Goal: Task Accomplishment & Management: Complete application form

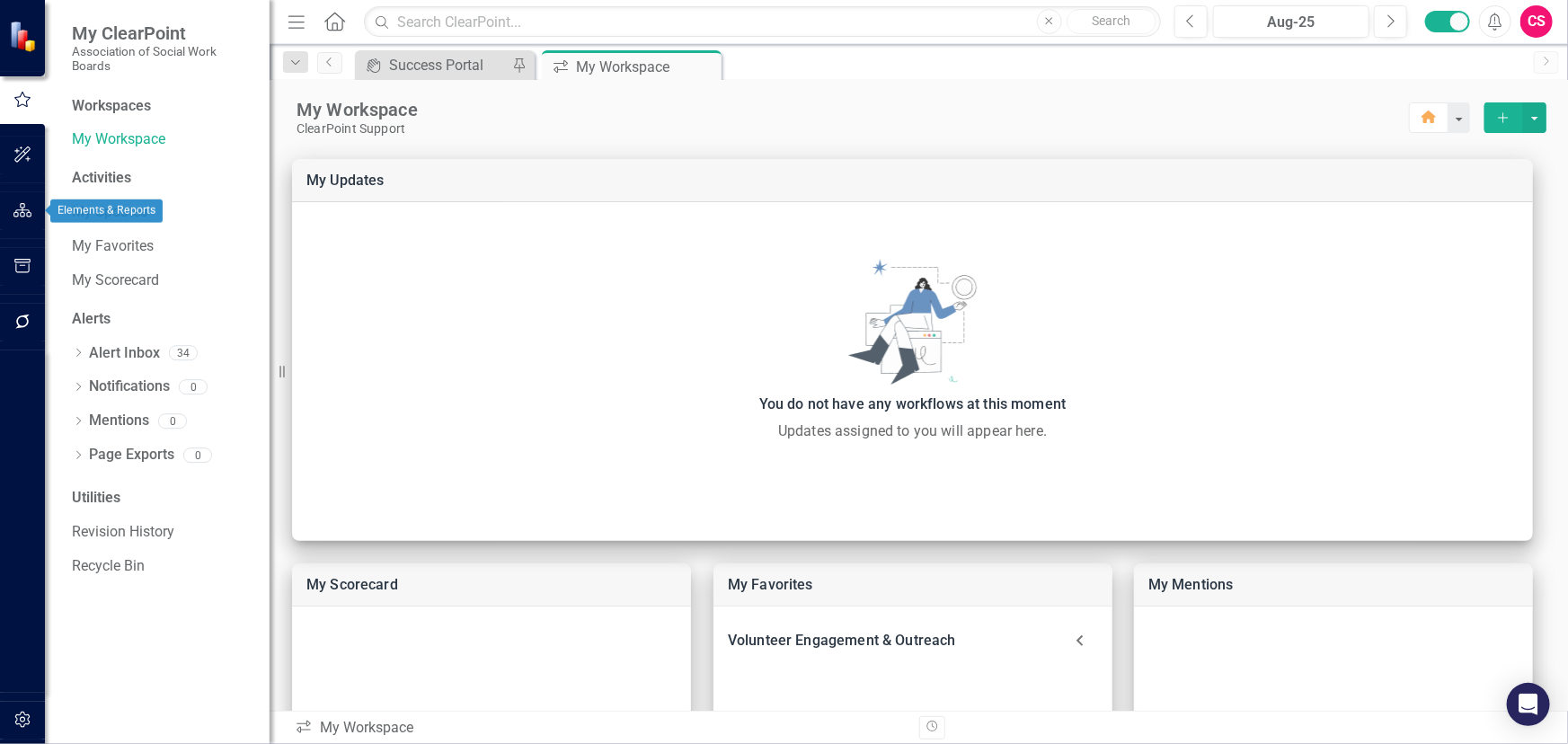
click at [18, 211] on icon "button" at bounding box center [23, 210] width 19 height 15
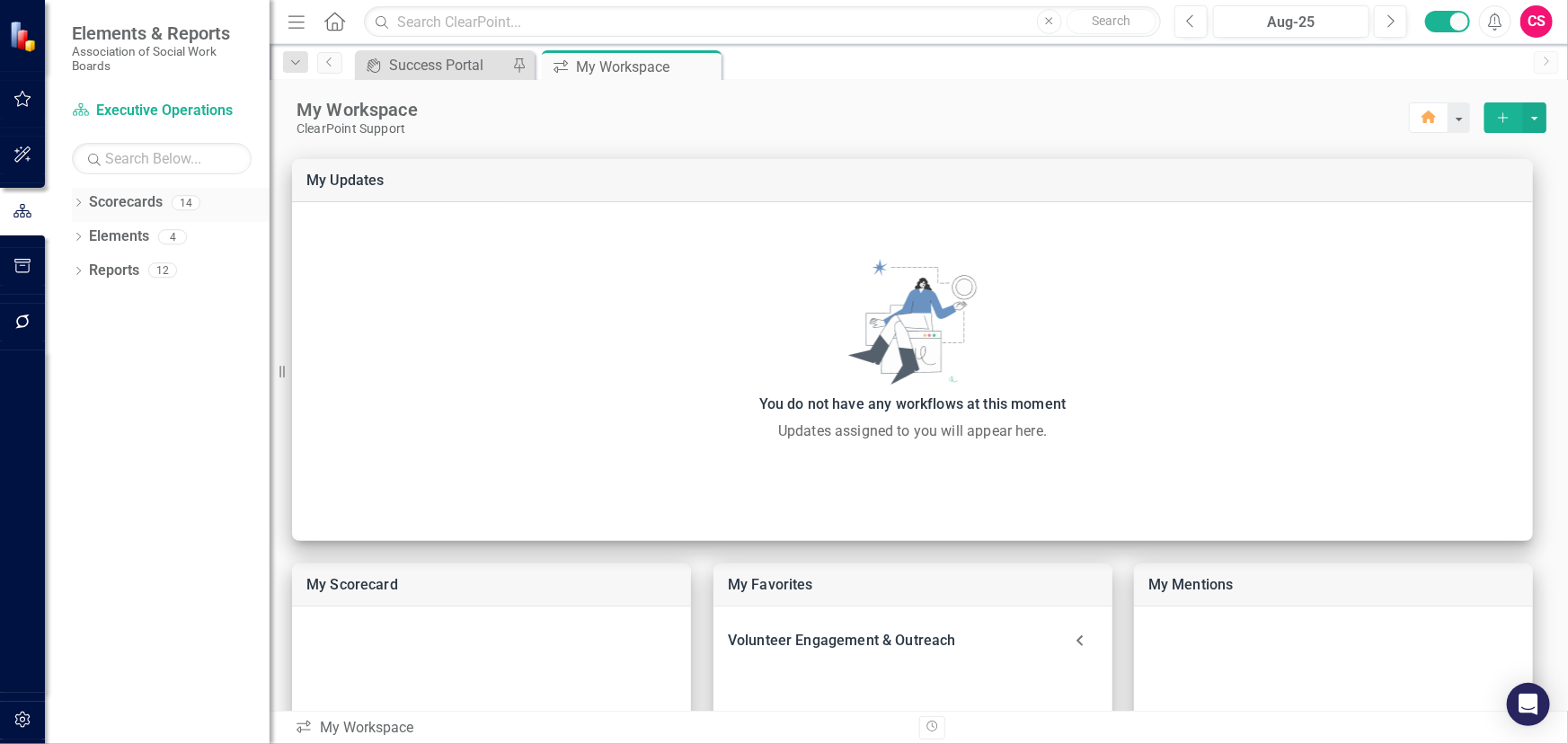
click at [76, 203] on icon "Dropdown" at bounding box center [79, 204] width 13 height 10
click at [83, 238] on icon "Dropdown" at bounding box center [87, 236] width 14 height 11
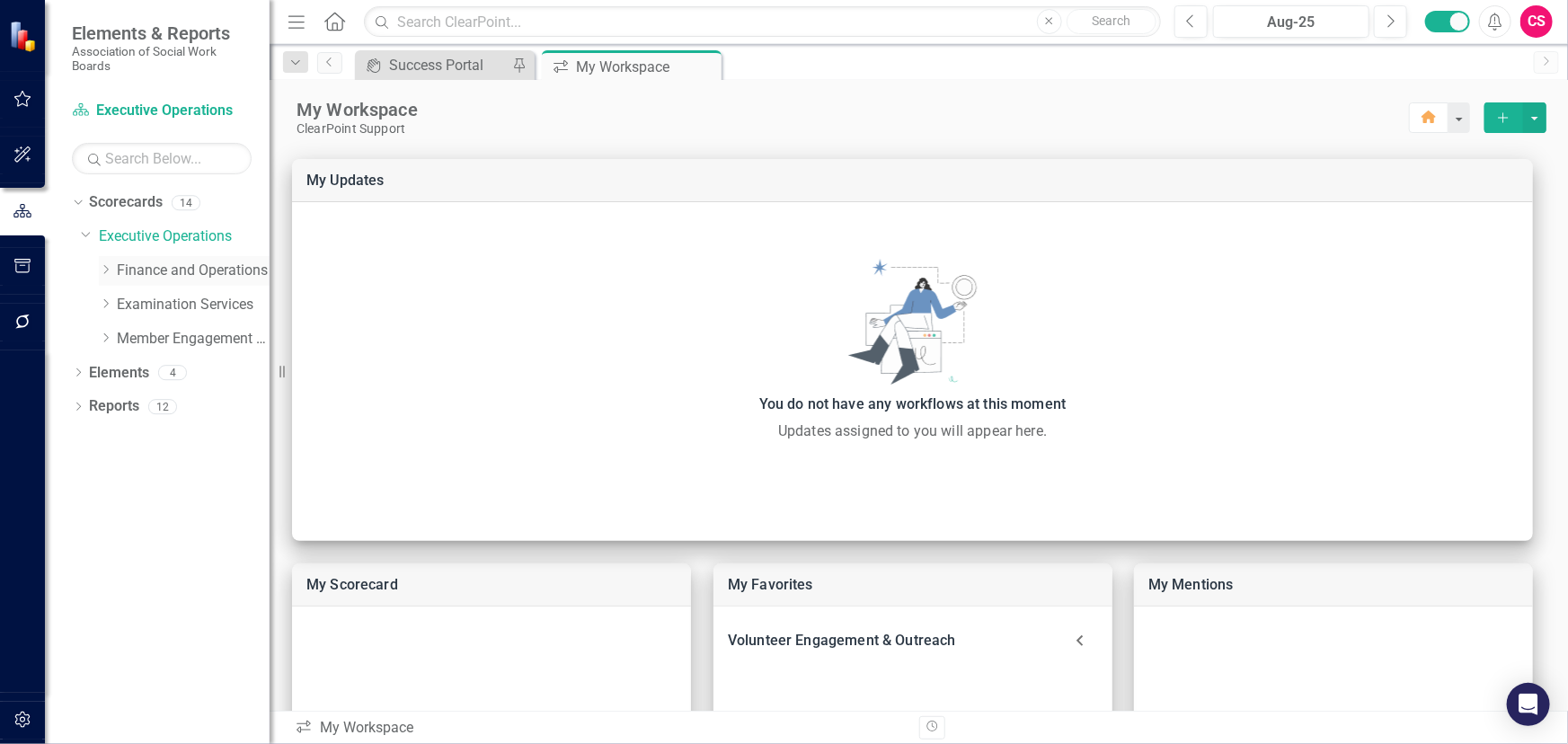
click at [107, 268] on icon "Dropdown" at bounding box center [105, 270] width 14 height 11
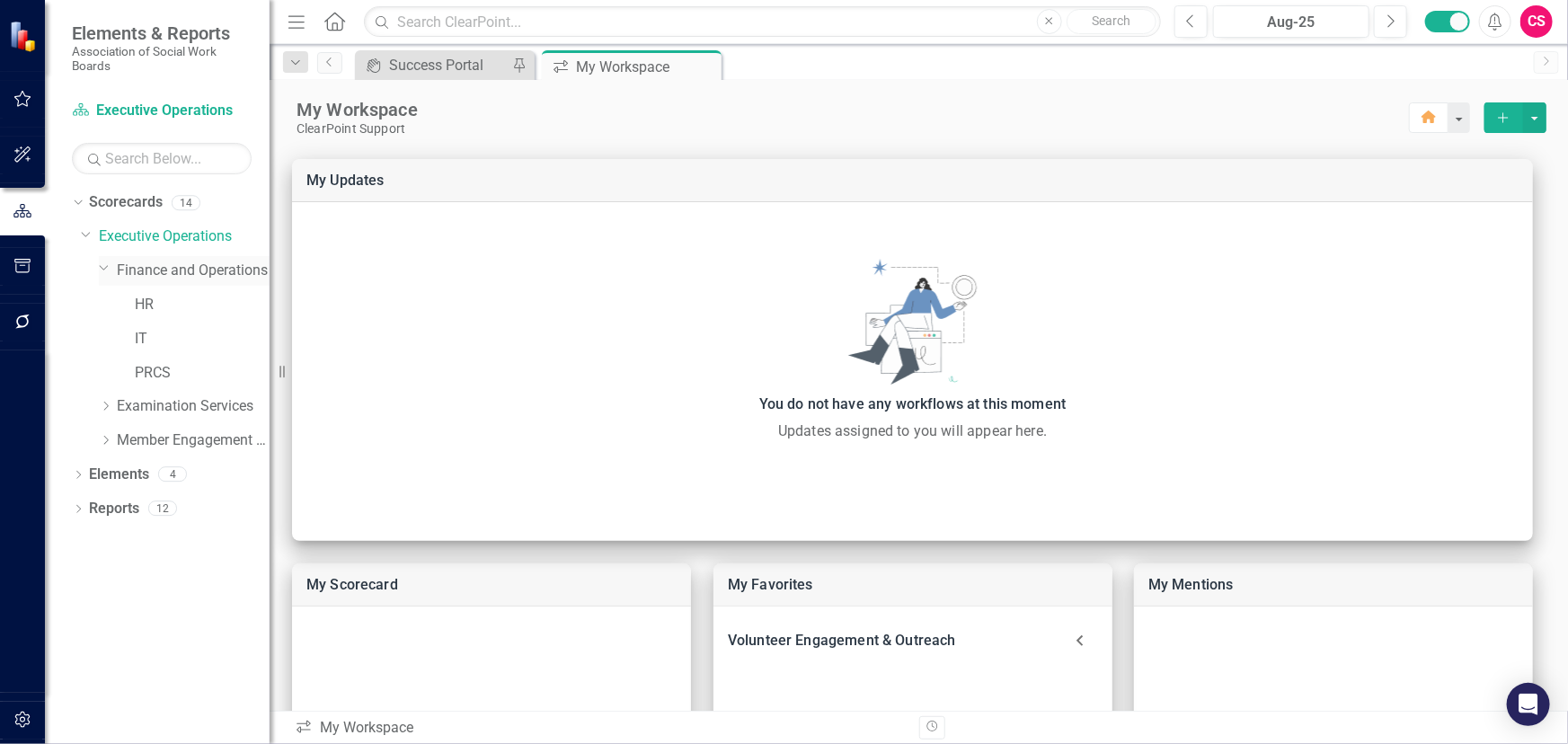
click at [186, 270] on link "Finance and Operations" at bounding box center [193, 271] width 153 height 21
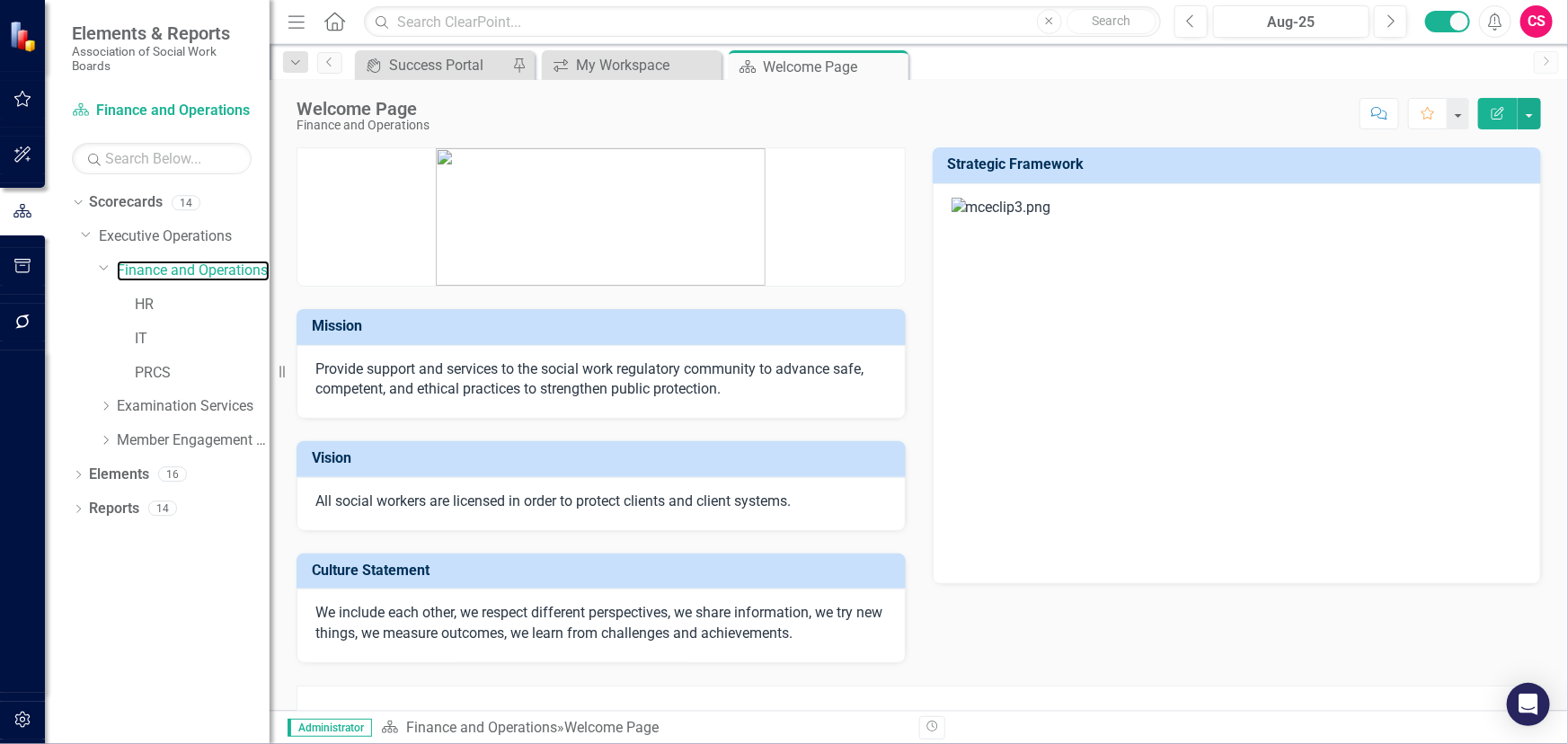
scroll to position [192, 0]
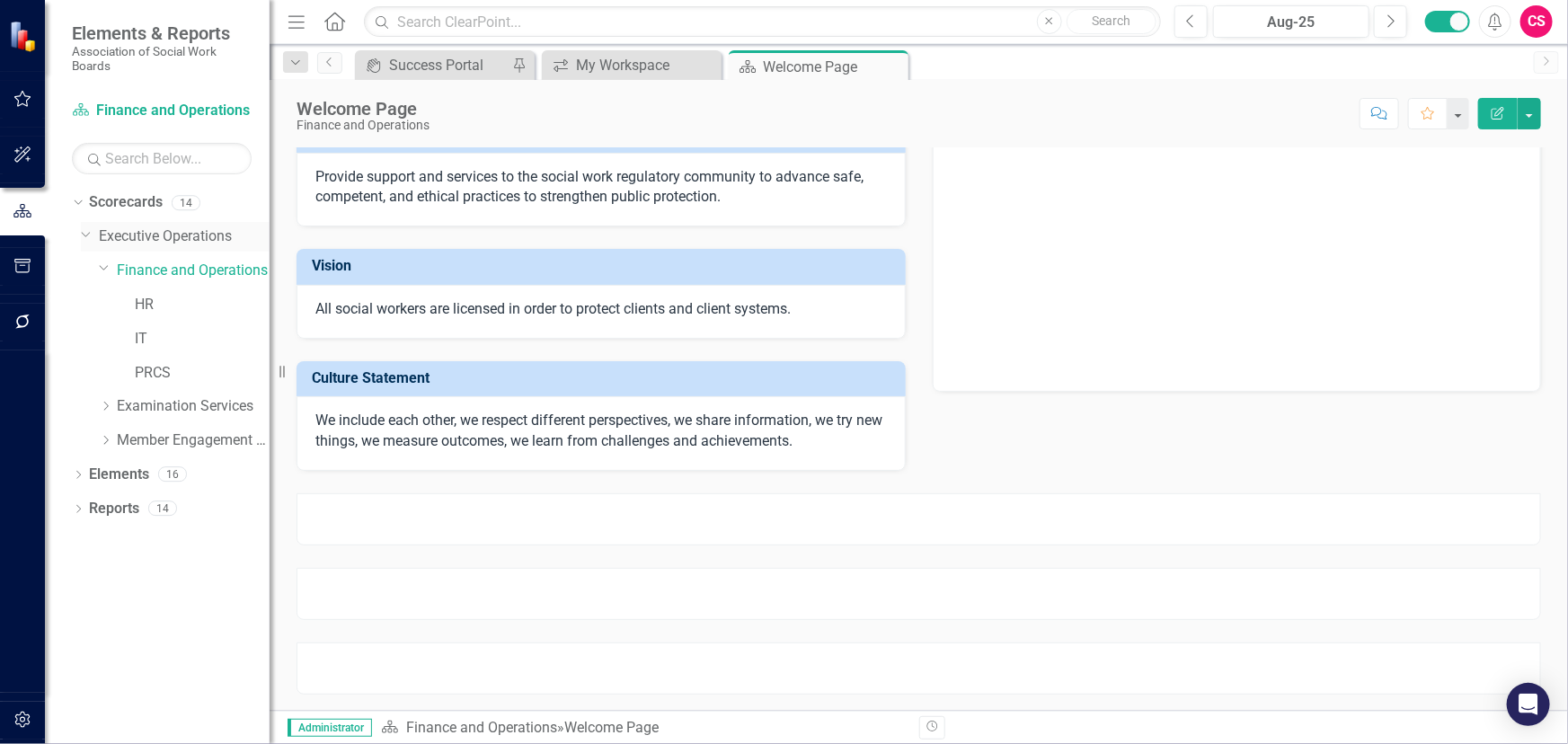
click at [141, 236] on link "Executive Operations" at bounding box center [184, 236] width 171 height 21
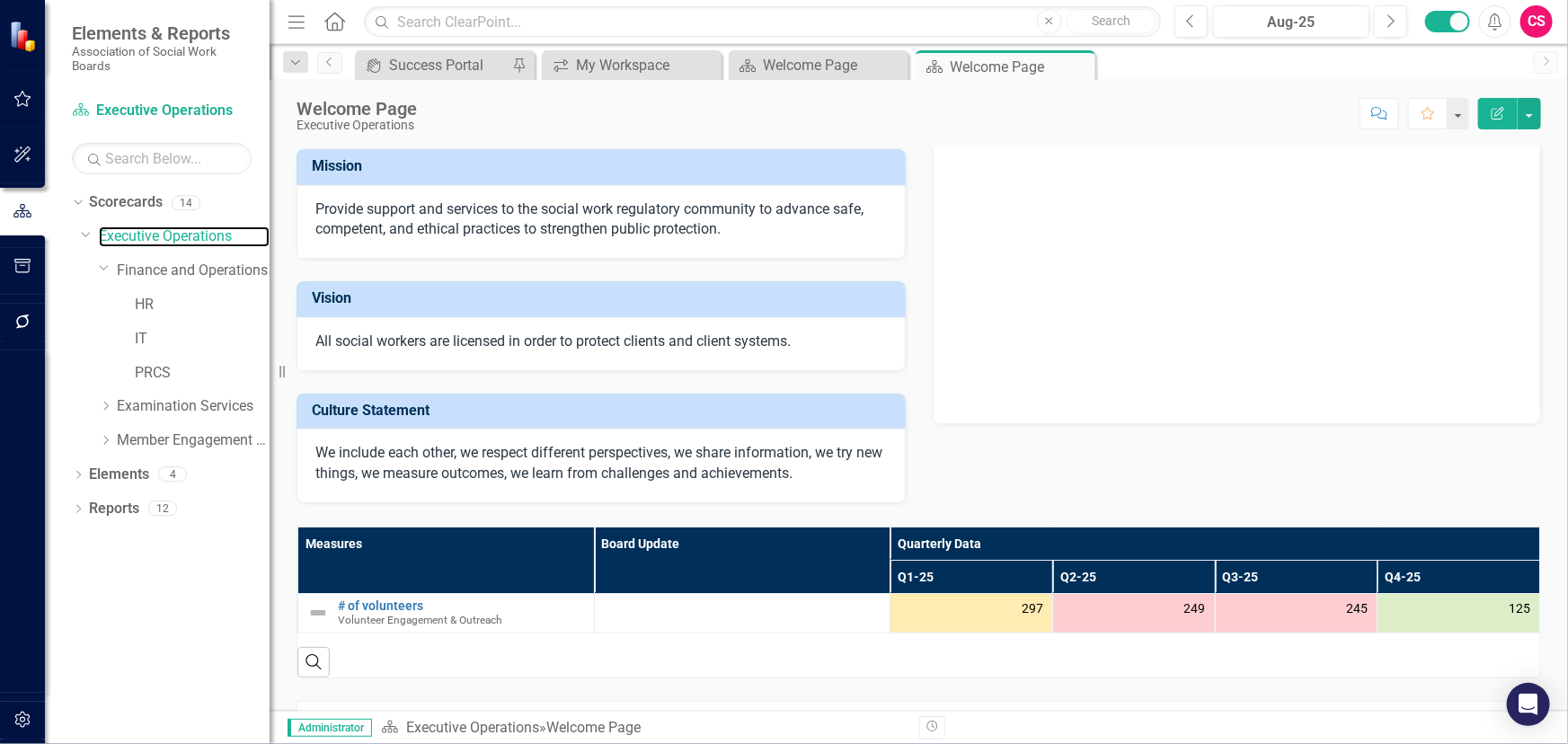
scroll to position [292, 0]
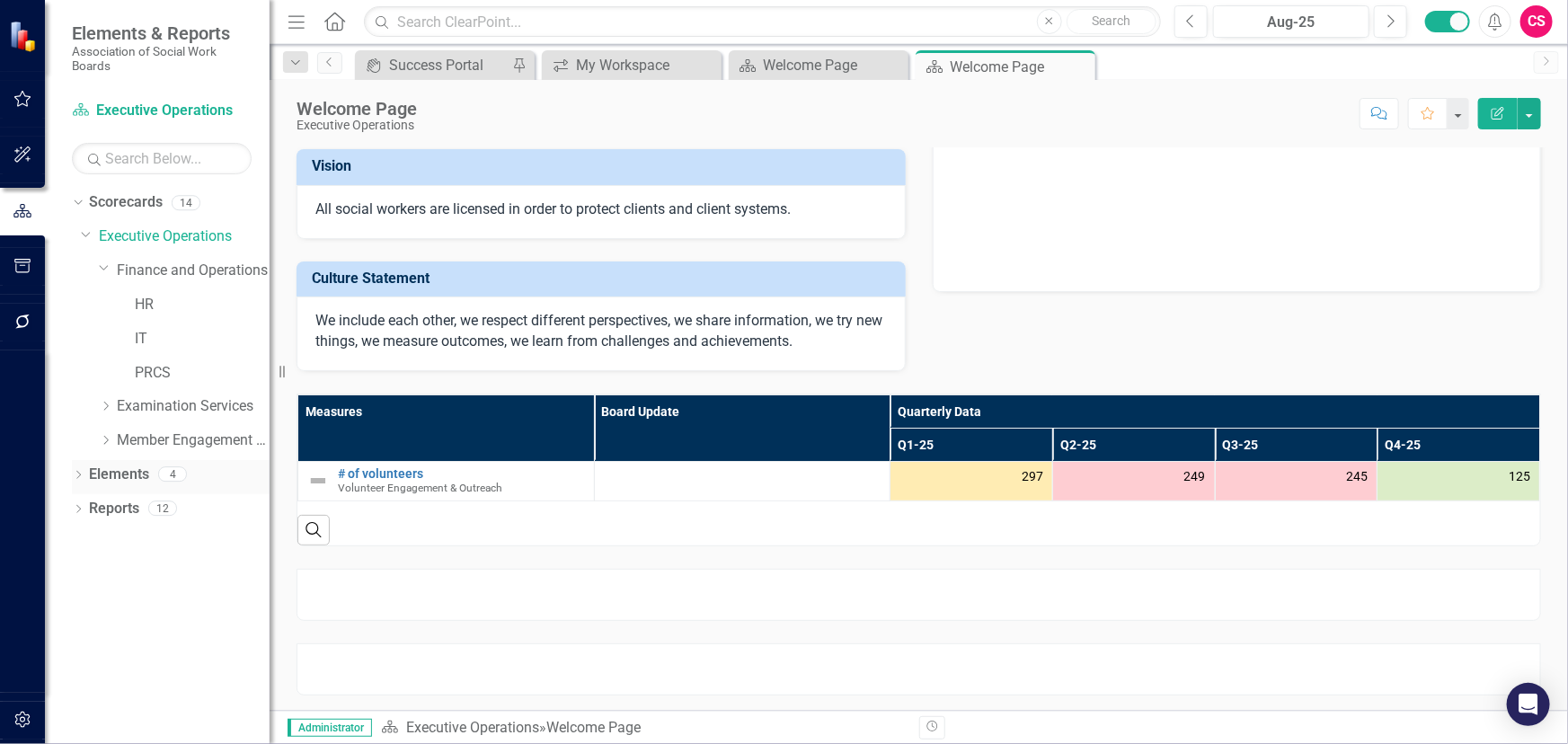
click at [78, 476] on icon at bounding box center [78, 475] width 5 height 8
click at [85, 575] on icon "Dropdown" at bounding box center [87, 578] width 13 height 10
click at [140, 308] on link "HR" at bounding box center [201, 305] width 134 height 21
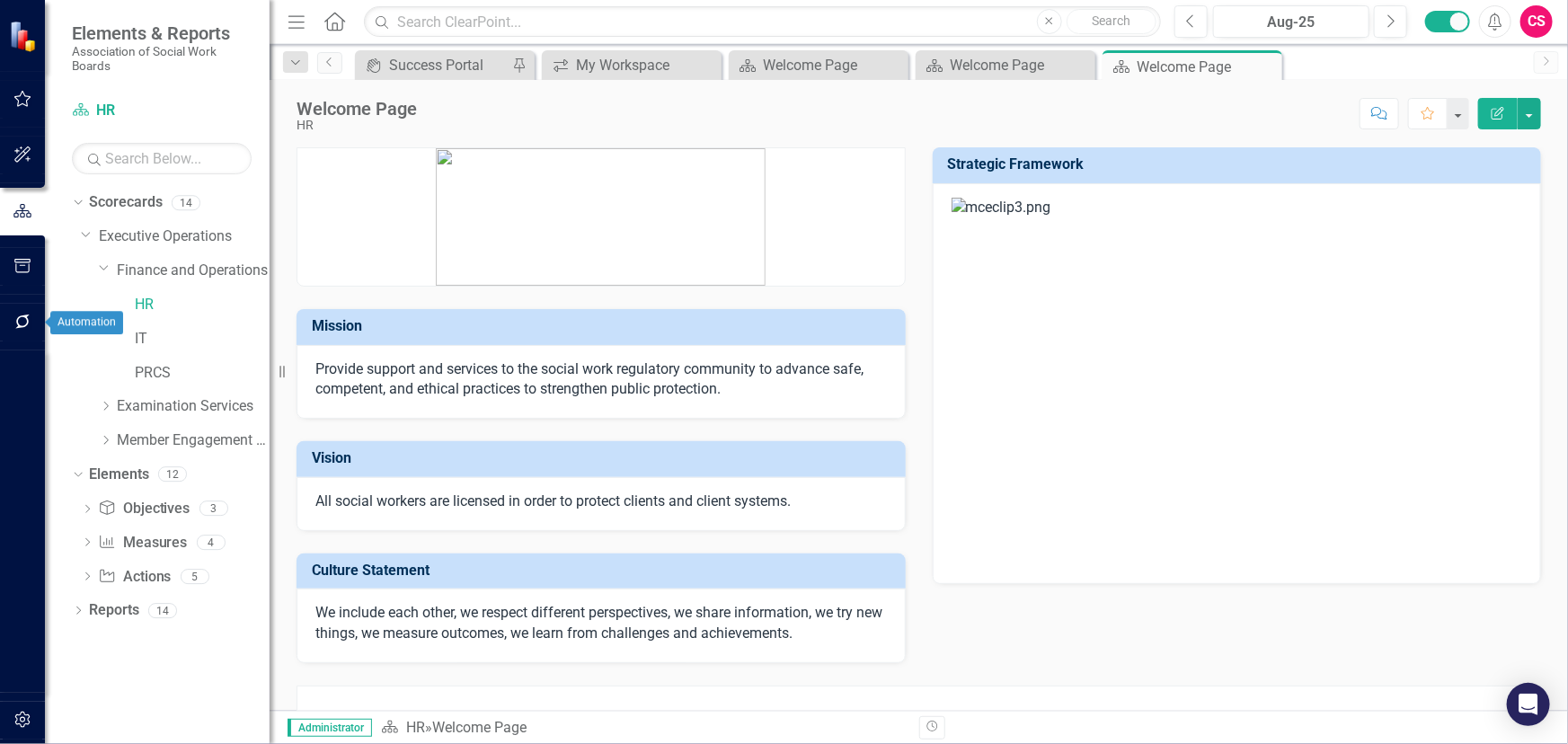
click at [22, 311] on button "button" at bounding box center [23, 322] width 40 height 38
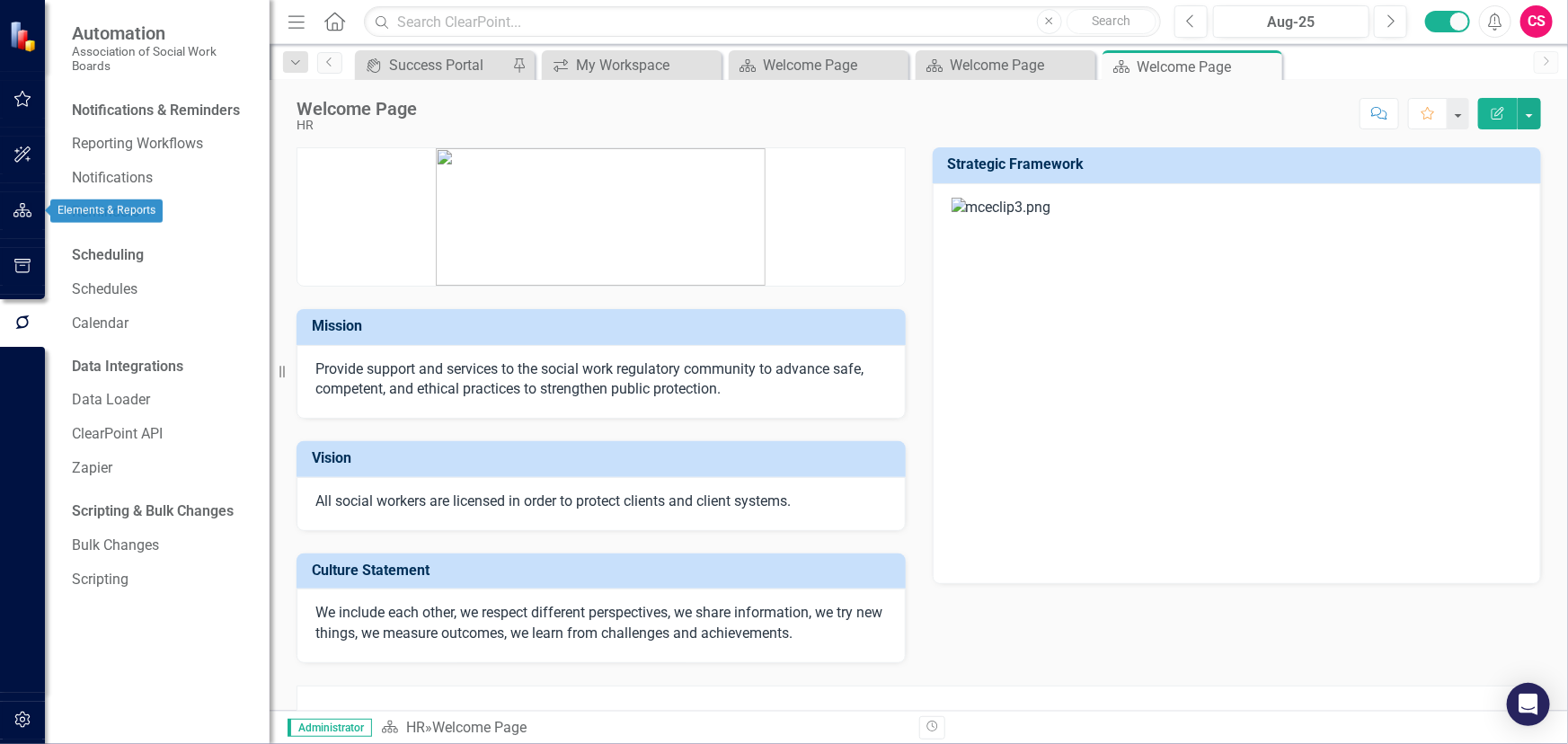
click at [27, 208] on icon "button" at bounding box center [23, 210] width 19 height 15
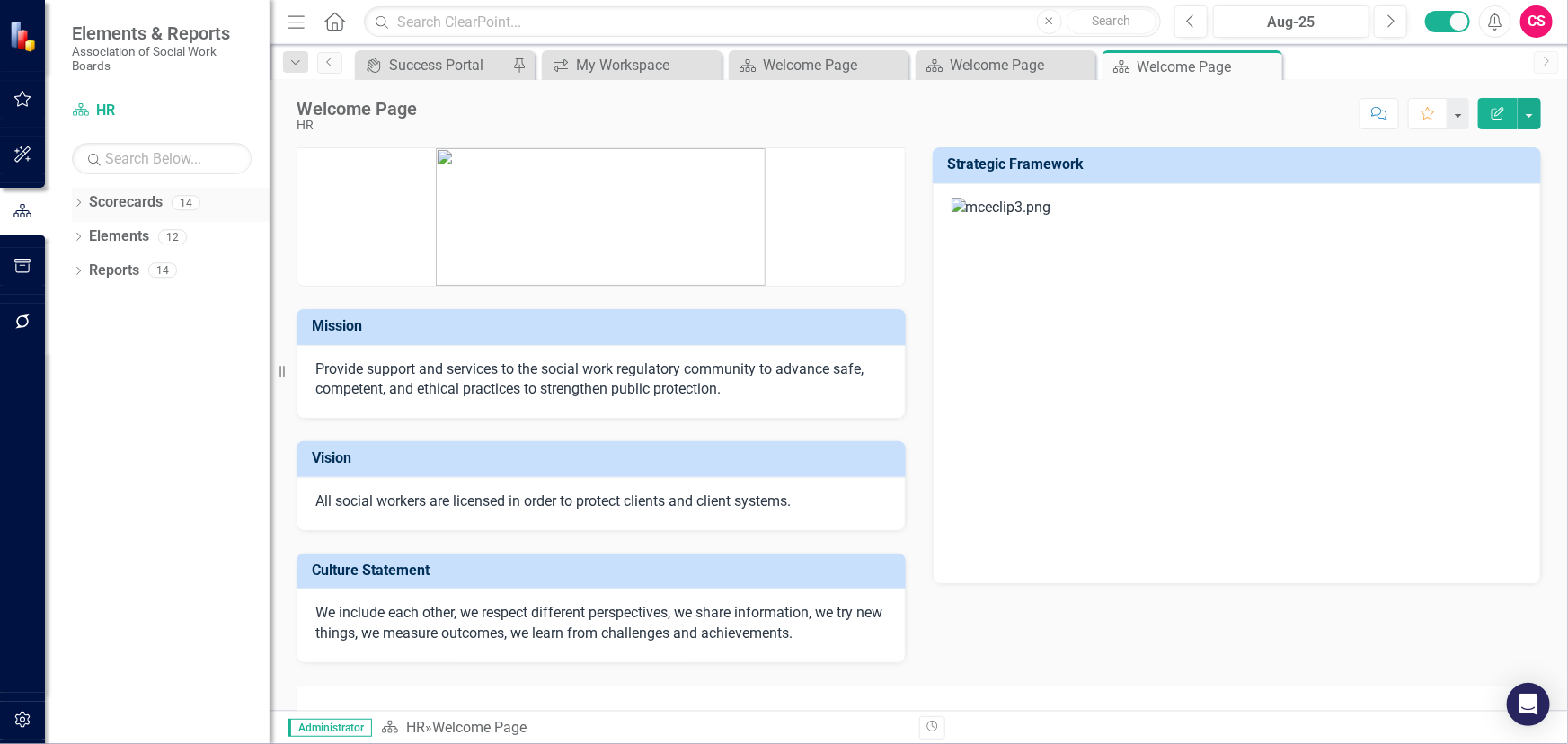
click at [79, 206] on icon "Dropdown" at bounding box center [79, 204] width 13 height 10
click at [124, 232] on link "Executive Operations" at bounding box center [184, 236] width 171 height 21
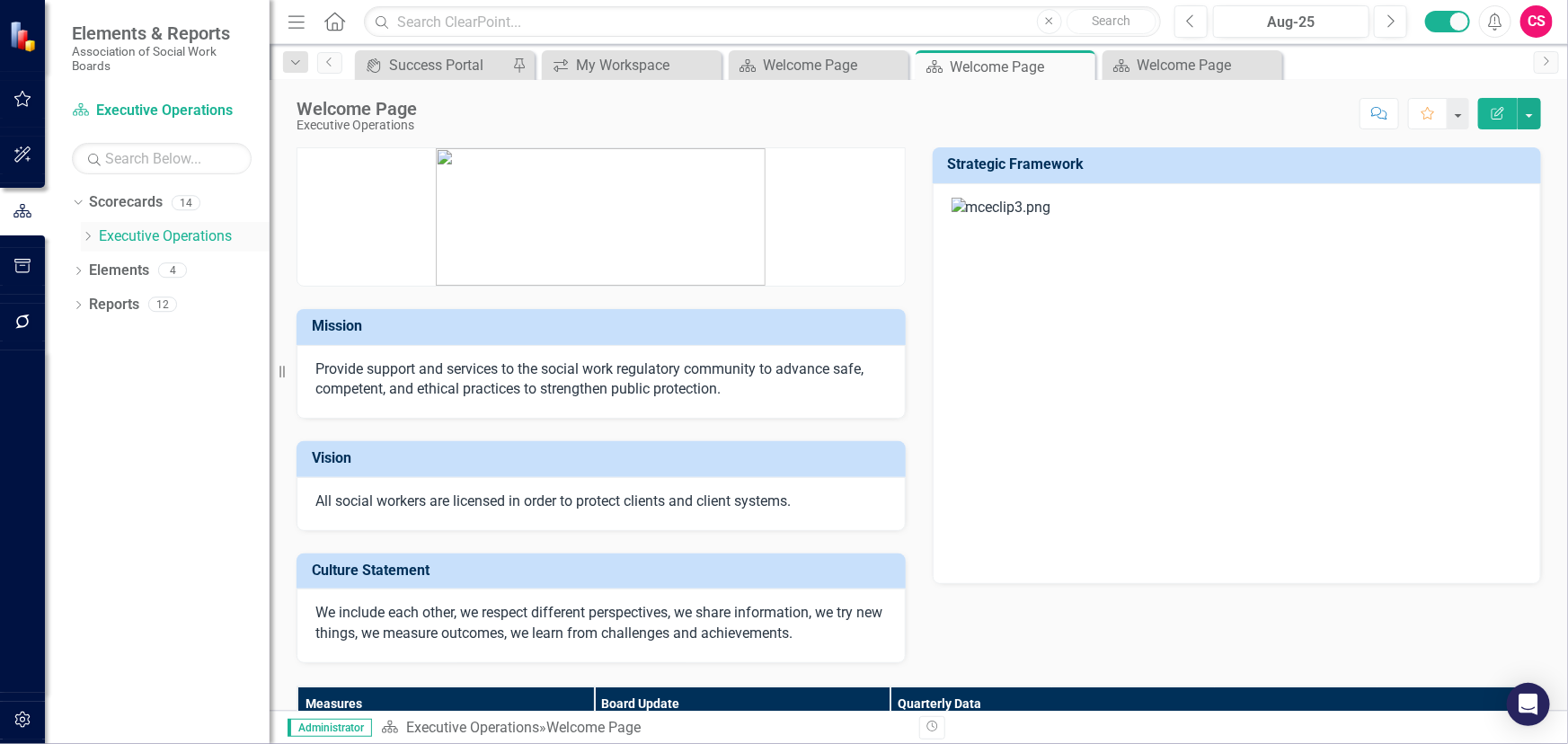
click at [90, 235] on icon at bounding box center [88, 236] width 5 height 9
click at [81, 375] on icon "Dropdown" at bounding box center [79, 374] width 13 height 10
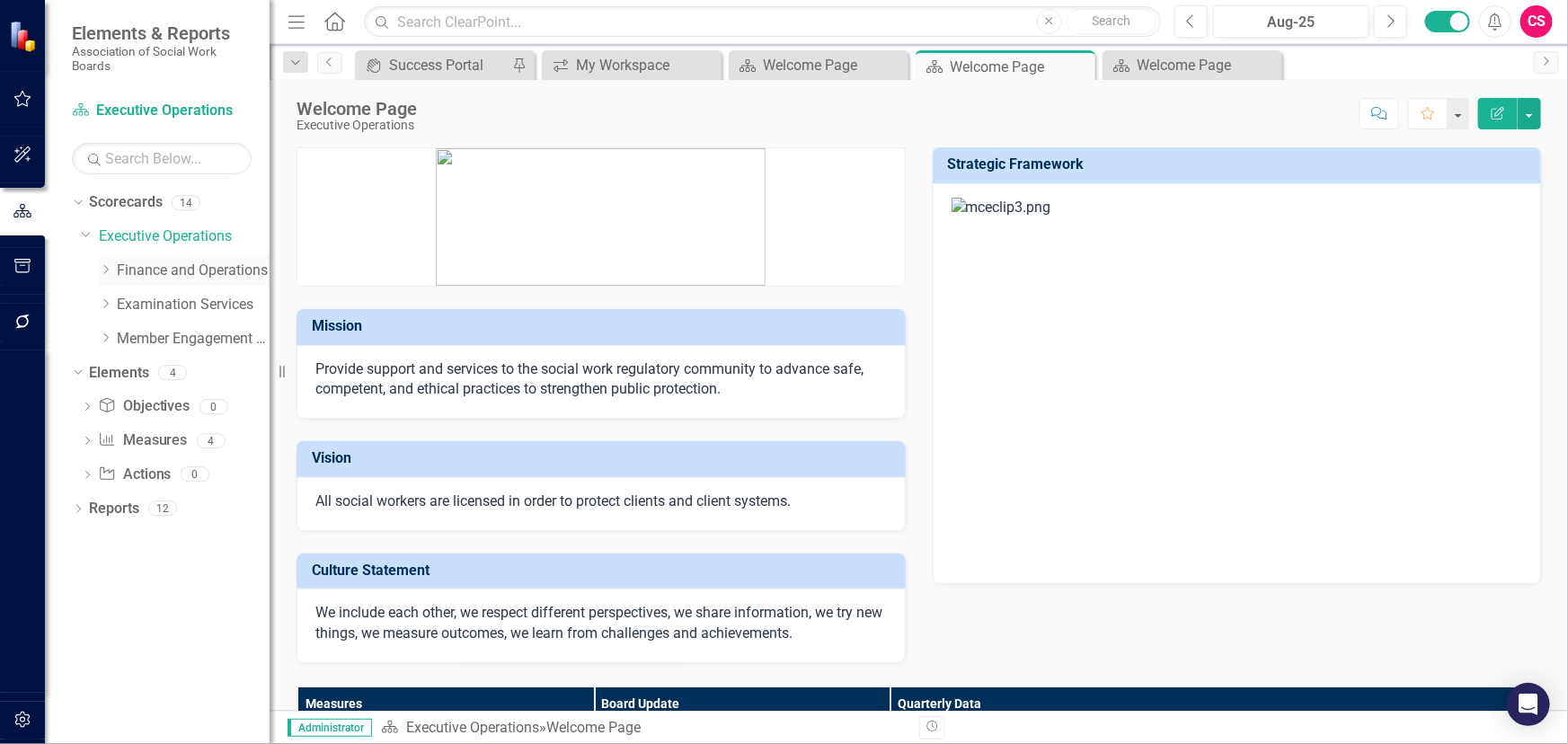
click at [107, 274] on icon "Dropdown" at bounding box center [105, 270] width 14 height 11
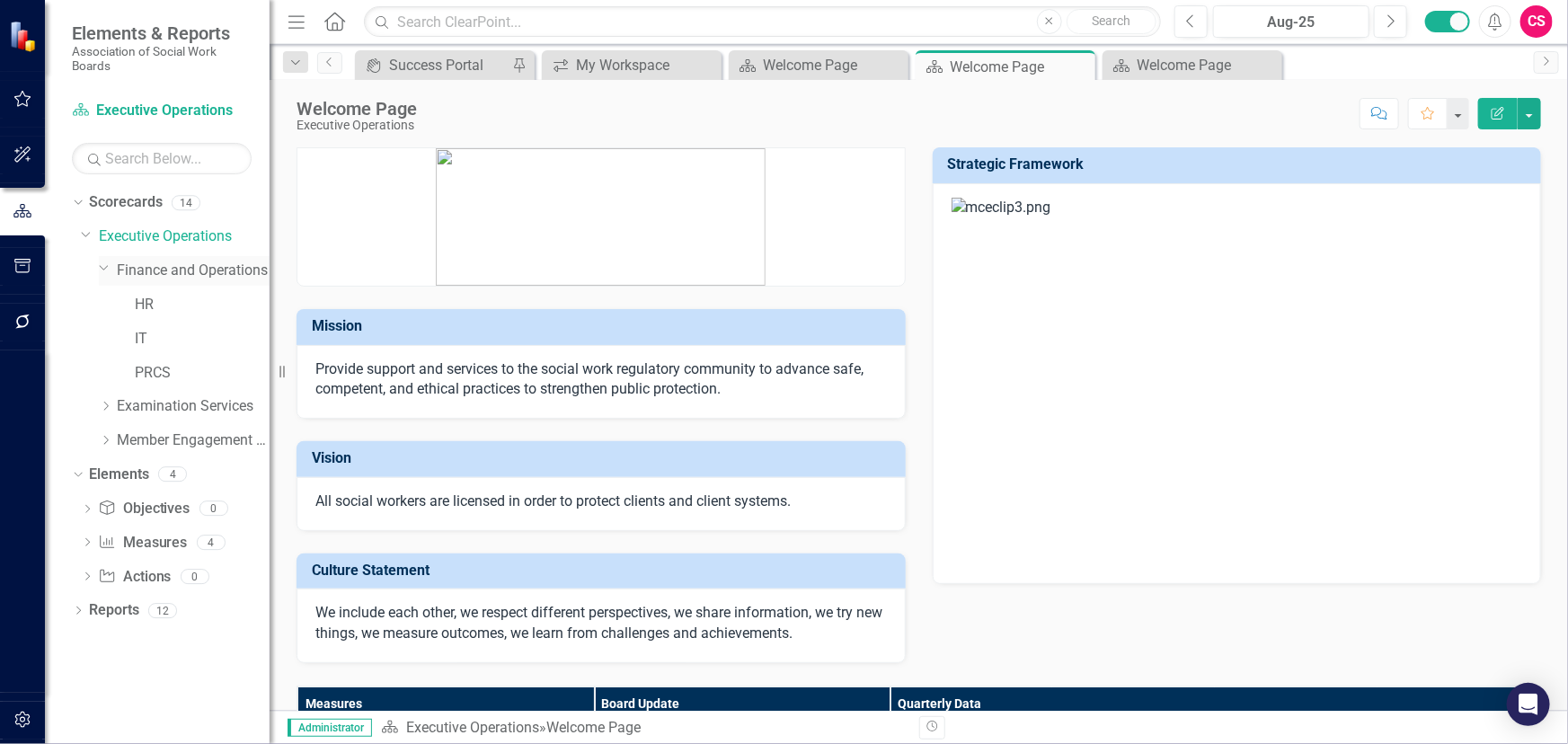
click at [180, 276] on link "Finance and Operations" at bounding box center [193, 271] width 153 height 21
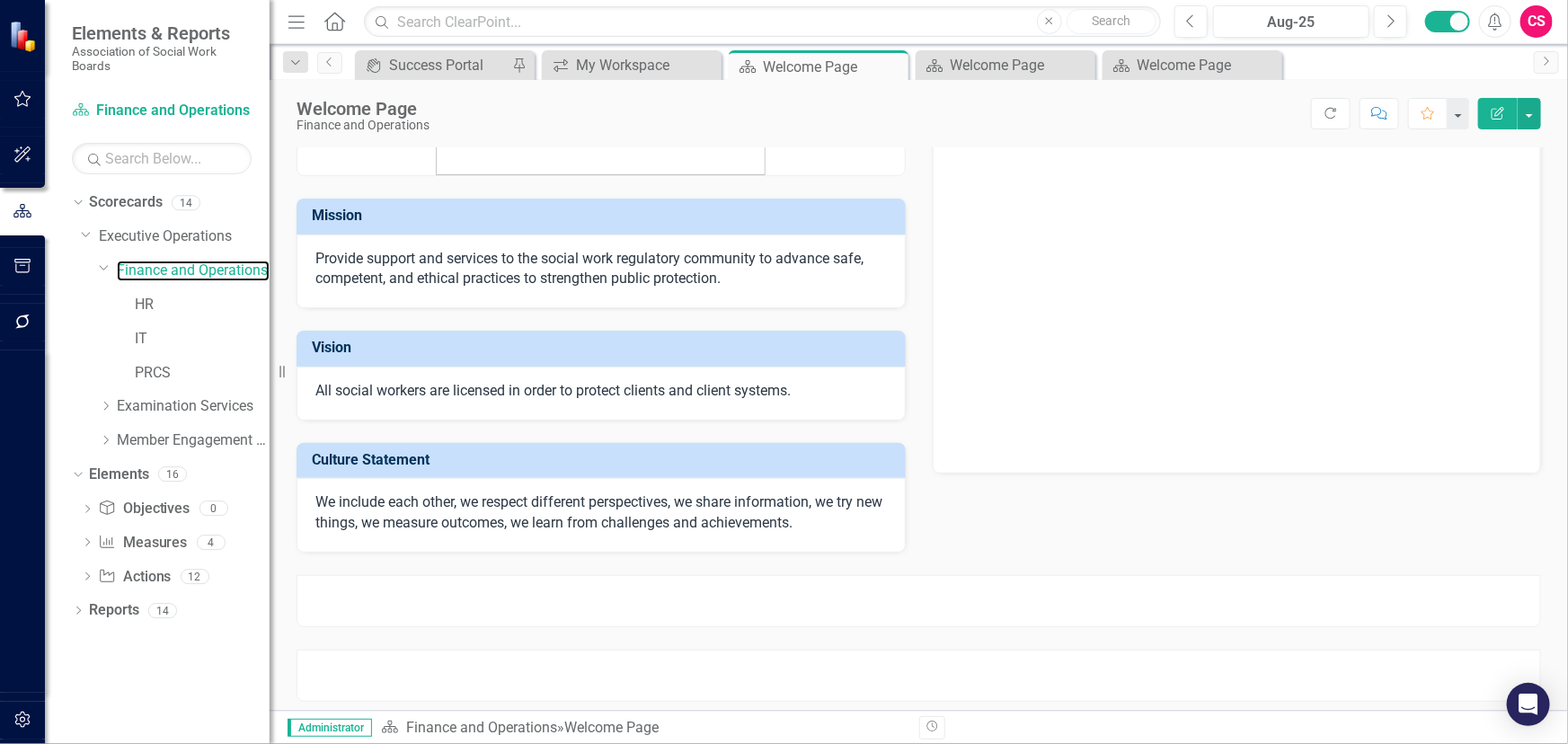
scroll to position [192, 0]
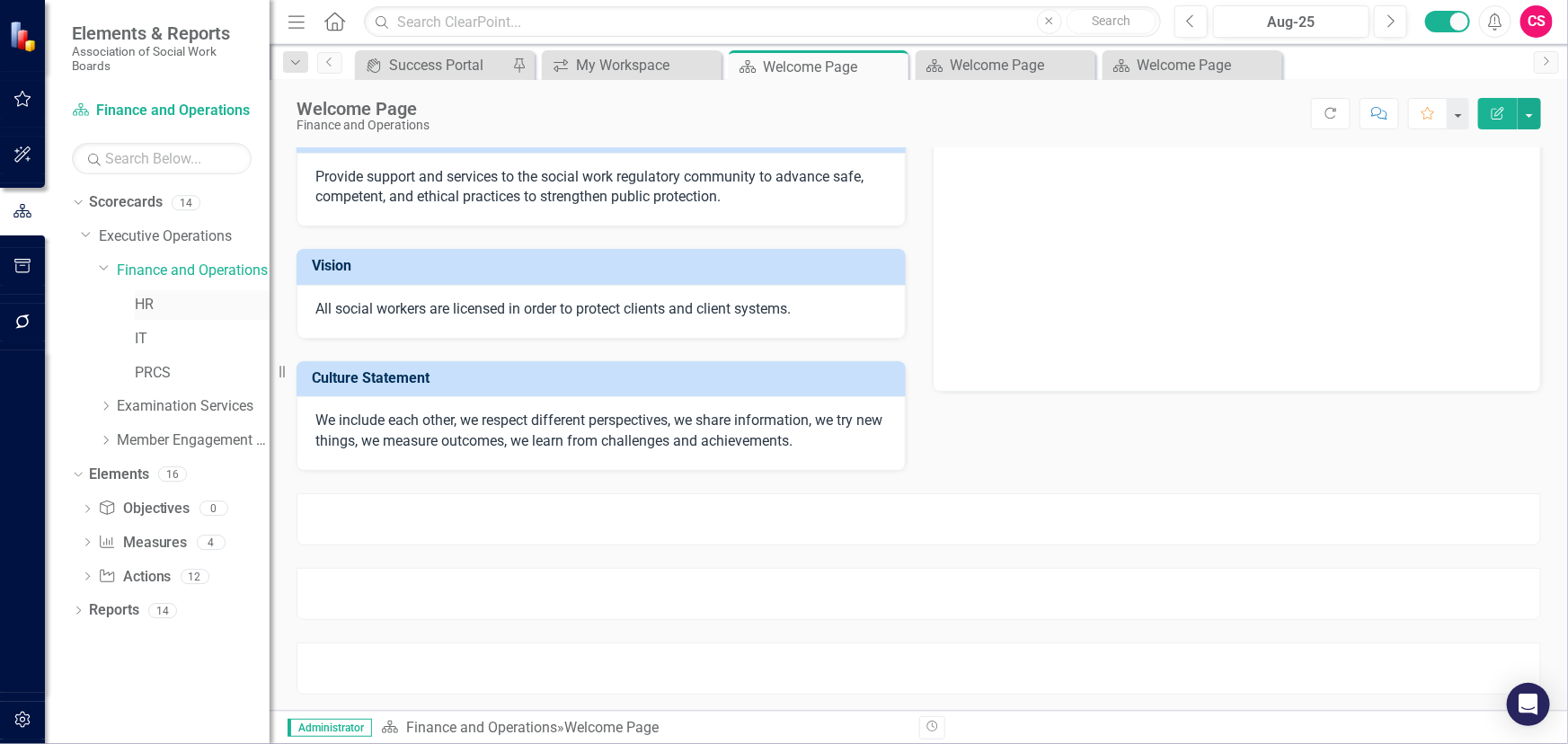
click at [152, 300] on link "HR" at bounding box center [201, 305] width 134 height 21
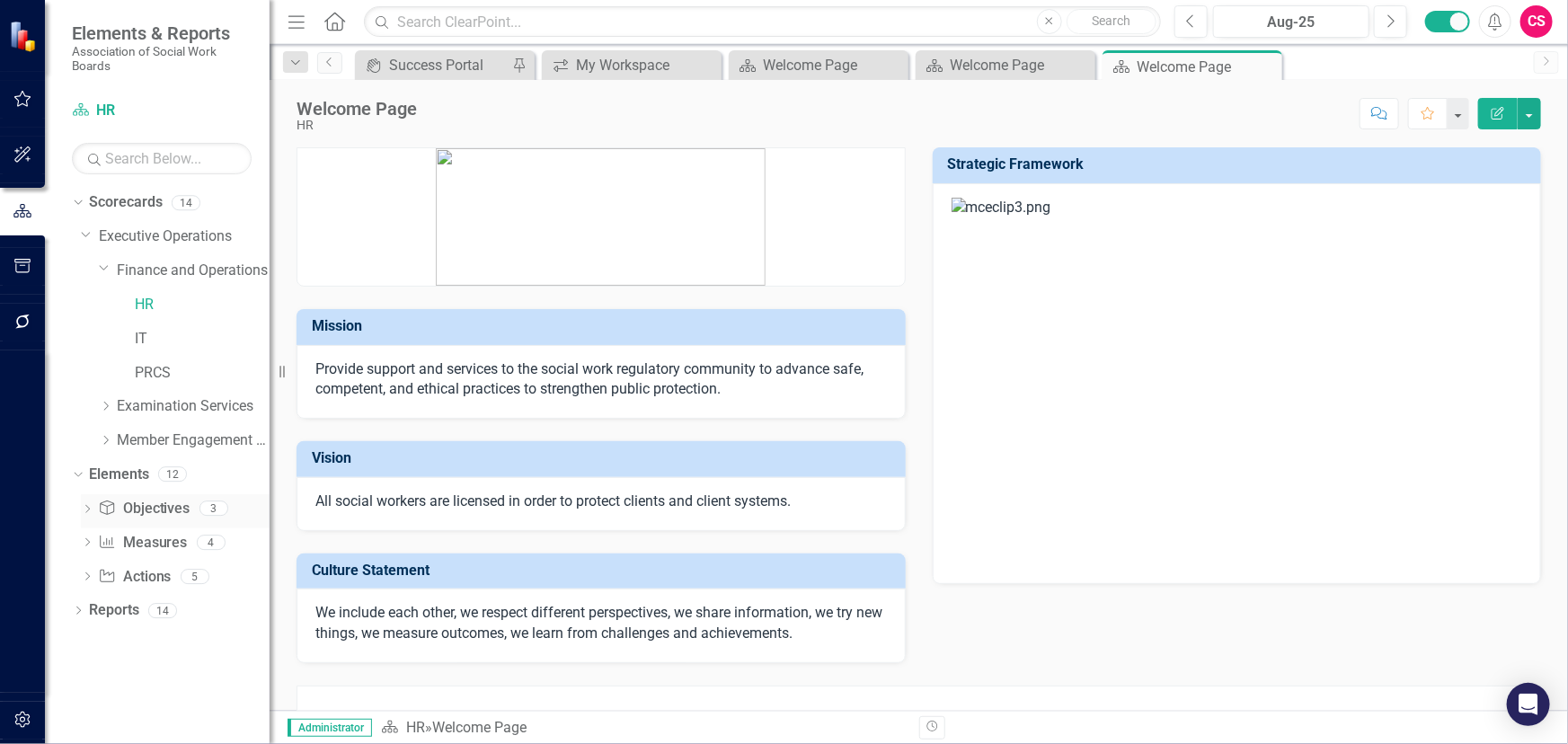
click at [90, 509] on icon "Dropdown" at bounding box center [87, 511] width 13 height 10
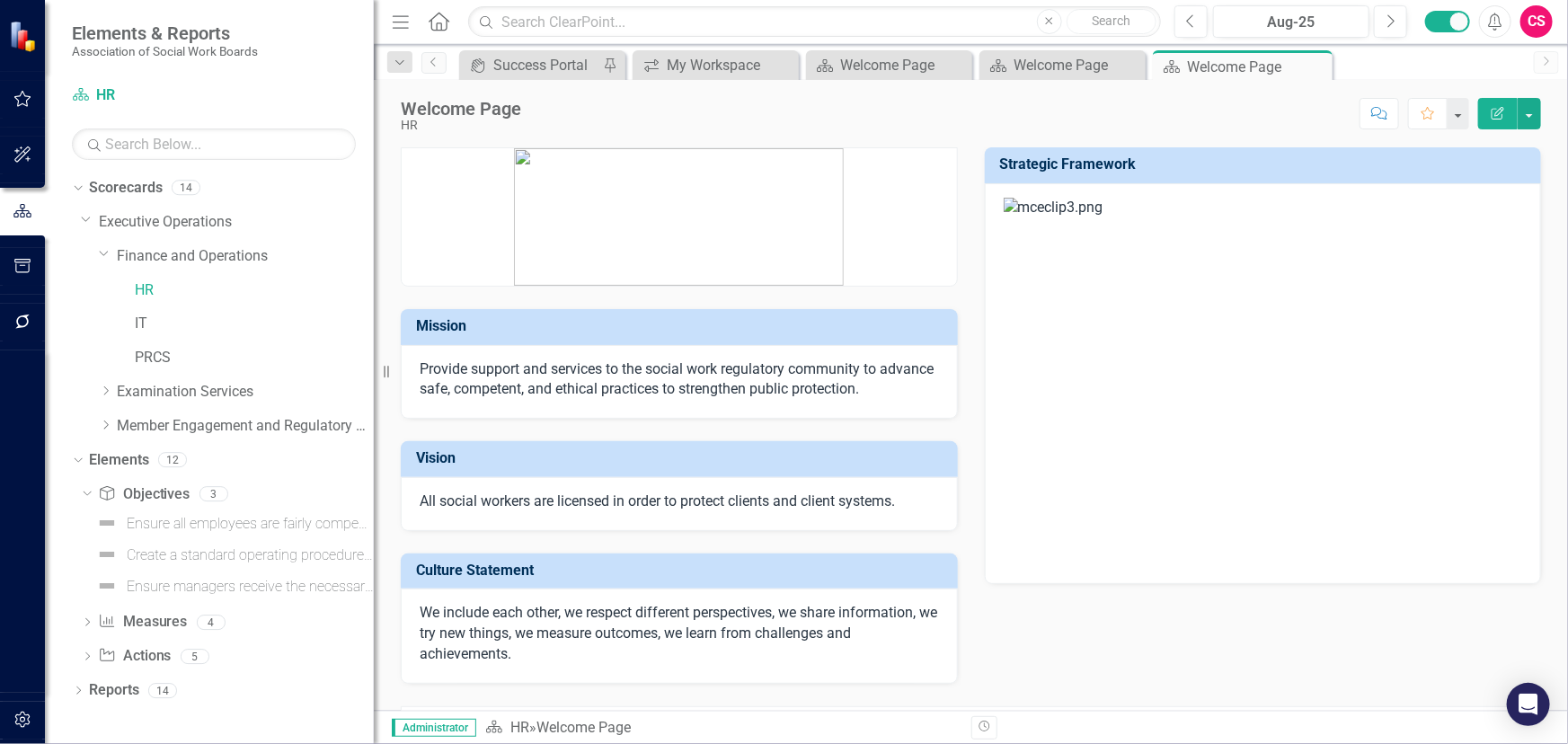
drag, startPoint x: 280, startPoint y: 410, endPoint x: 374, endPoint y: 401, distance: 94.4
click at [374, 401] on div "Resize" at bounding box center [381, 372] width 15 height 744
click at [166, 264] on link "Finance and Operations" at bounding box center [245, 256] width 257 height 21
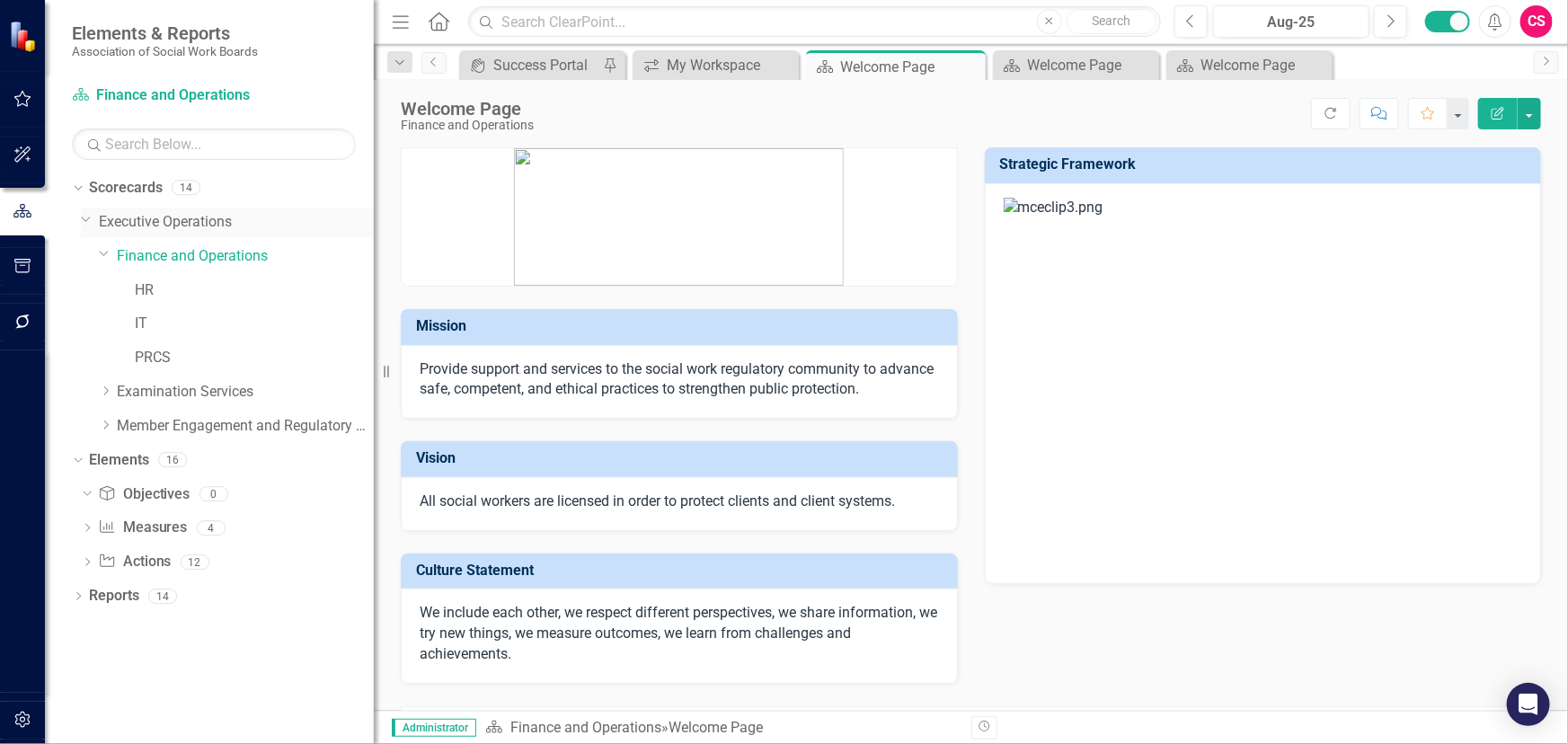
click at [137, 224] on link "Executive Operations" at bounding box center [236, 222] width 274 height 21
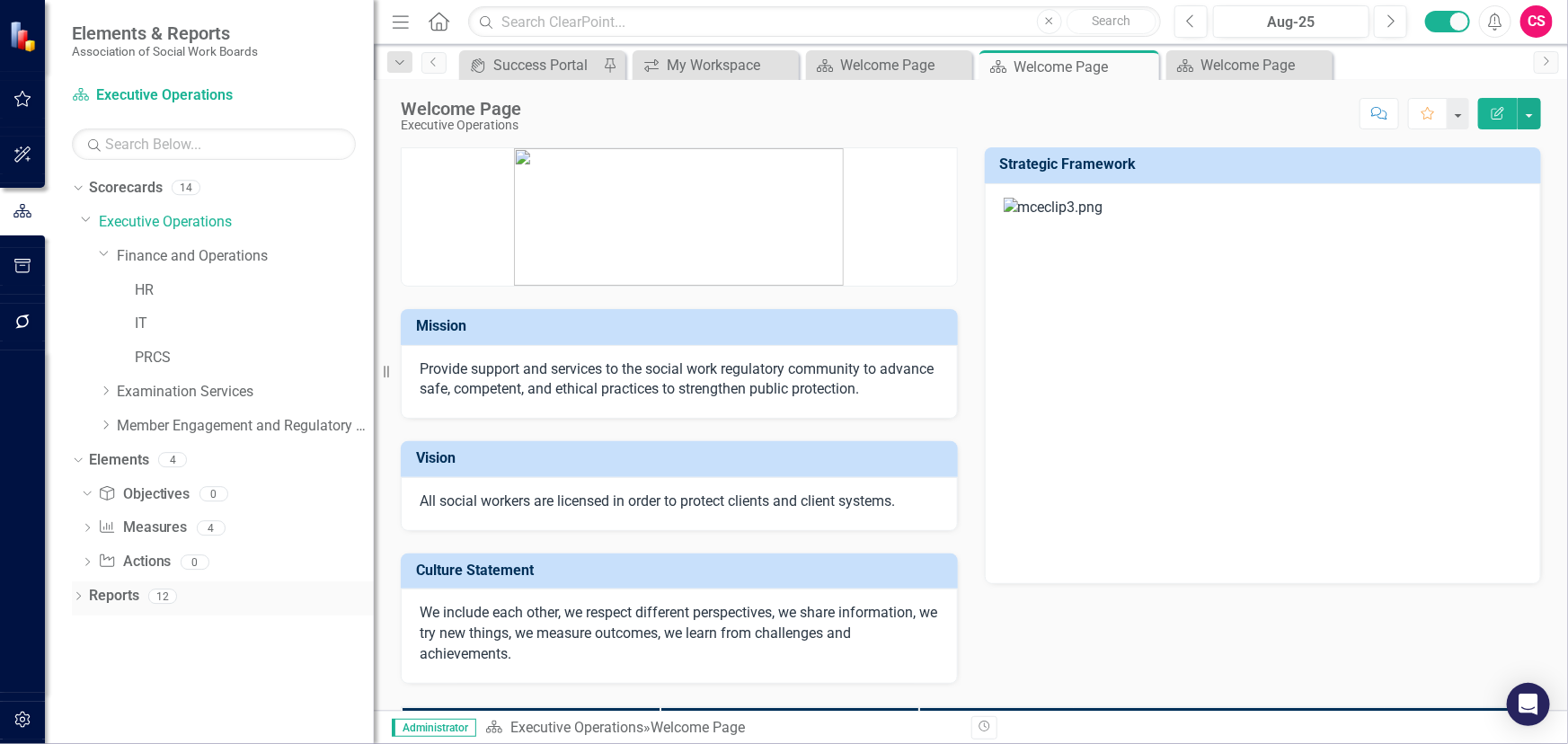
click at [113, 591] on link "Reports" at bounding box center [113, 596] width 50 height 21
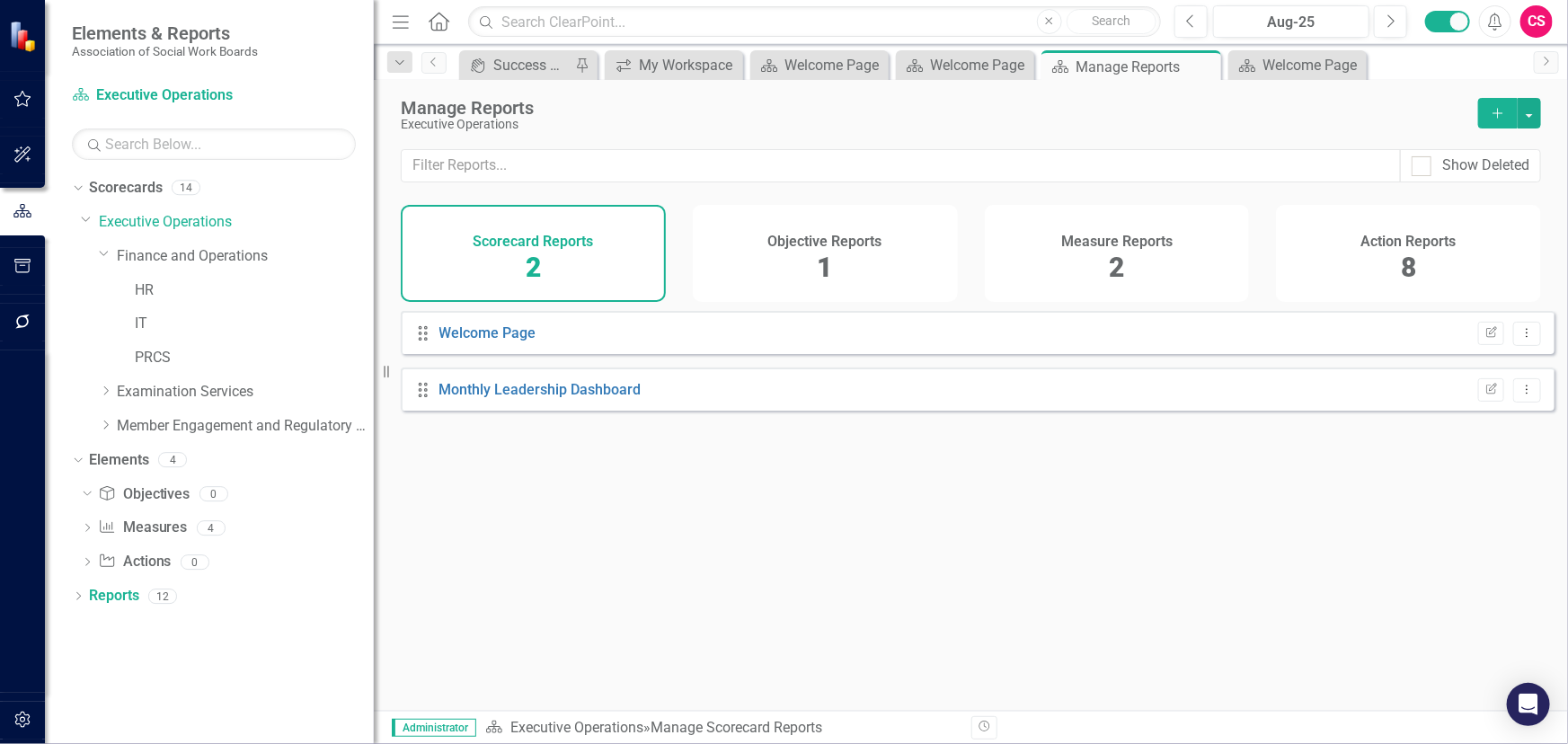
click at [1446, 252] on div "Action Reports 8" at bounding box center [1408, 253] width 265 height 97
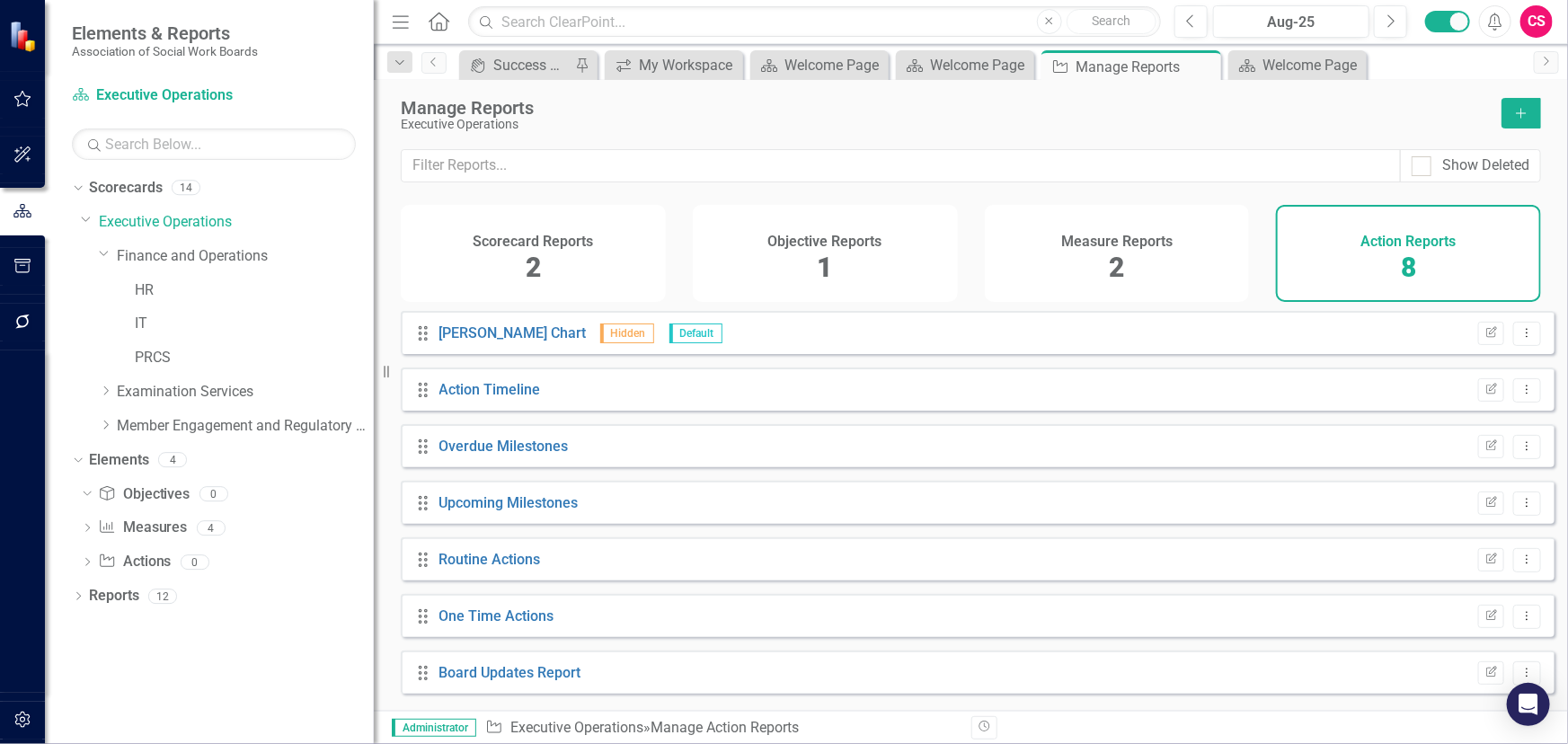
click at [1519, 114] on icon "Add" at bounding box center [1521, 113] width 16 height 13
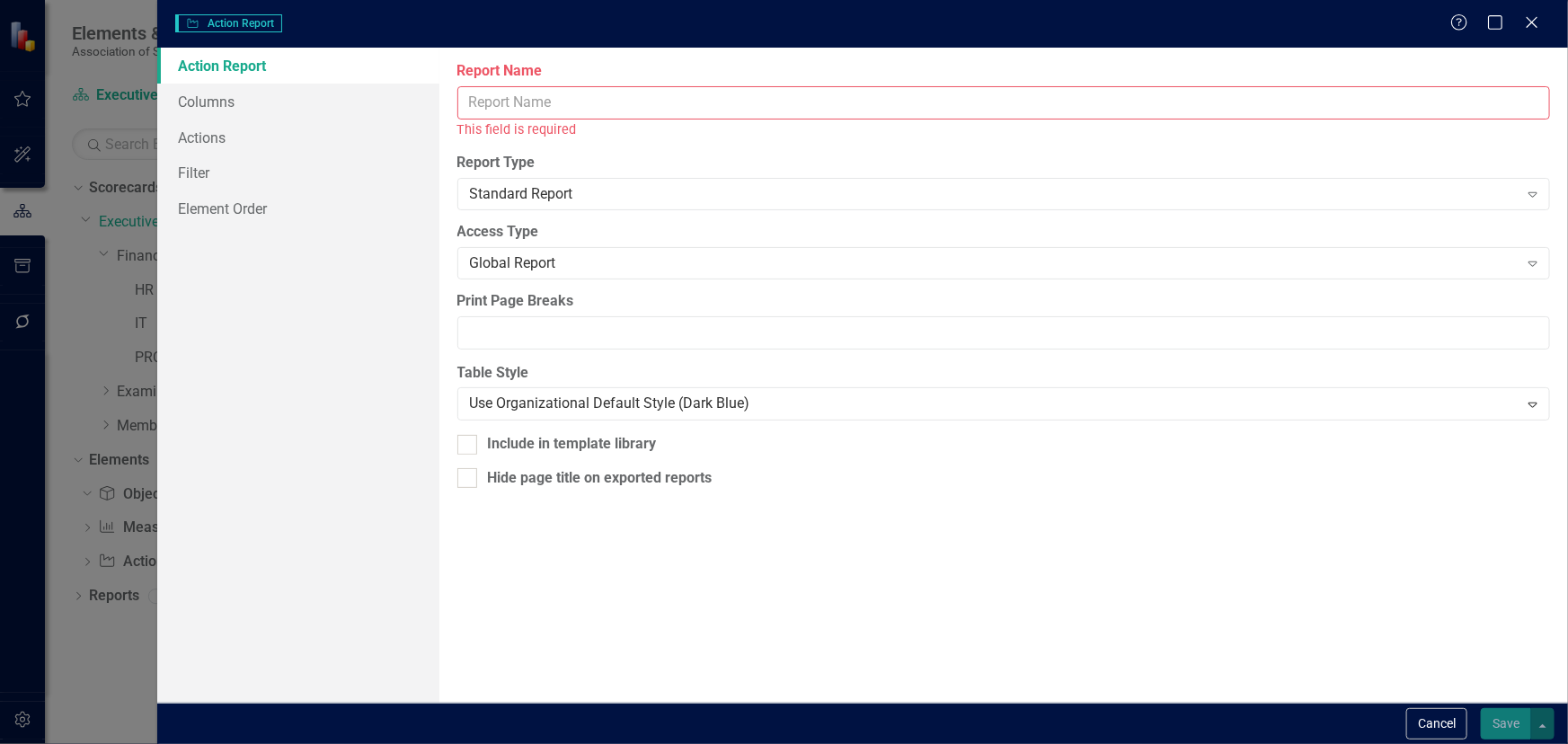
click at [1162, 101] on input "Report Name" at bounding box center [1004, 102] width 1092 height 33
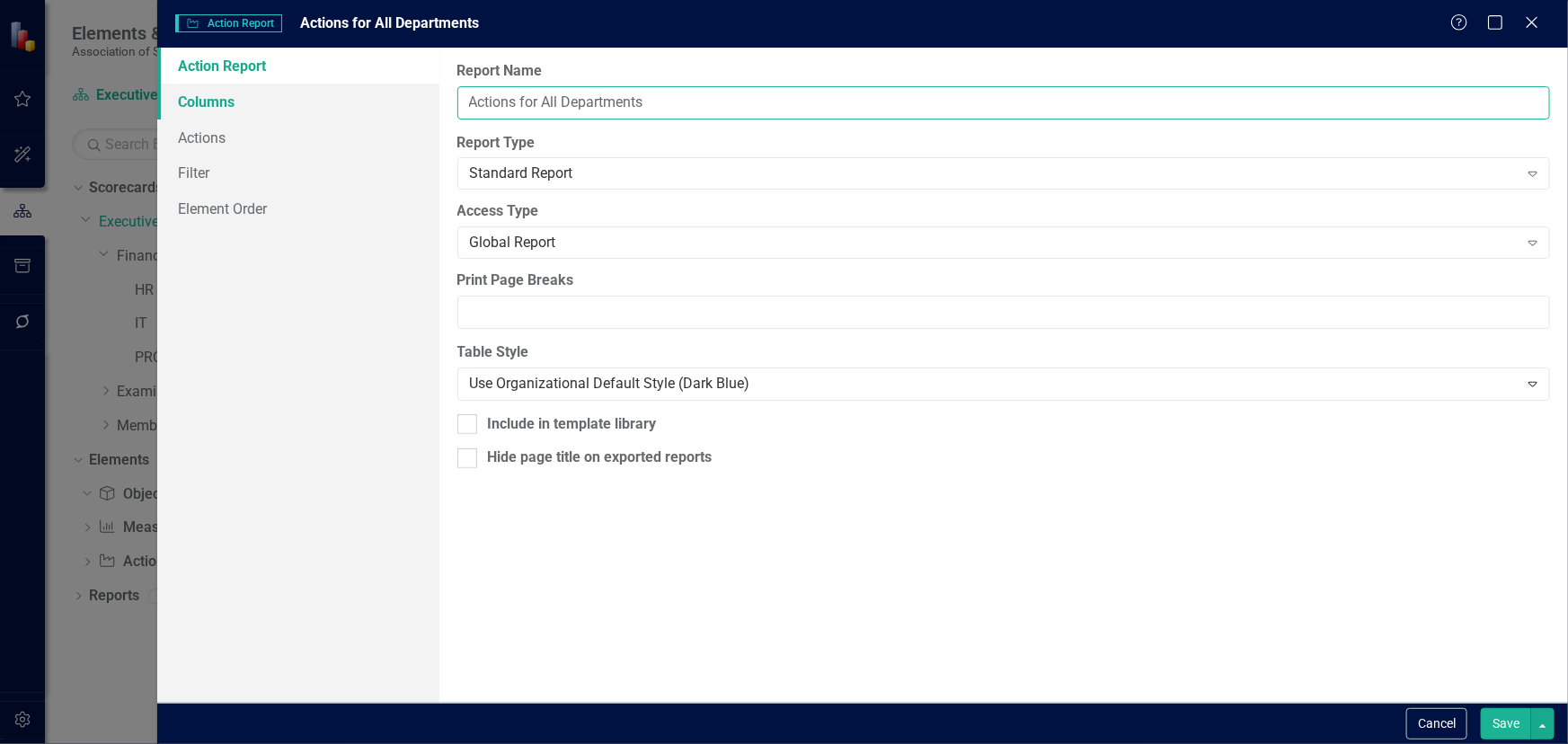
type input "Actions for All Departments"
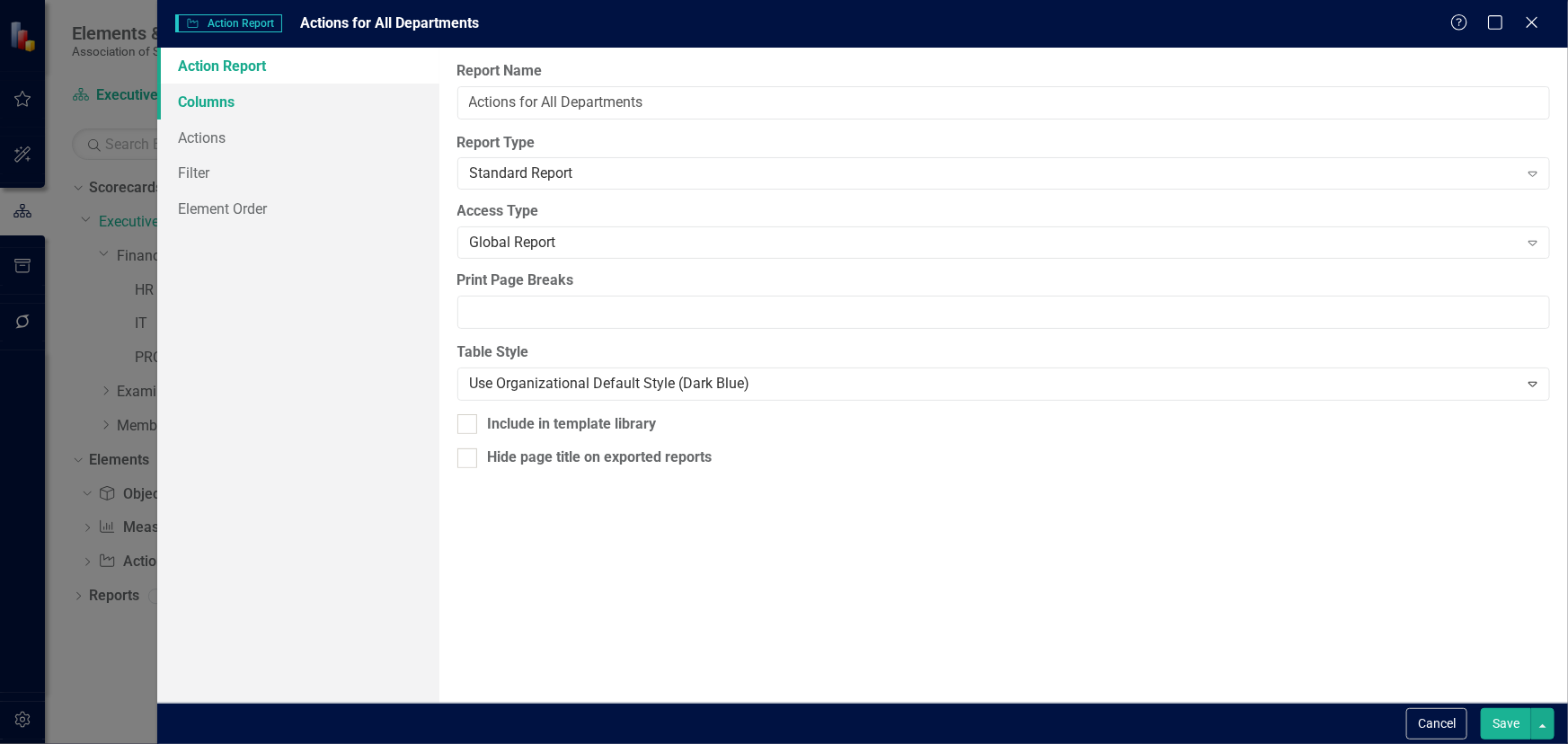
click at [330, 100] on link "Columns" at bounding box center [298, 101] width 282 height 36
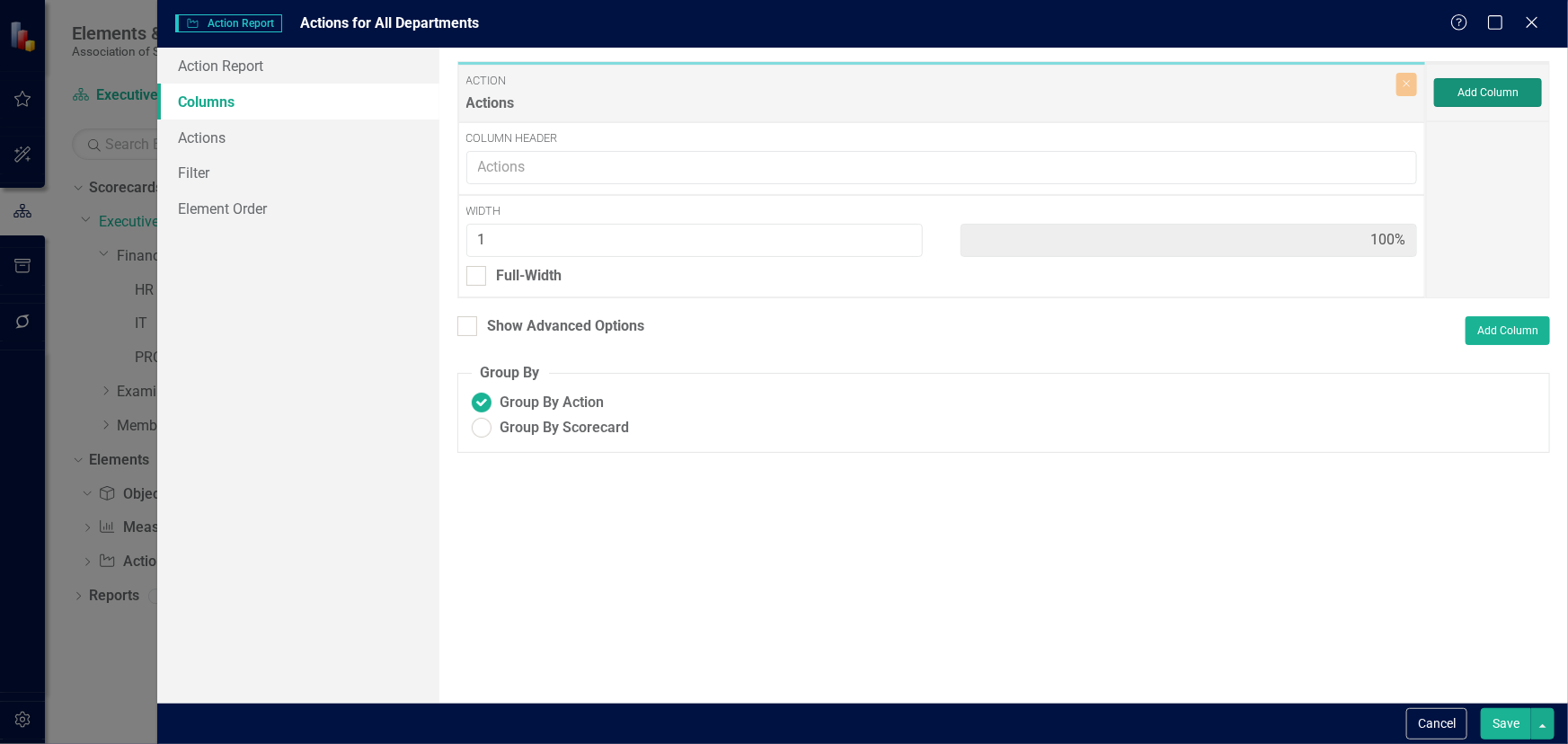
click at [1518, 92] on button "Add Column" at bounding box center [1487, 92] width 108 height 28
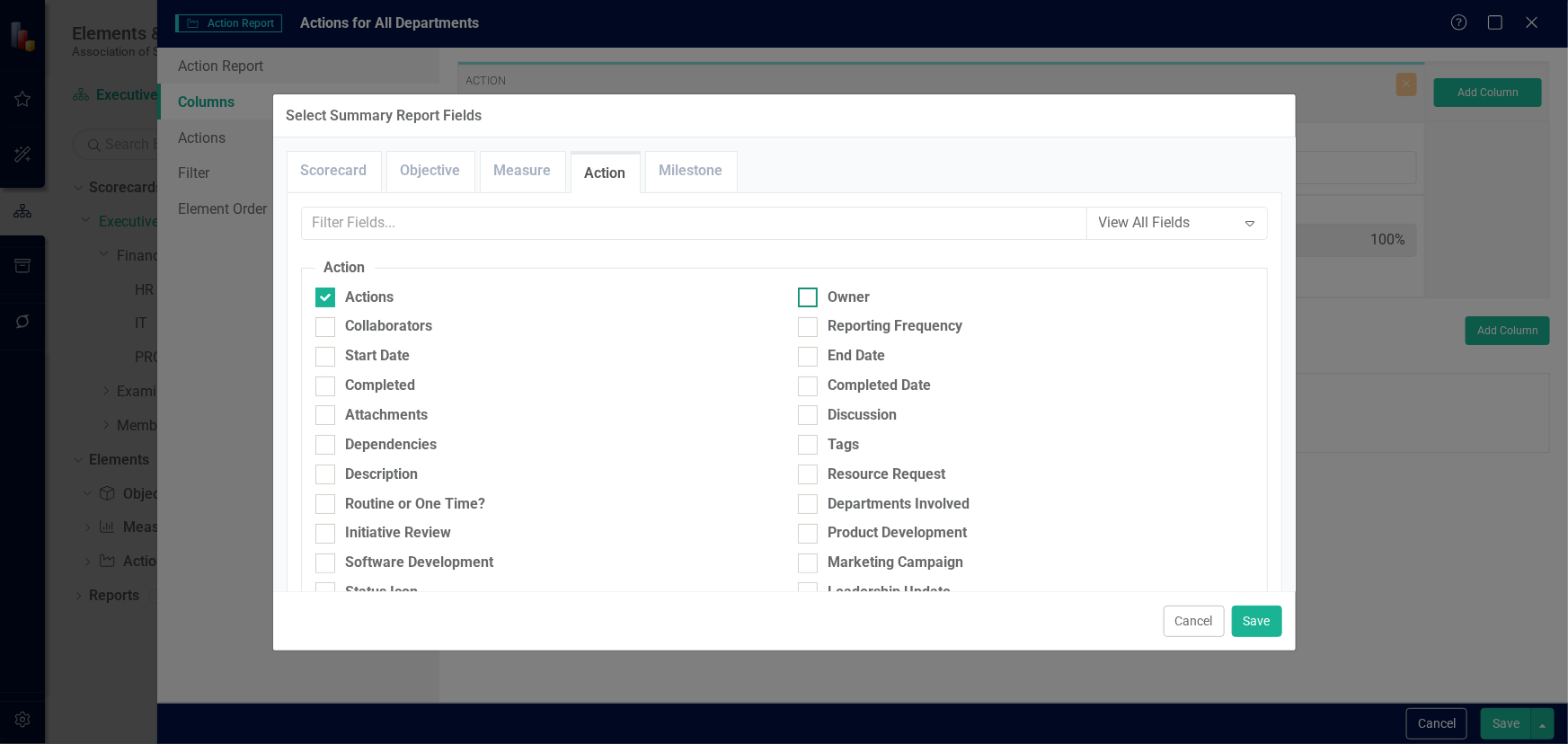
click at [820, 293] on div "Owner" at bounding box center [1026, 297] width 456 height 21
click at [810, 293] on input "Owner" at bounding box center [803, 293] width 12 height 12
checkbox input "true"
click at [387, 355] on div "Start Date" at bounding box center [378, 356] width 65 height 21
click at [327, 355] on input "Start Date" at bounding box center [321, 352] width 12 height 12
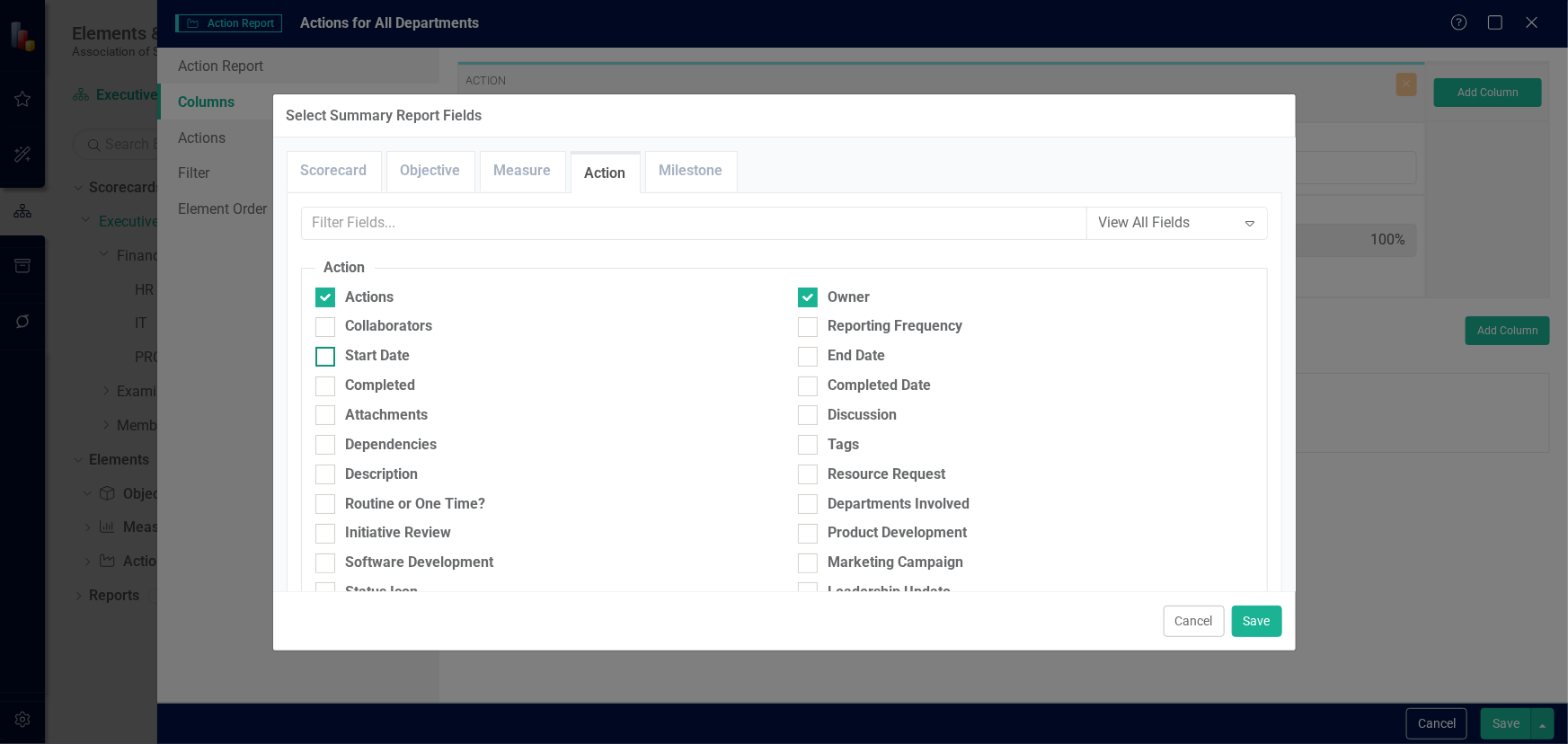
checkbox input "true"
click at [828, 361] on div "End Date" at bounding box center [856, 356] width 58 height 21
click at [810, 359] on input "End Date" at bounding box center [803, 352] width 12 height 12
checkbox input "true"
click at [860, 500] on div "Departments Involved" at bounding box center [898, 504] width 142 height 21
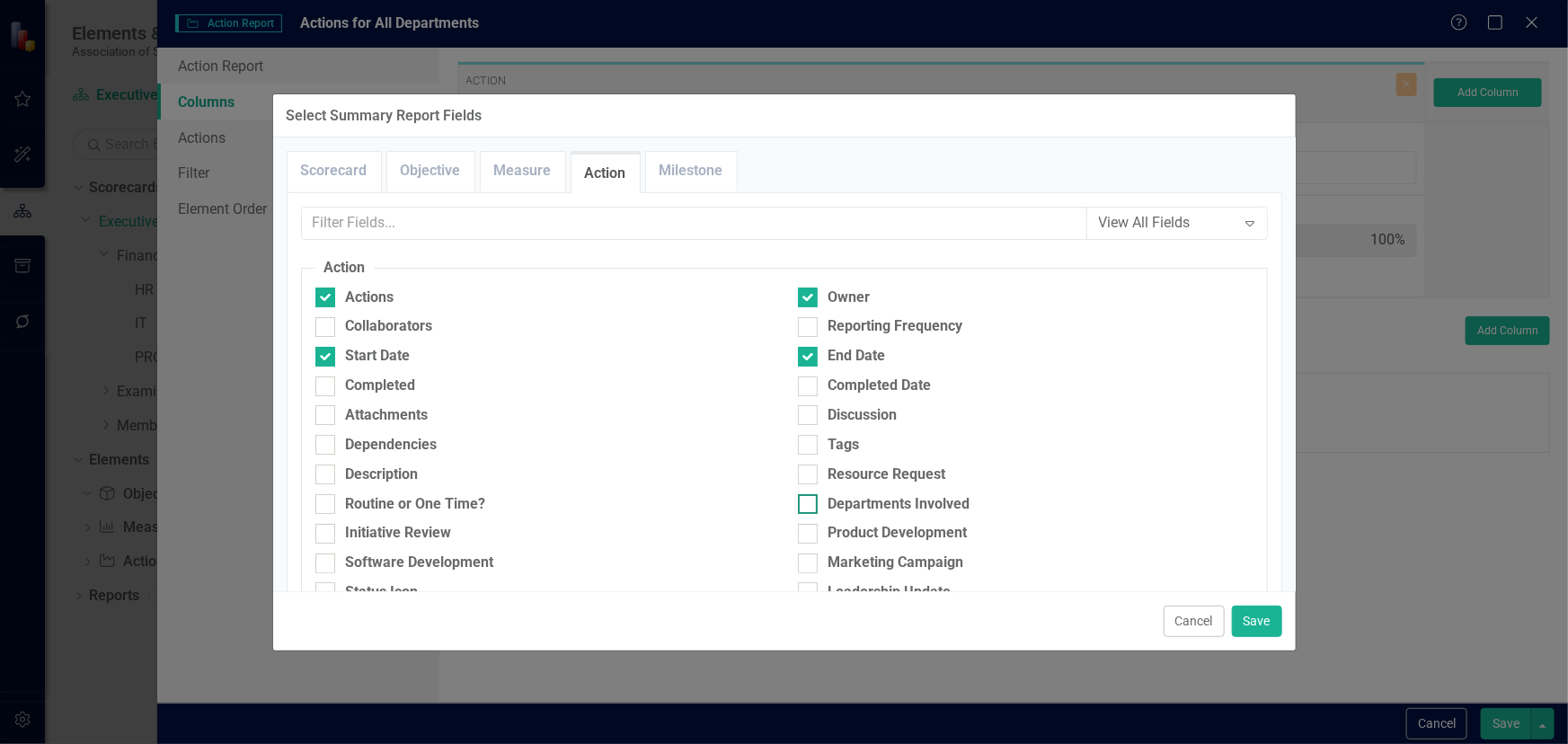
click at [810, 500] on input "Departments Involved" at bounding box center [803, 500] width 12 height 12
checkbox input "true"
click at [1261, 625] on button "Save" at bounding box center [1256, 621] width 50 height 31
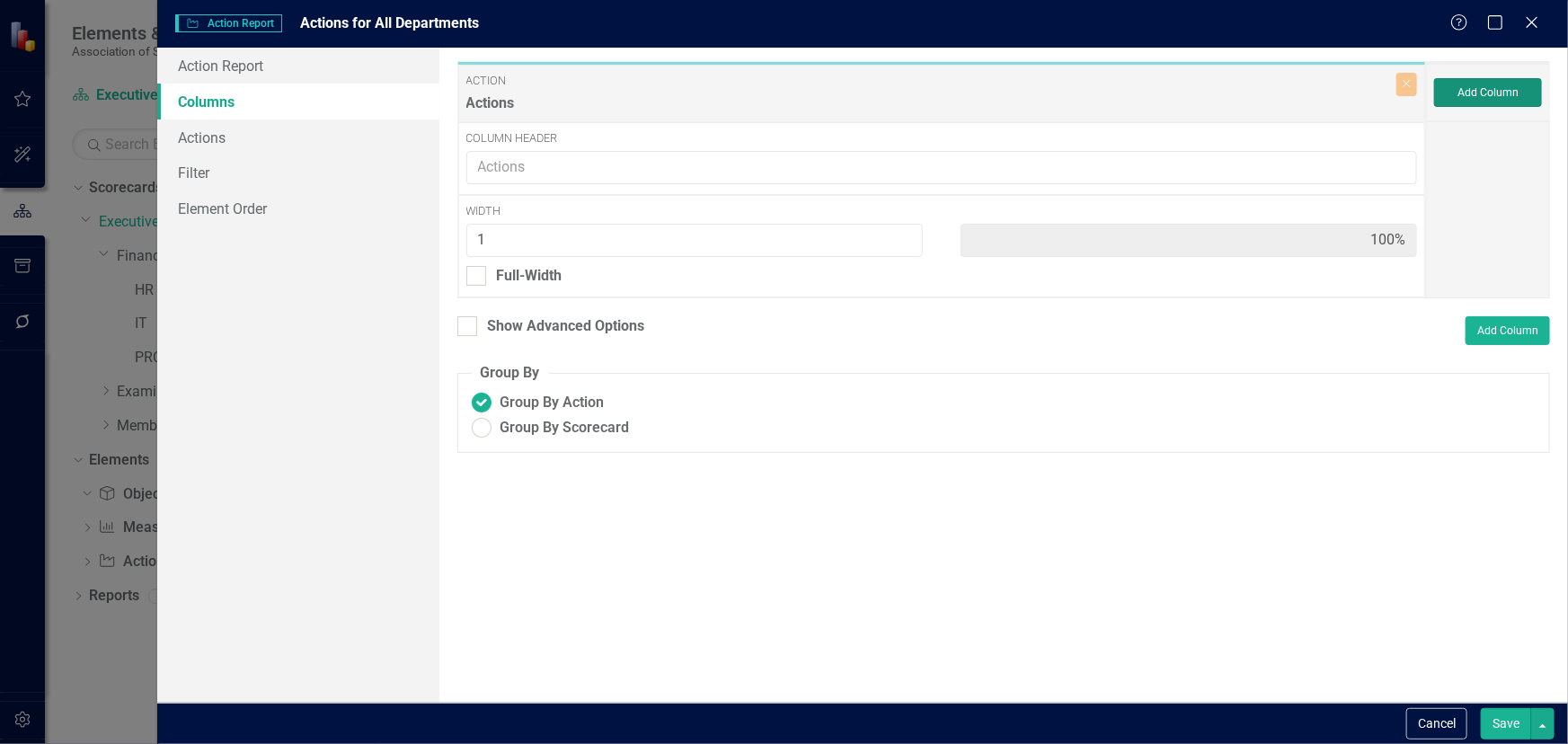
type input "20%"
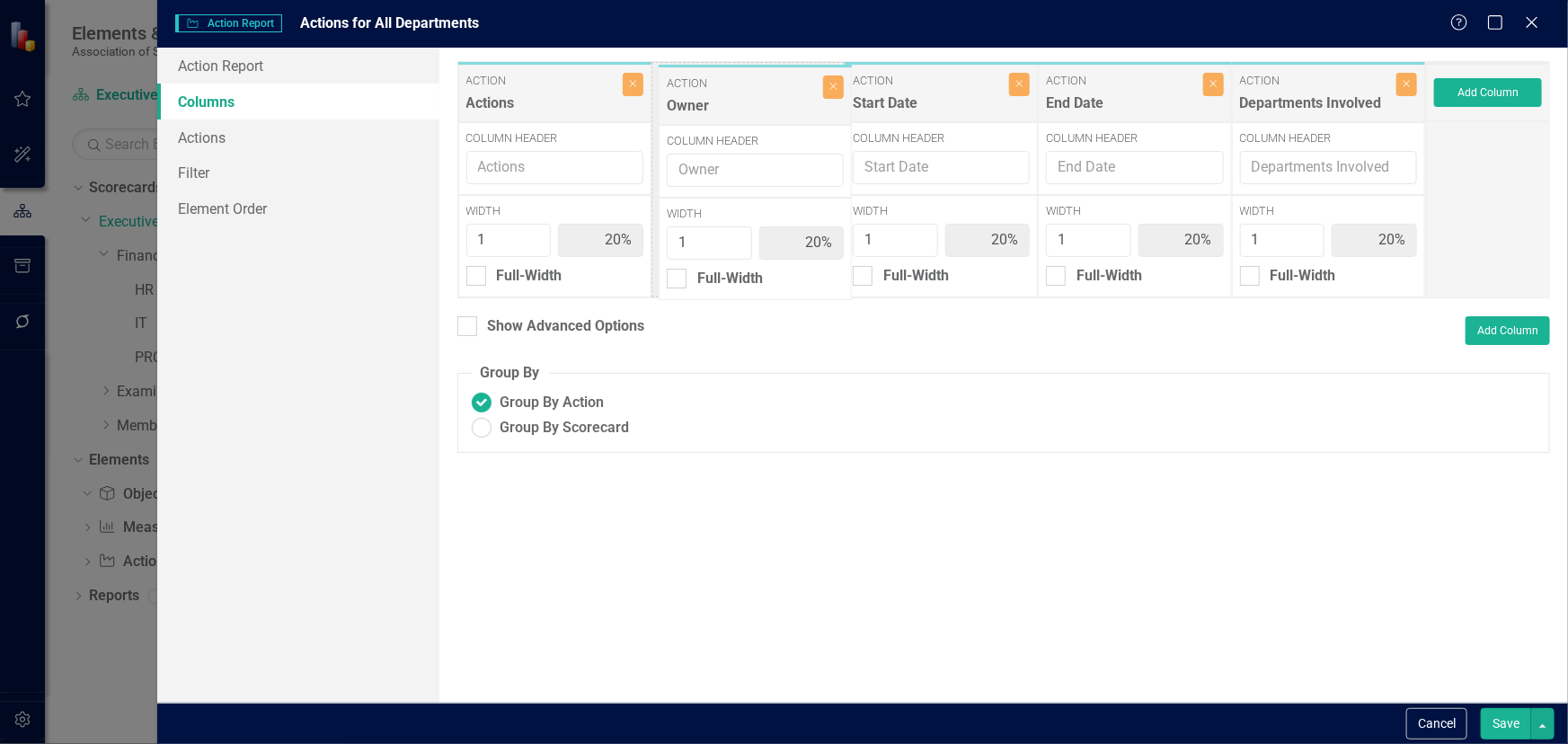
drag, startPoint x: 754, startPoint y: 92, endPoint x: 746, endPoint y: 97, distance: 9.4
click at [746, 97] on div "Action Actions Close Column Header Width 1 20% Full-Width Action Owner Close Co…" at bounding box center [941, 179] width 969 height 237
type input "2"
type input "33%"
type input "17%"
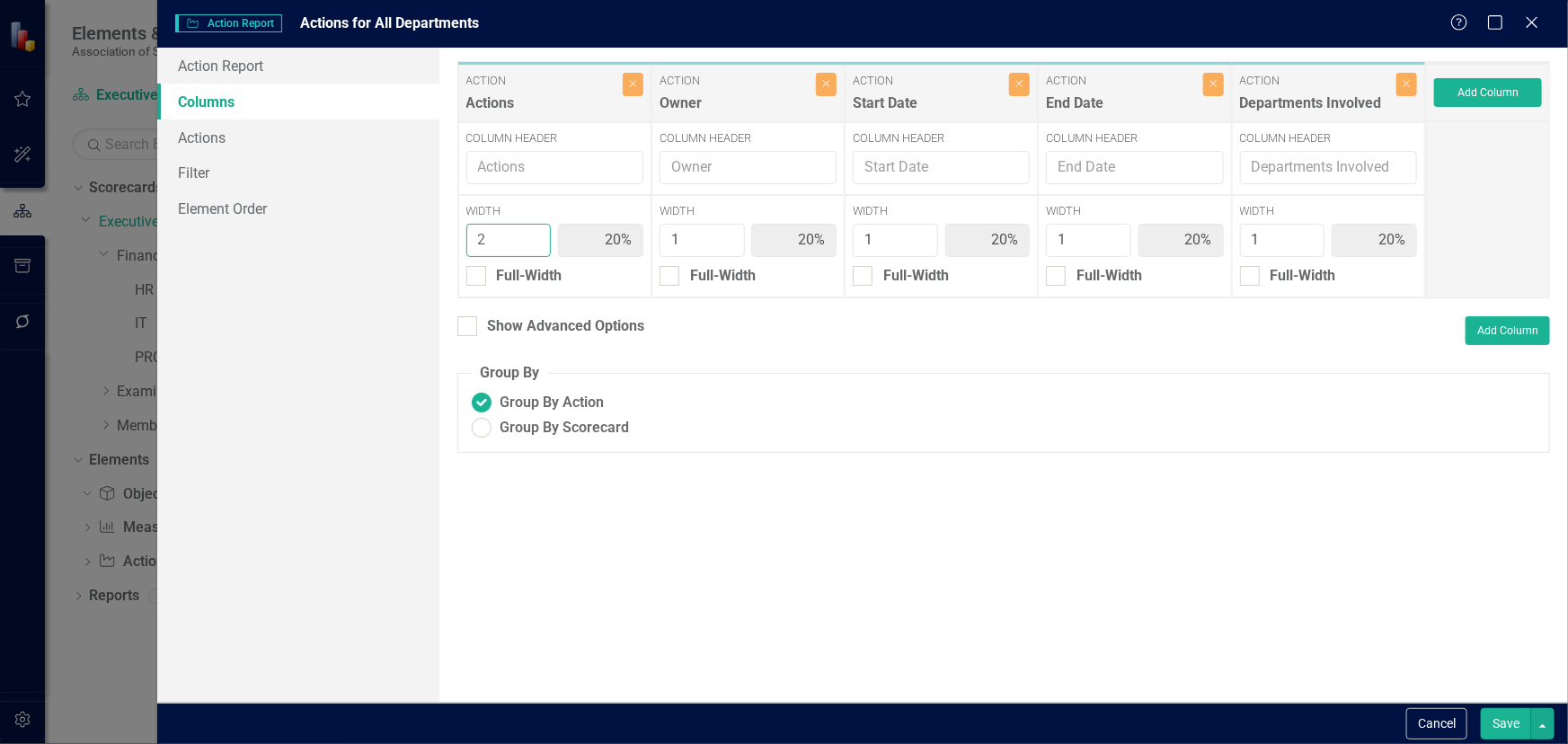
type input "17%"
click at [535, 233] on input "2" at bounding box center [509, 241] width 85 height 33
type input "1"
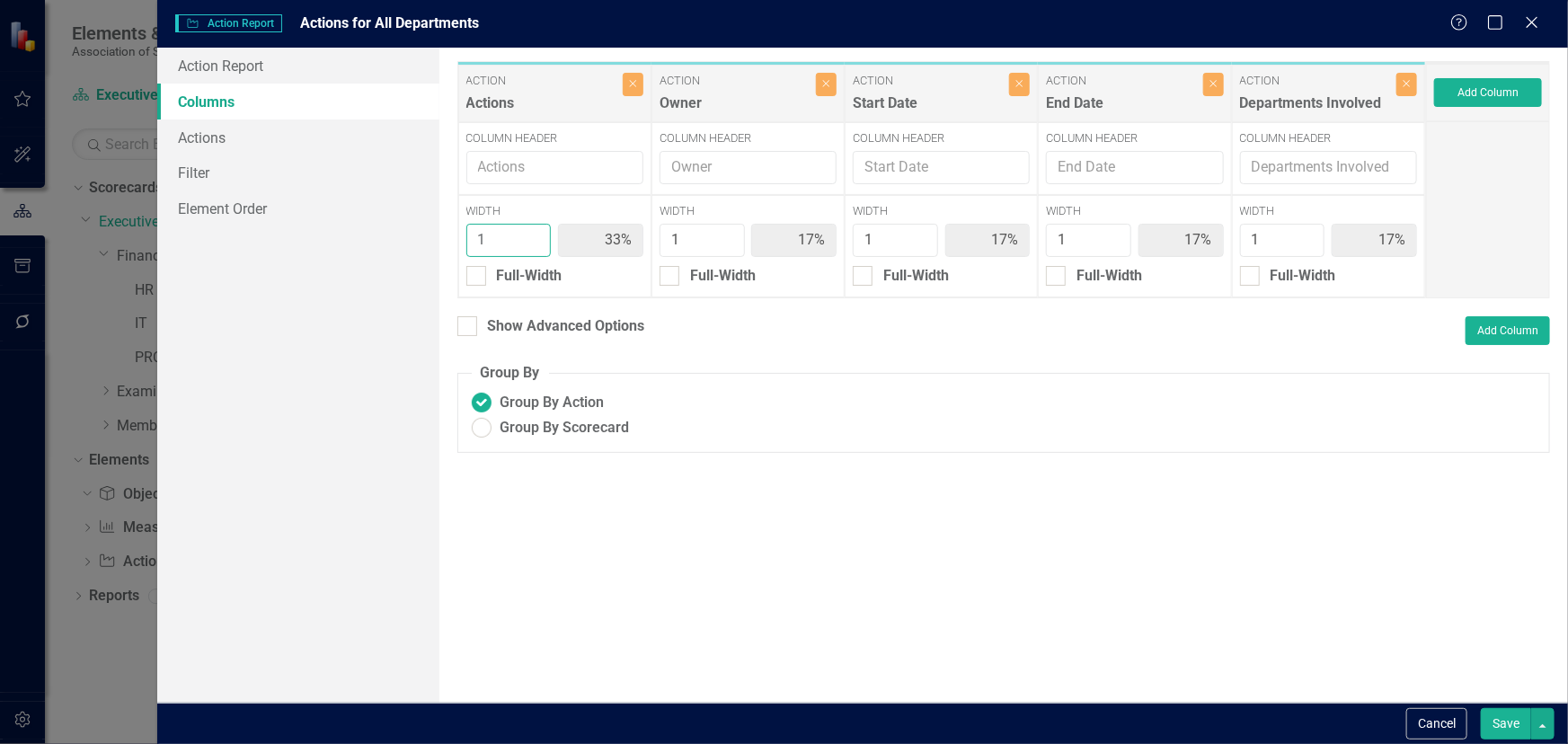
type input "20%"
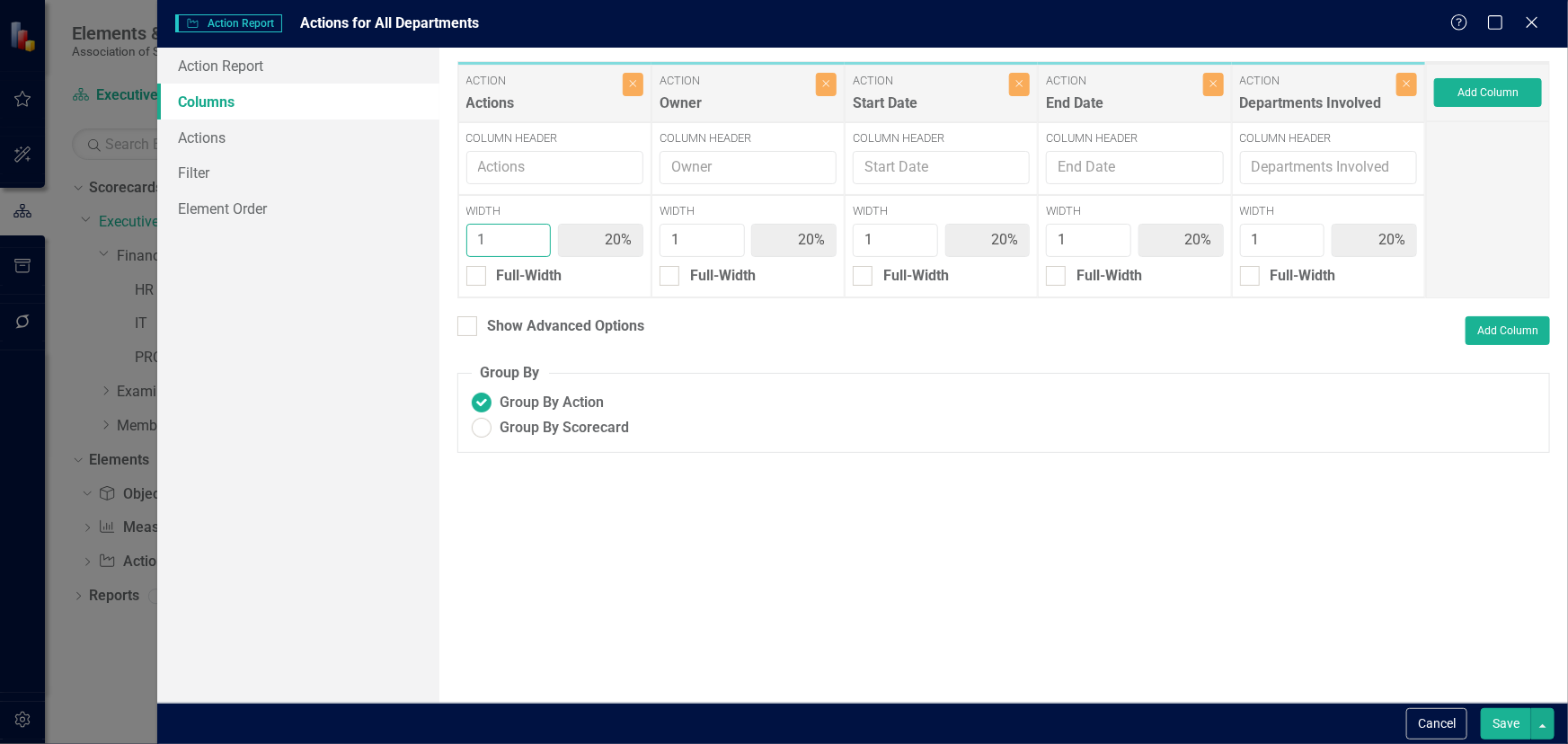
type input "1"
click at [533, 248] on input "1" at bounding box center [509, 241] width 85 height 33
click at [266, 138] on link "Actions" at bounding box center [298, 137] width 282 height 36
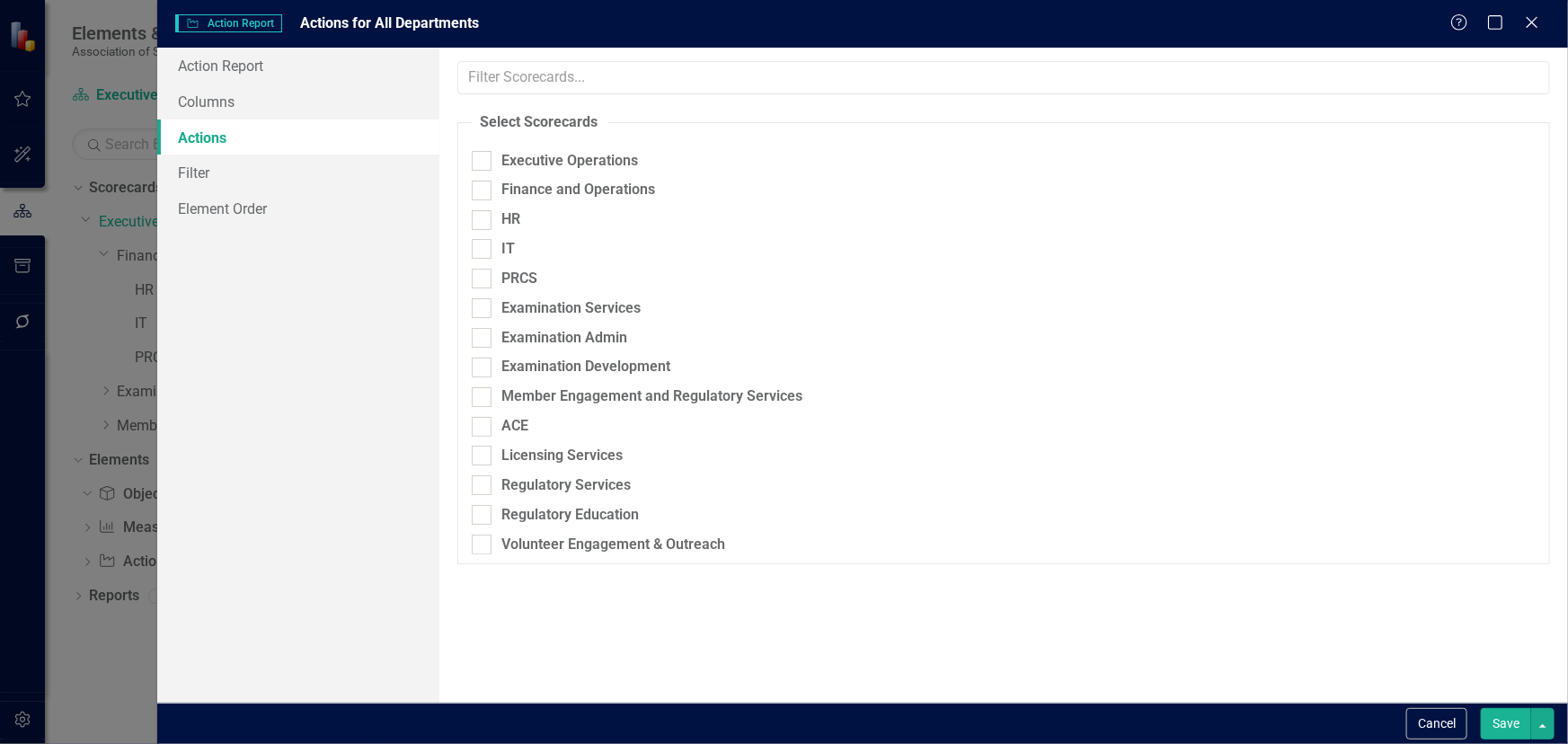
checkbox input "true"
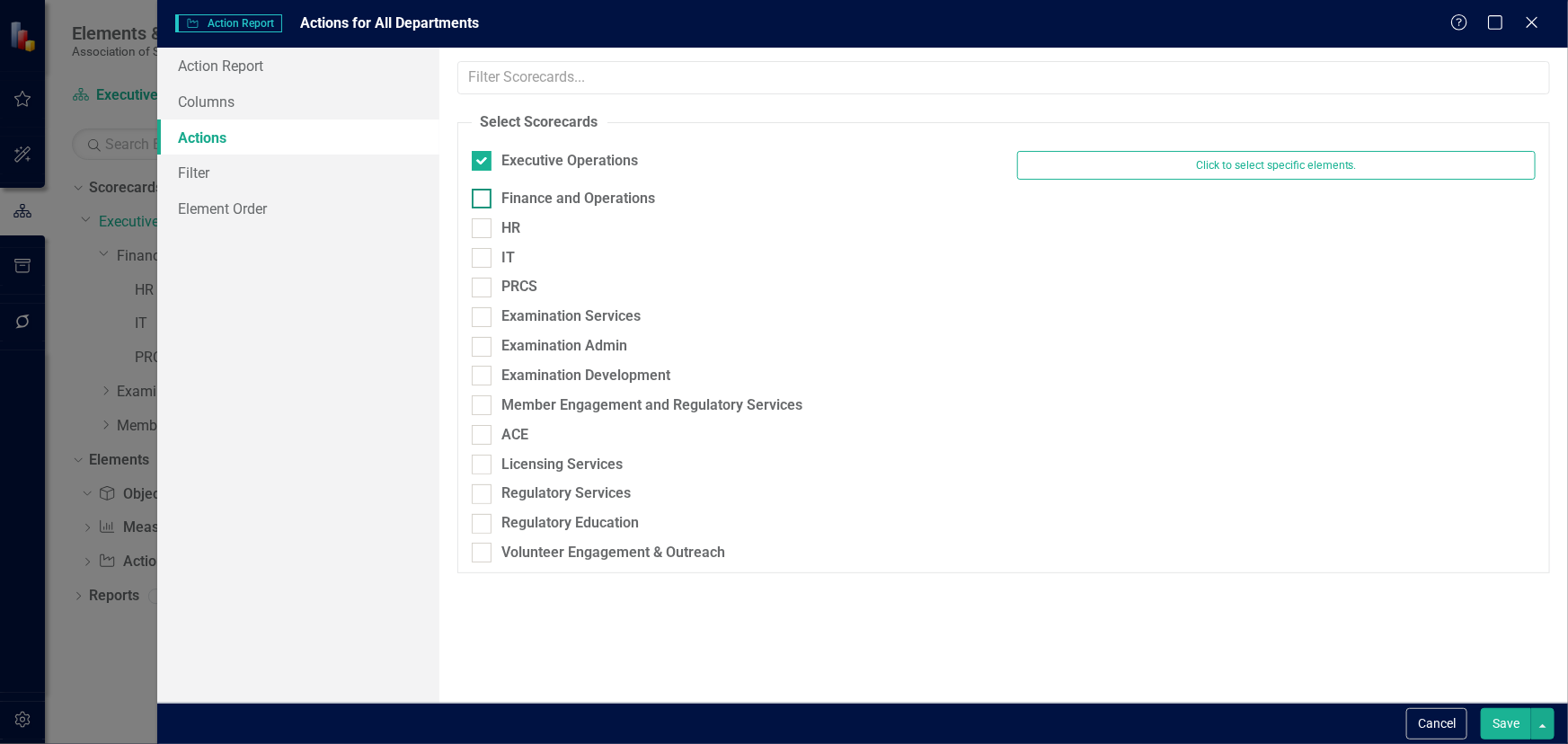
click at [511, 191] on div "Finance and Operations" at bounding box center [579, 199] width 154 height 21
click at [483, 191] on input "Finance and Operations" at bounding box center [478, 194] width 12 height 12
checkbox input "true"
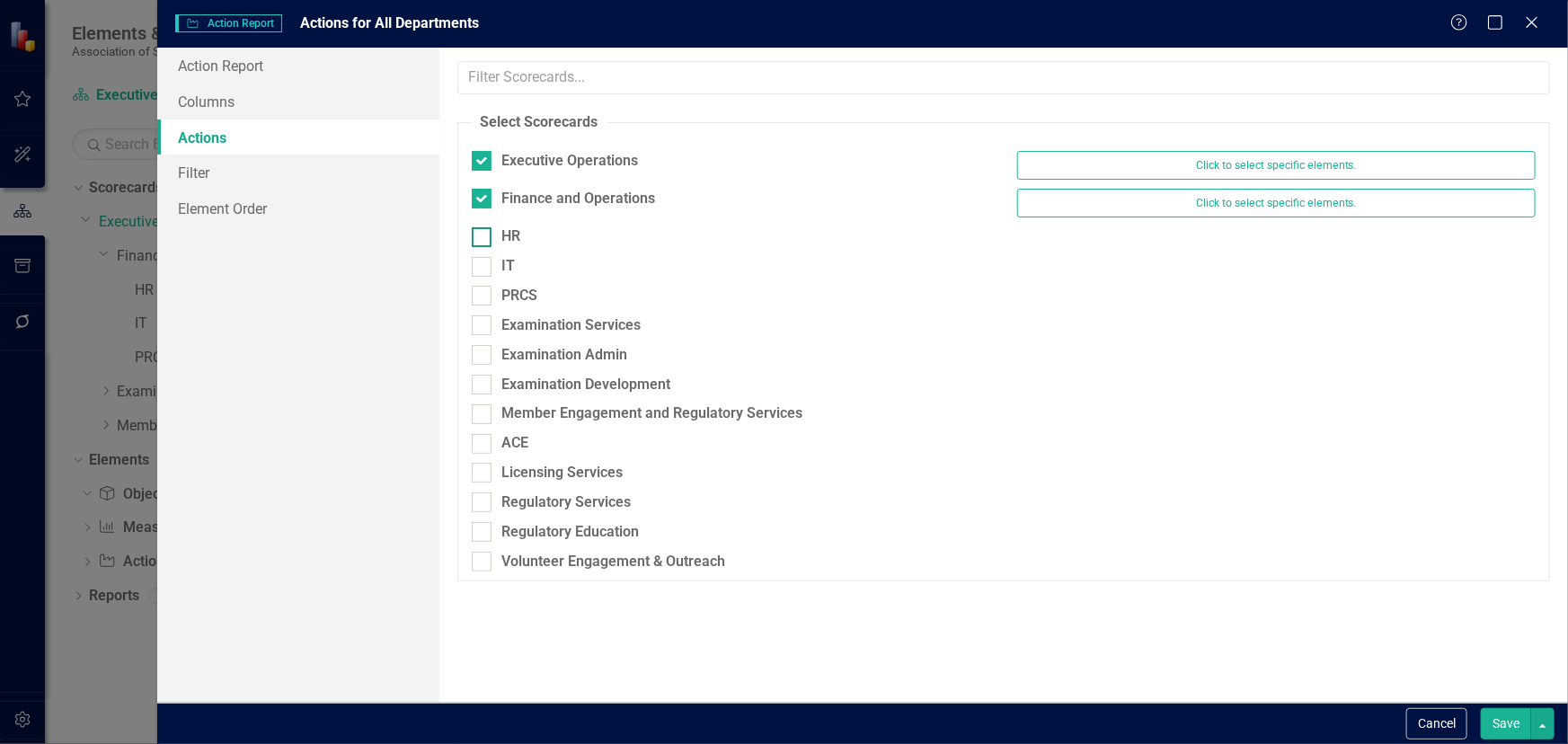
click at [488, 240] on div at bounding box center [482, 237] width 20 height 20
click at [483, 239] on input "HR" at bounding box center [478, 232] width 12 height 12
checkbox input "true"
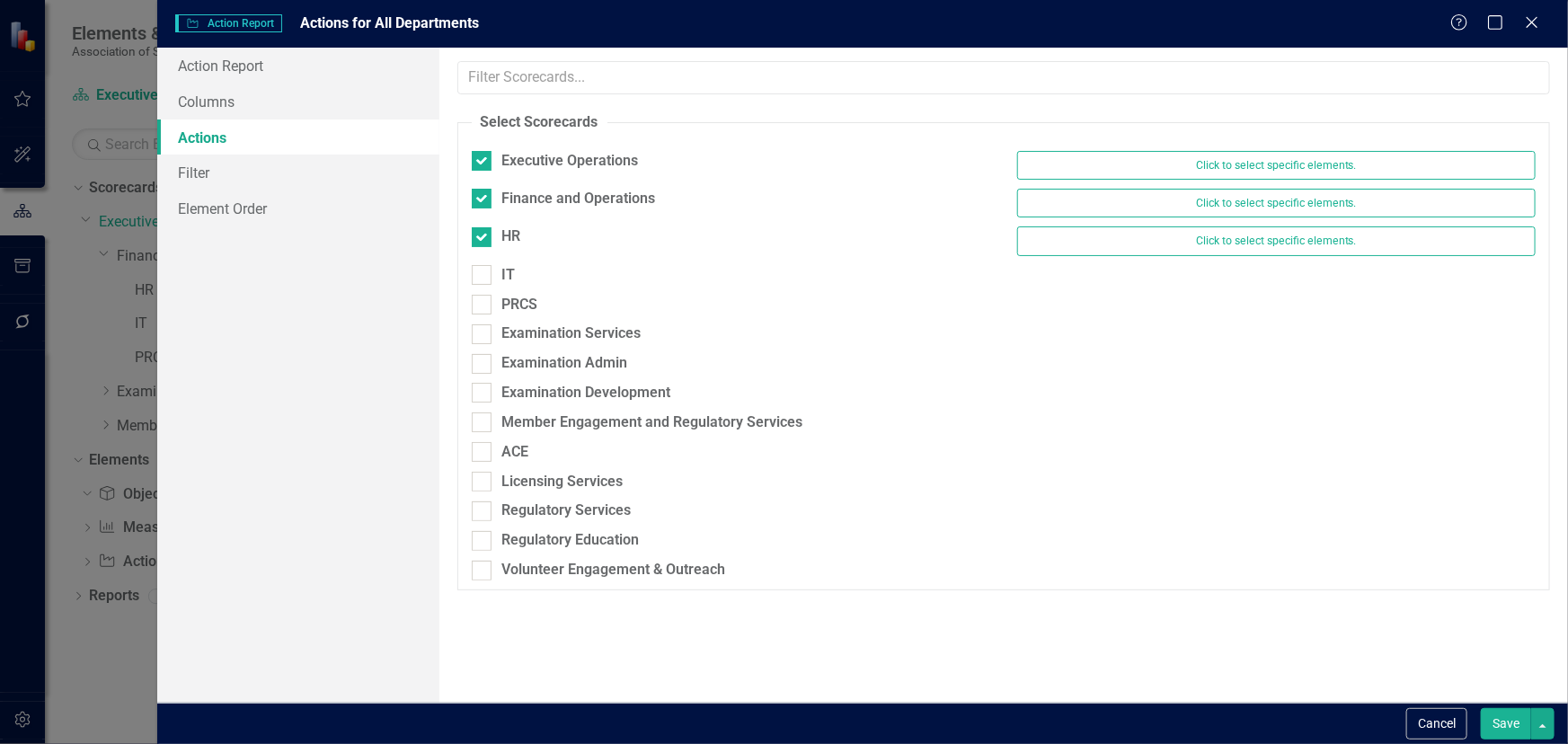
drag, startPoint x: 476, startPoint y: 271, endPoint x: 476, endPoint y: 287, distance: 16.0
click at [476, 271] on input "IT" at bounding box center [478, 271] width 12 height 12
checkbox input "true"
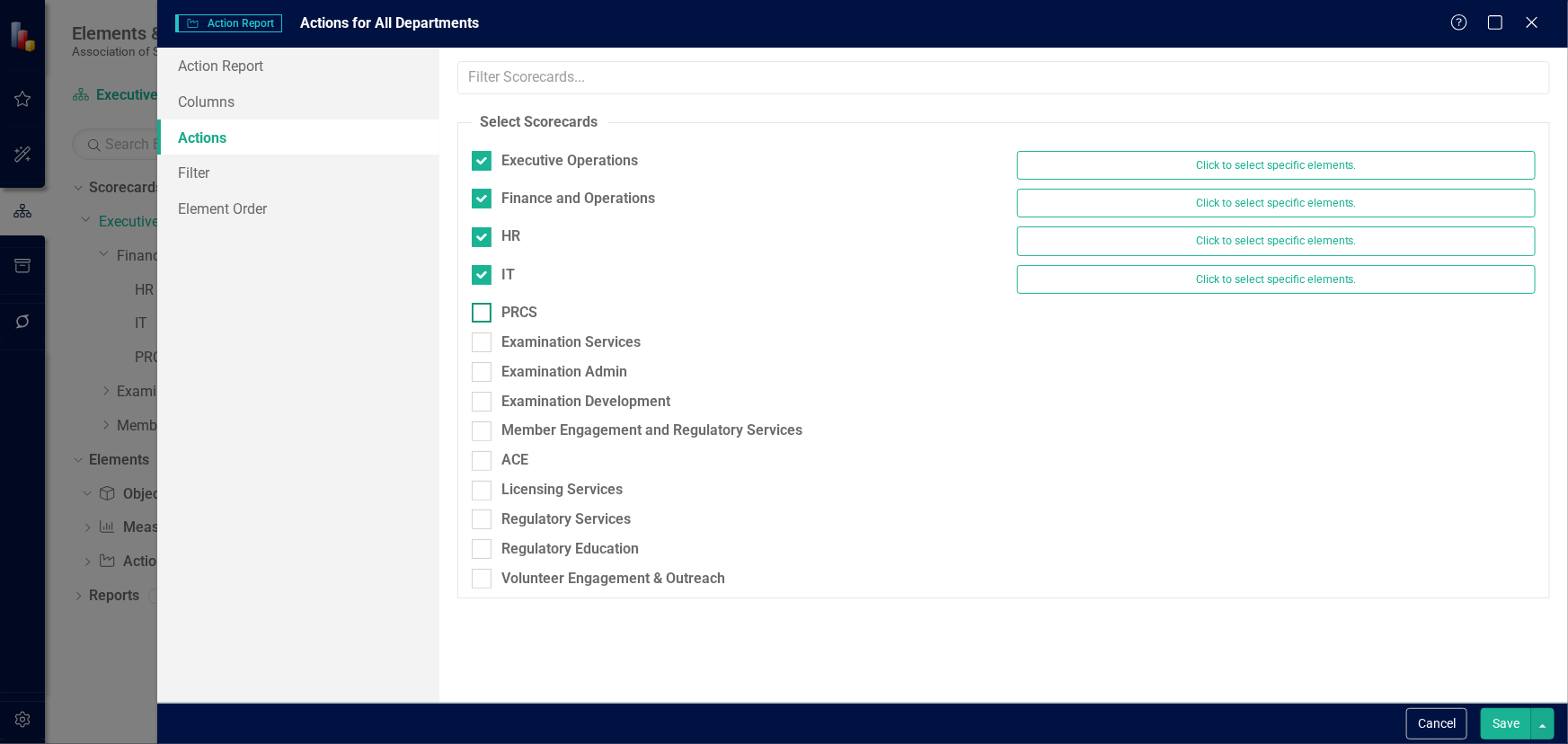
click at [486, 312] on div at bounding box center [482, 313] width 20 height 20
click at [483, 312] on input "PRCS" at bounding box center [478, 308] width 12 height 12
checkbox input "true"
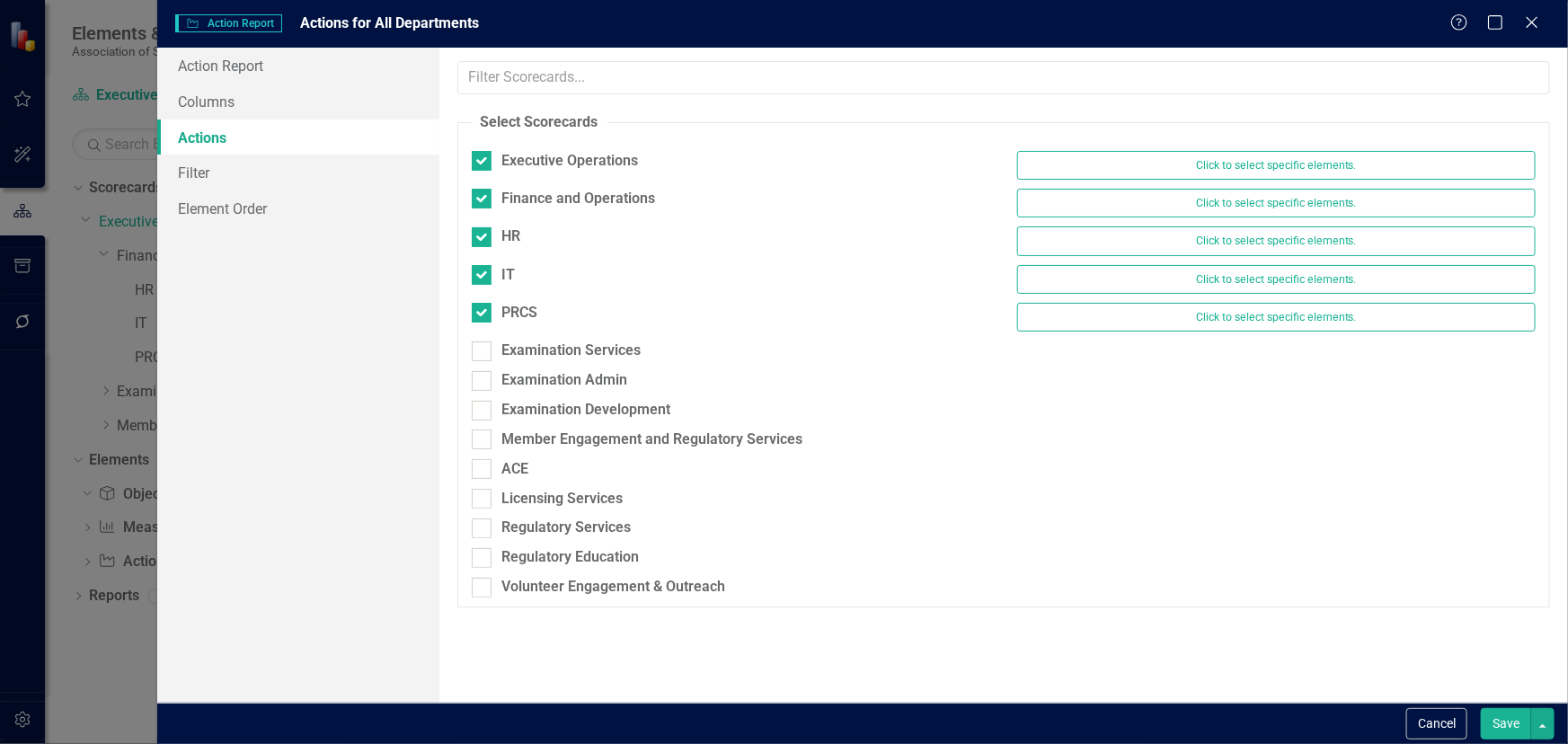
click at [491, 361] on div "Examination Services" at bounding box center [731, 355] width 545 height 29
click at [479, 351] on div at bounding box center [482, 351] width 20 height 20
click at [479, 351] on input "Examination Services" at bounding box center [478, 347] width 12 height 12
checkbox input "true"
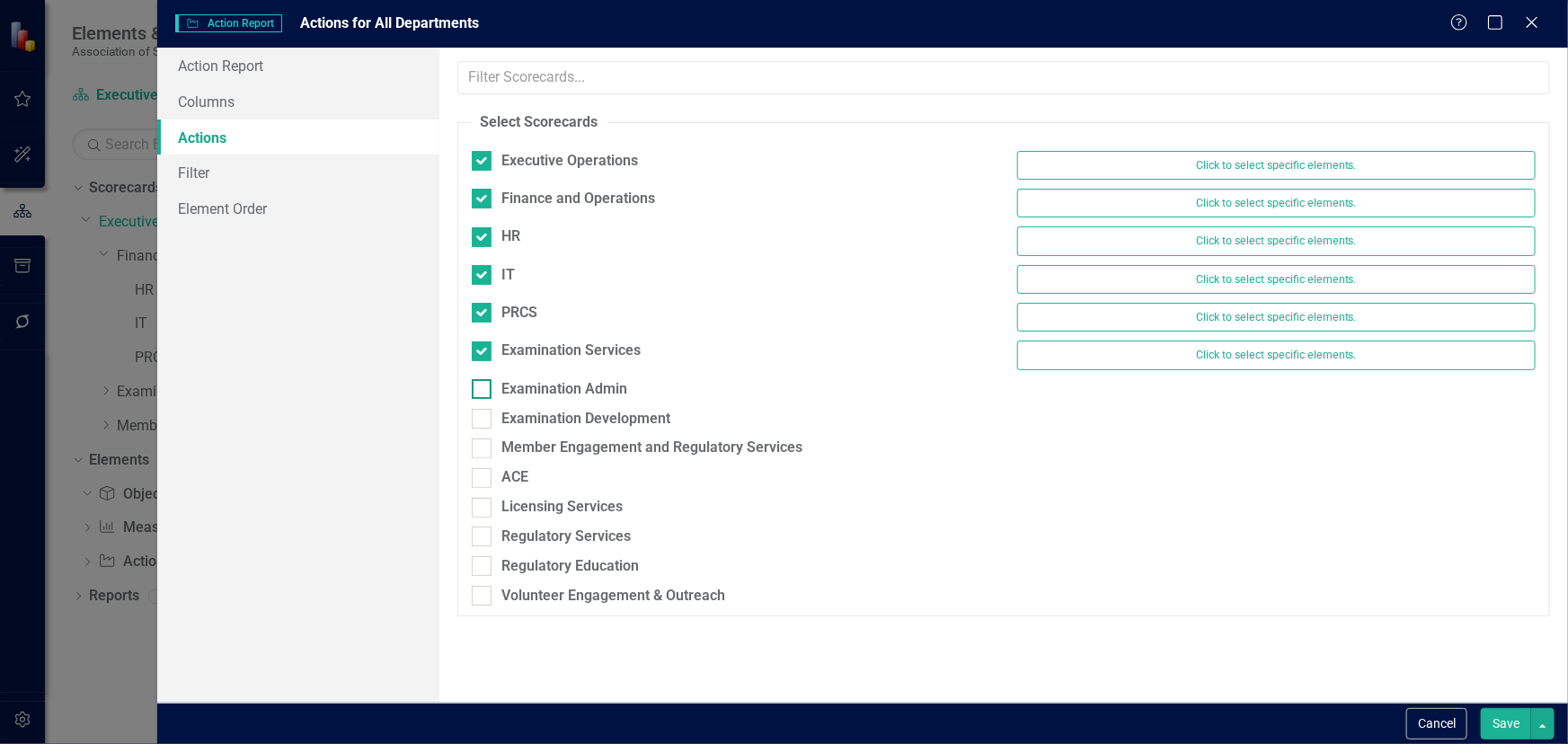
click at [483, 385] on div at bounding box center [482, 389] width 20 height 20
click at [483, 385] on input "Examination Admin" at bounding box center [478, 384] width 12 height 12
checkbox input "true"
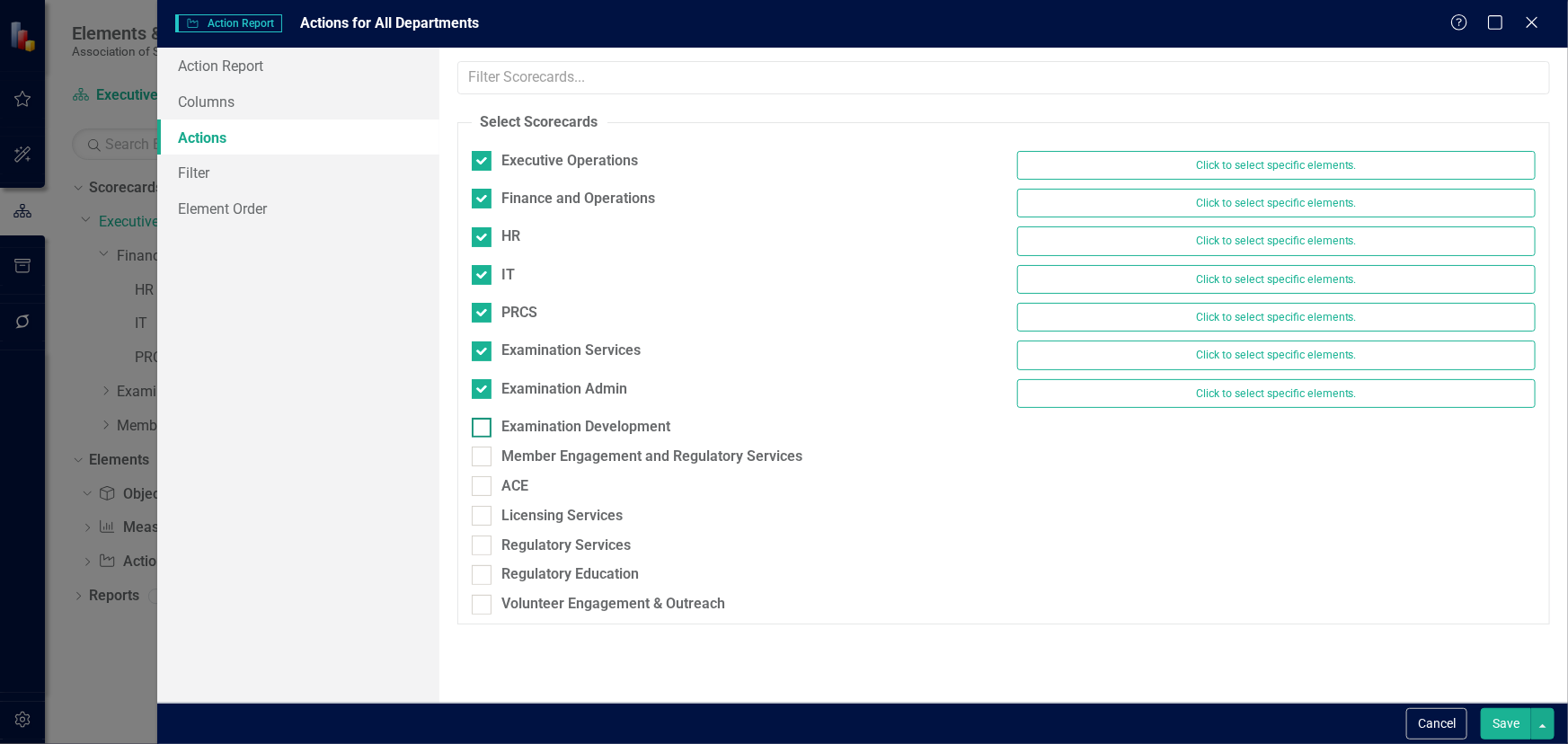
click at [485, 426] on div at bounding box center [482, 428] width 20 height 20
click at [483, 426] on input "Examination Development" at bounding box center [478, 424] width 12 height 12
checkbox input "true"
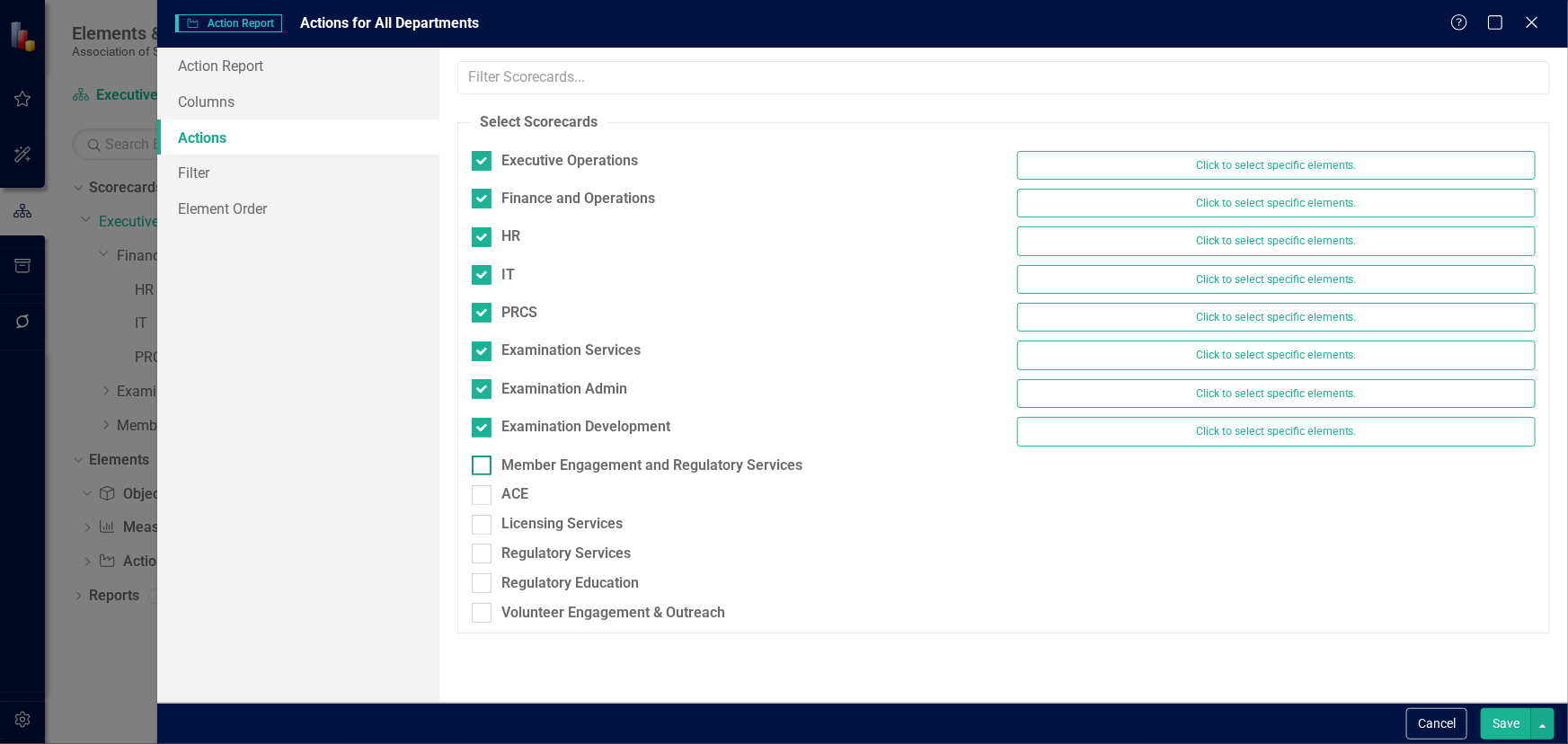
click at [489, 461] on div at bounding box center [482, 466] width 20 height 20
click at [483, 461] on input "Member Engagement and Regulatory Services" at bounding box center [478, 461] width 12 height 12
checkbox input "true"
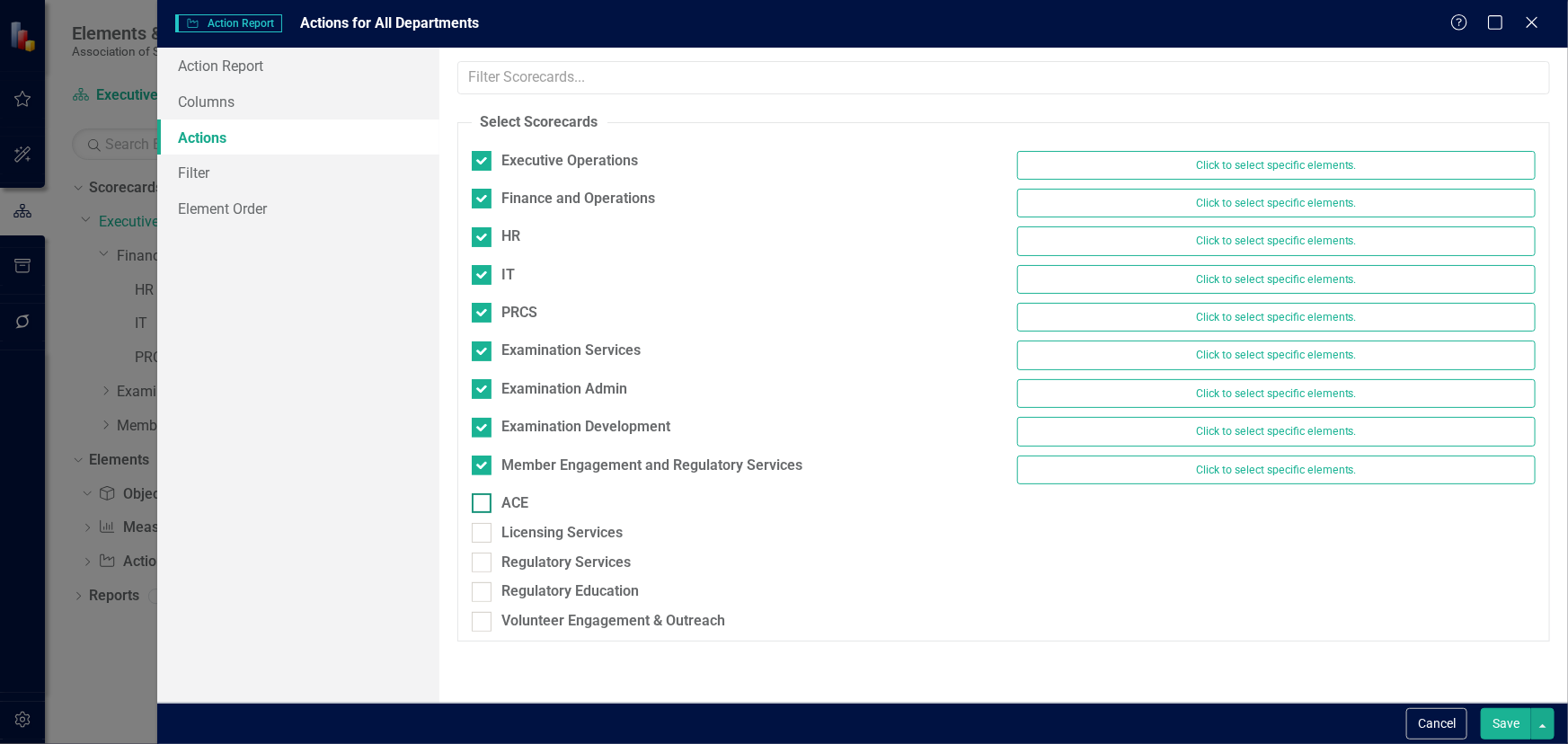
click at [485, 493] on div at bounding box center [482, 503] width 20 height 20
click at [483, 493] on input "ACE" at bounding box center [478, 499] width 12 height 12
checkbox input "true"
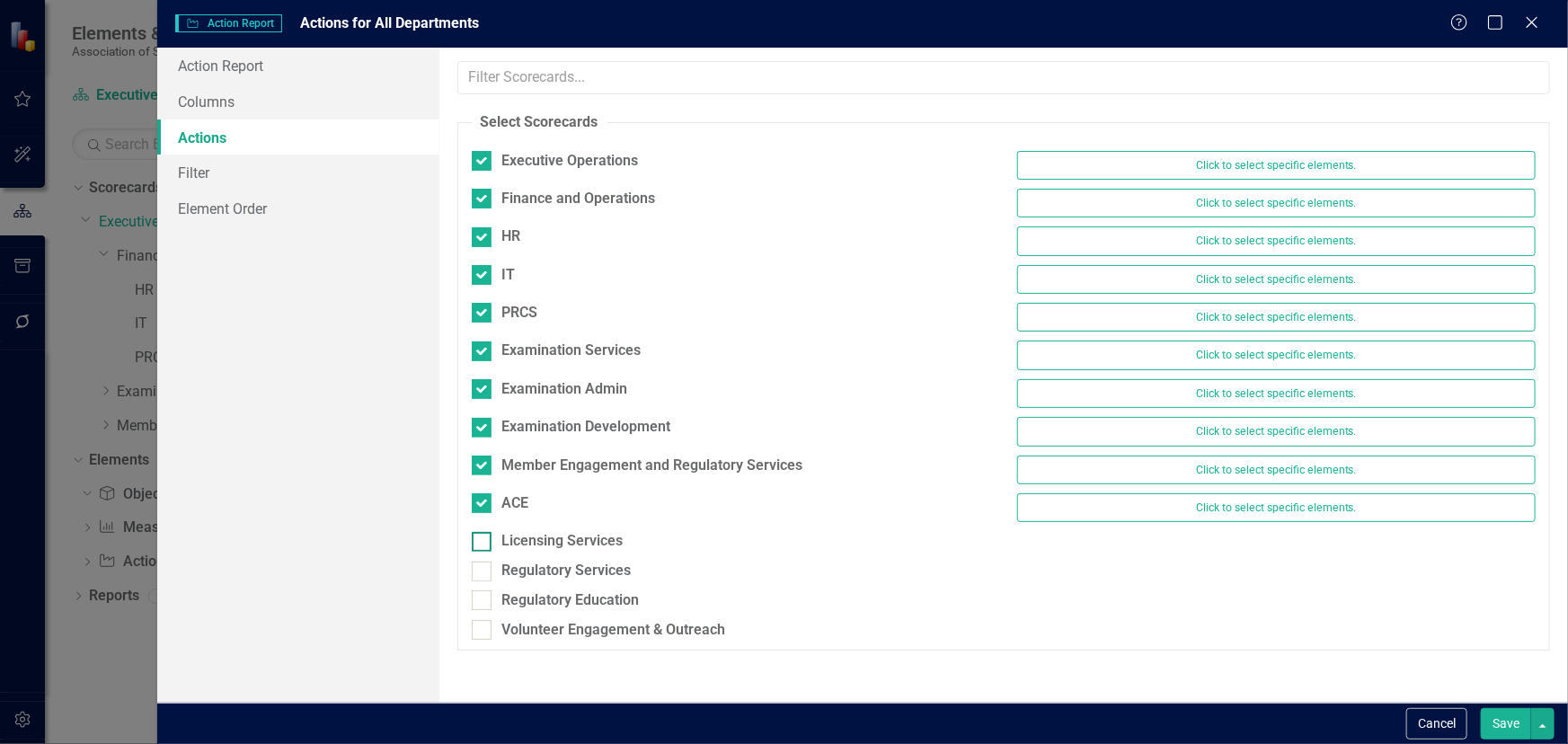
click at [489, 545] on div at bounding box center [482, 542] width 20 height 20
click at [483, 544] on input "Licensing Services" at bounding box center [478, 537] width 12 height 12
checkbox input "true"
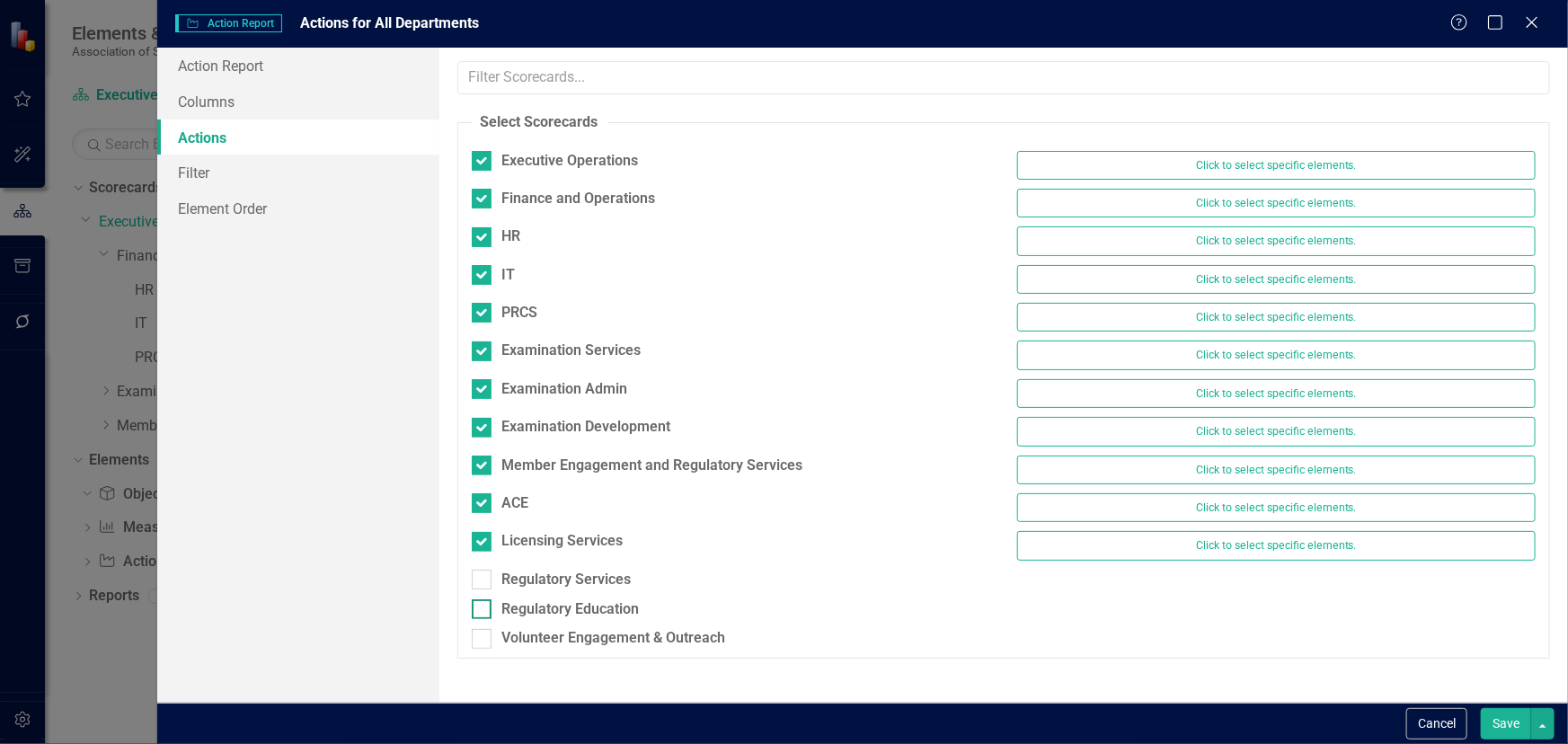
drag, startPoint x: 491, startPoint y: 581, endPoint x: 479, endPoint y: 609, distance: 30.5
click at [487, 584] on div "Regulatory Services" at bounding box center [731, 580] width 519 height 21
click at [483, 581] on input "Regulatory Services" at bounding box center [478, 576] width 12 height 12
checkbox input "true"
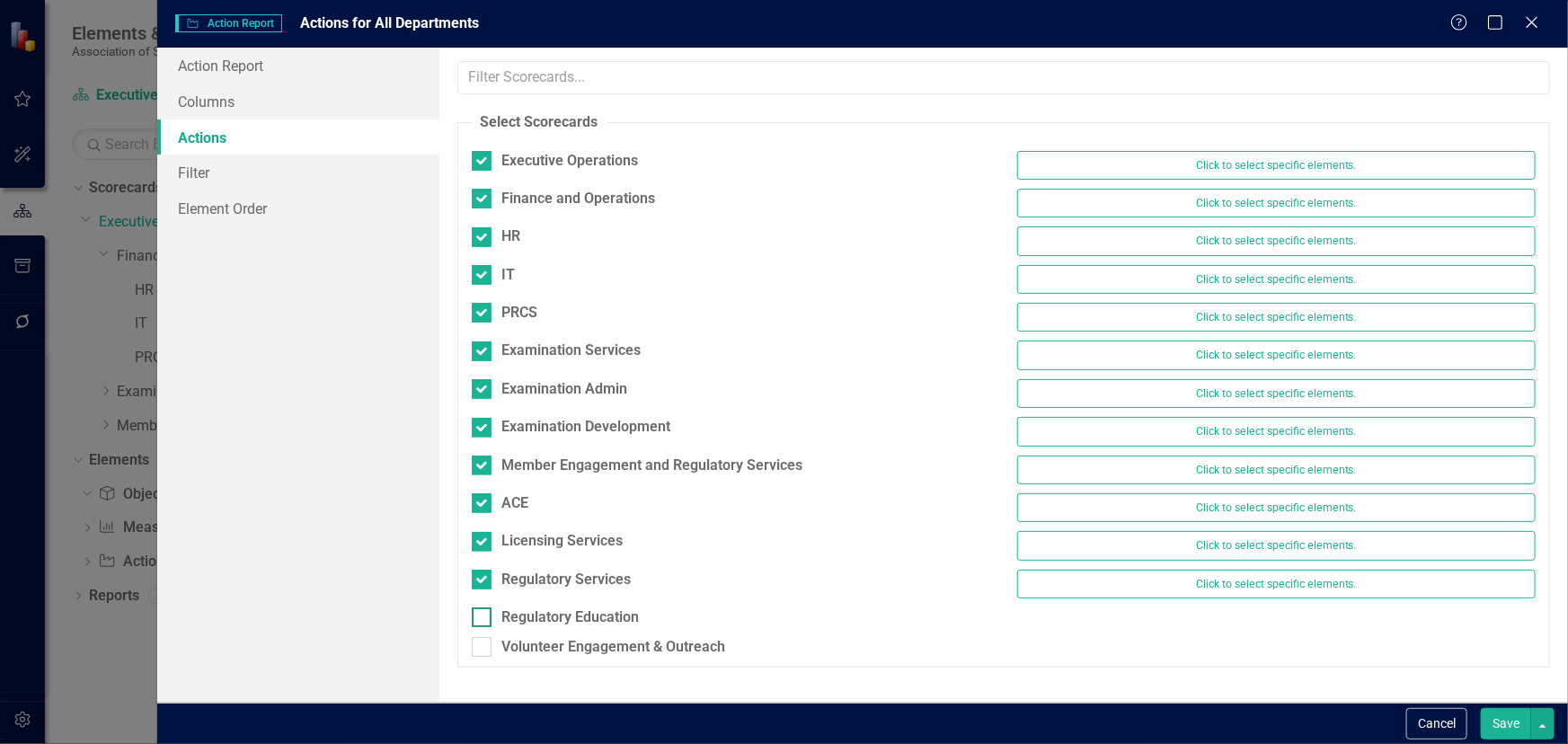
click at [477, 621] on div at bounding box center [482, 618] width 20 height 20
click at [477, 620] on input "Regulatory Education" at bounding box center [478, 613] width 12 height 12
checkbox input "true"
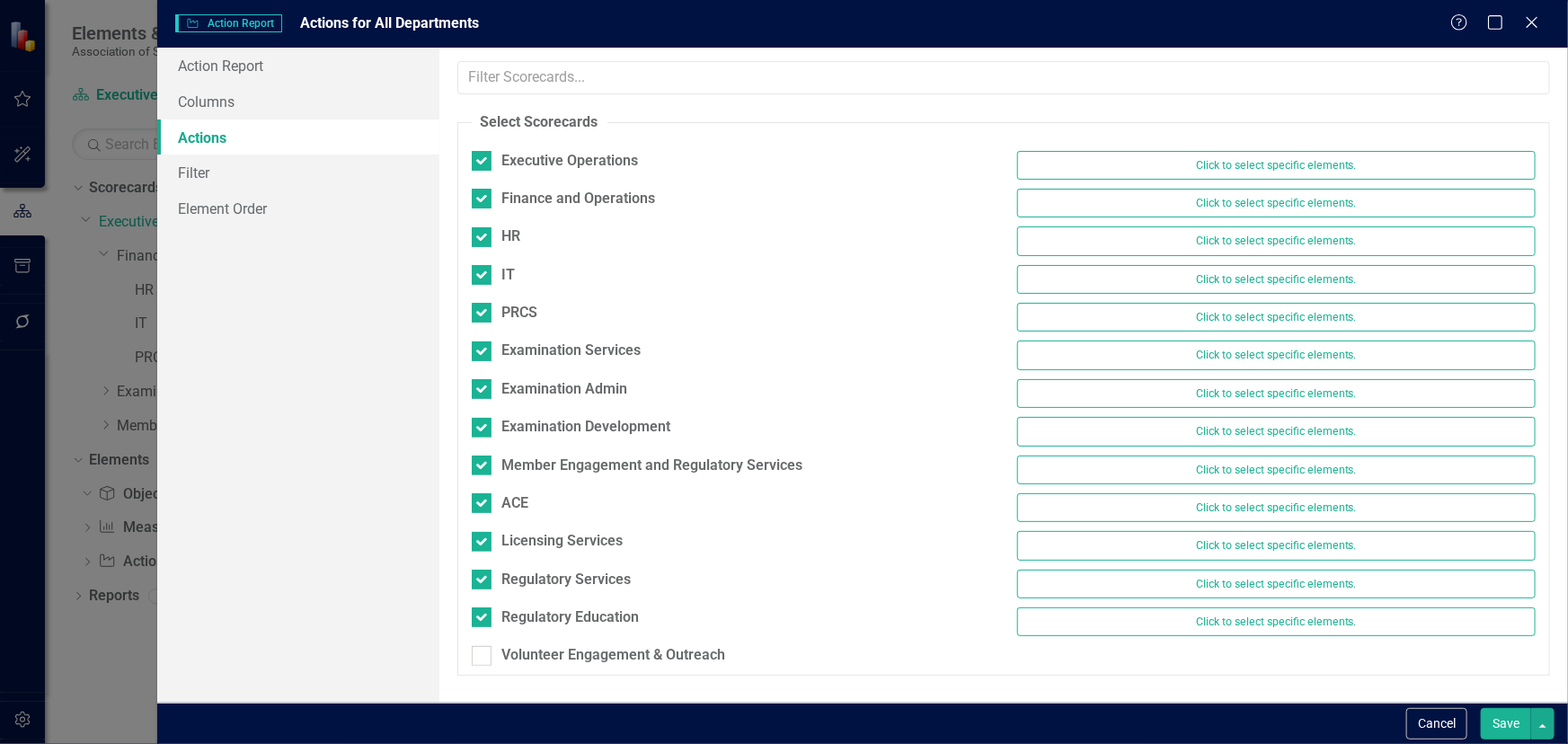
click at [488, 665] on div "Volunteer Engagement & Outreach" at bounding box center [731, 660] width 545 height 29
click at [488, 657] on div at bounding box center [482, 656] width 20 height 20
click at [483, 657] on input "Volunteer Engagement & Outreach" at bounding box center [478, 652] width 12 height 12
checkbox input "true"
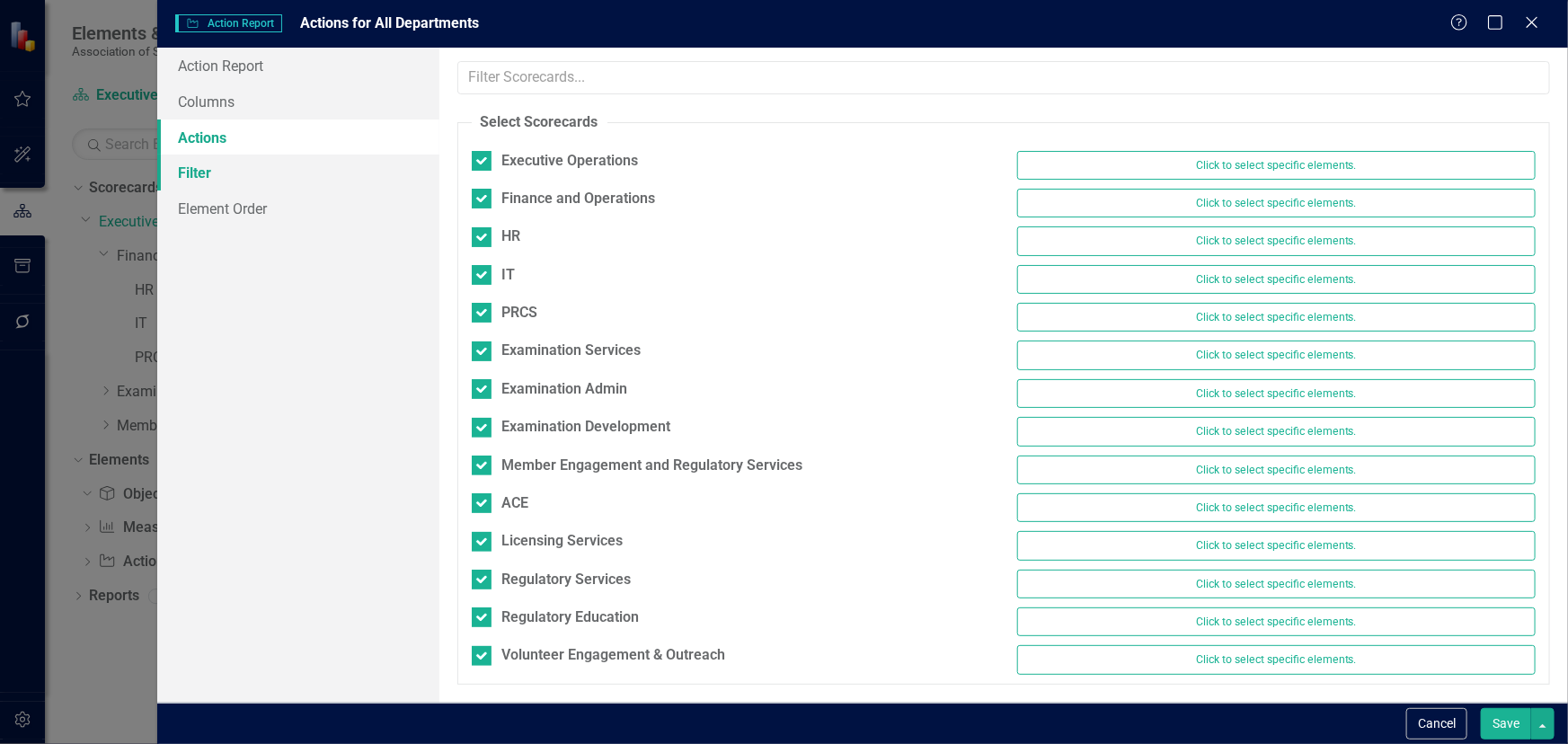
click at [196, 161] on link "Filter" at bounding box center [298, 172] width 282 height 36
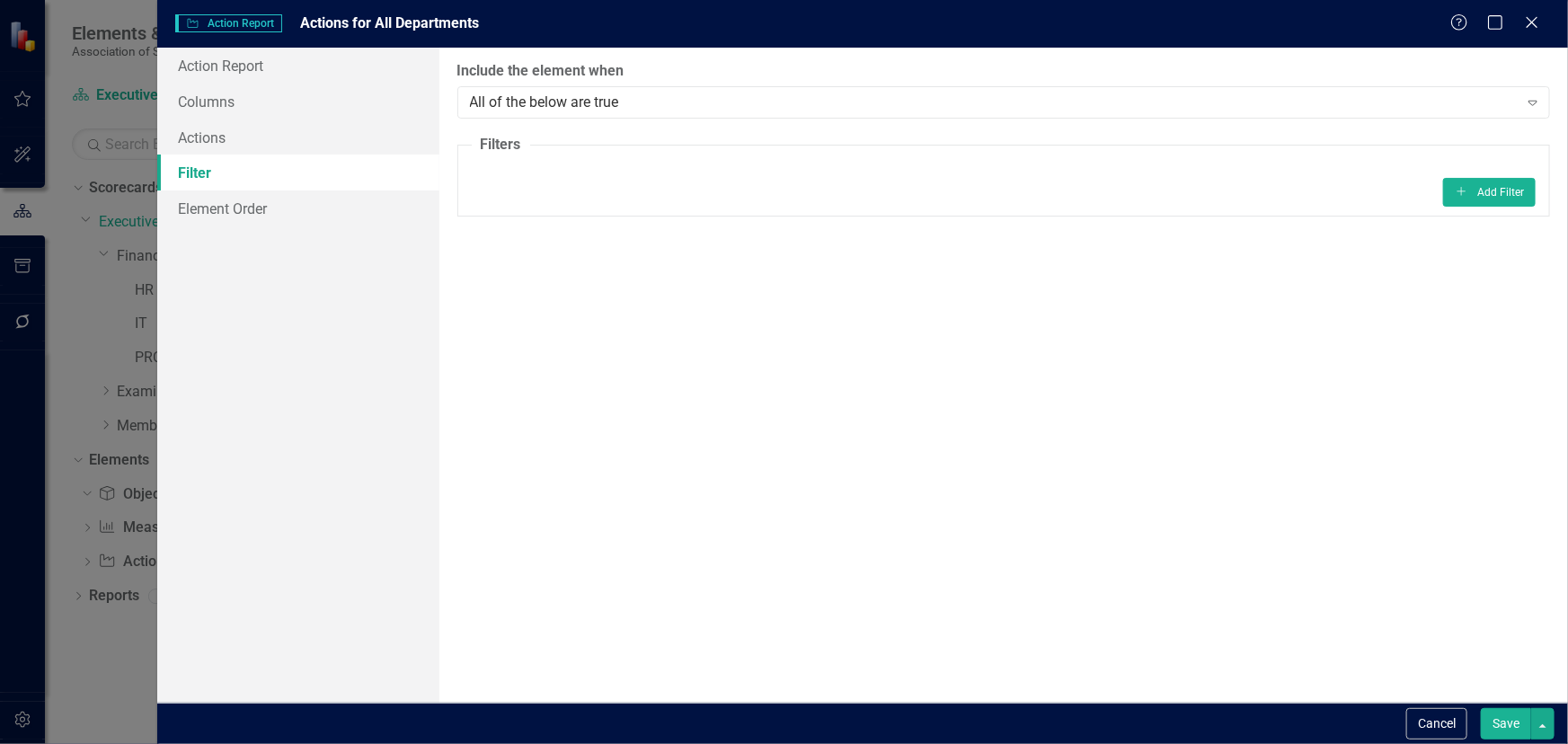
click at [1504, 725] on button "Save" at bounding box center [1505, 724] width 50 height 31
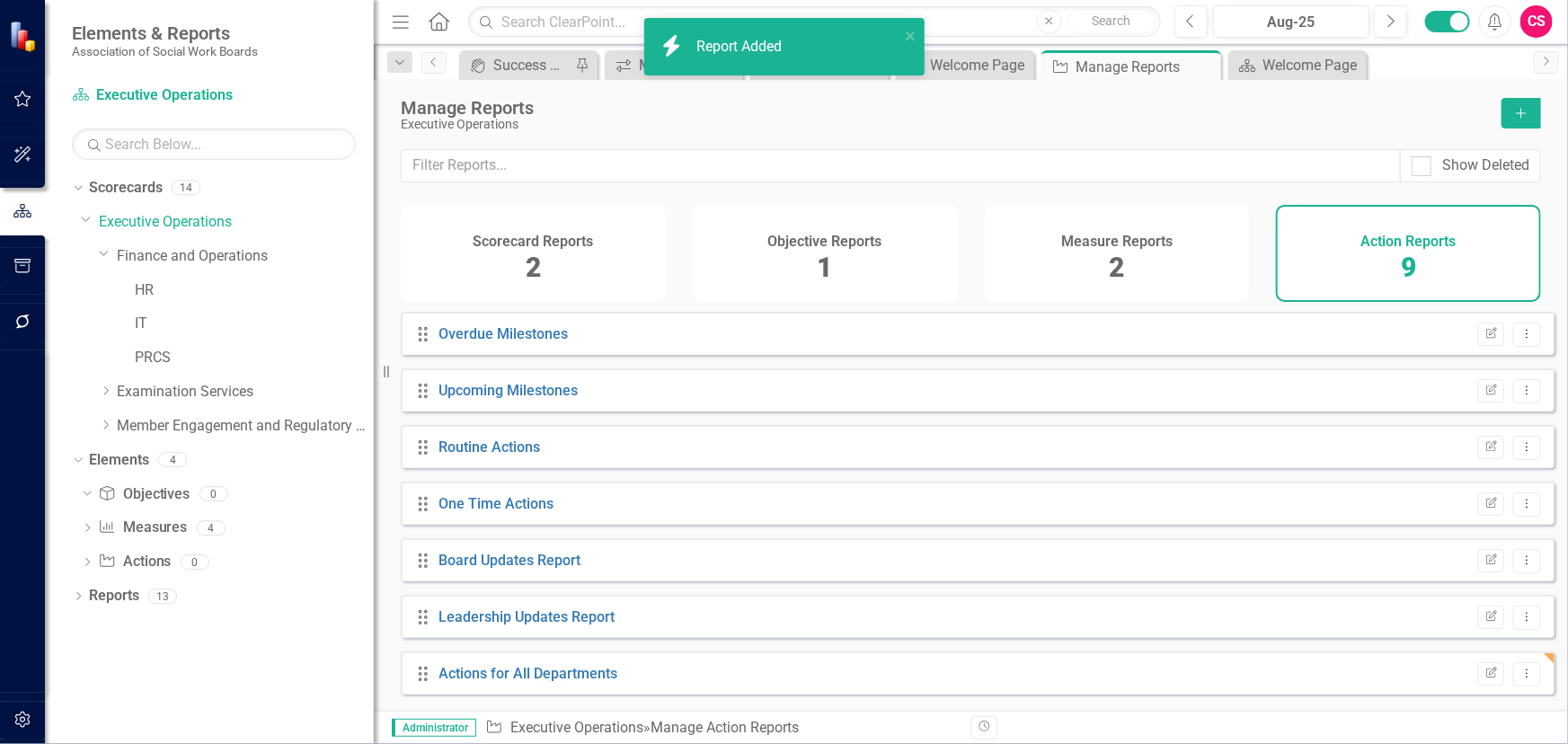
scroll to position [123, 0]
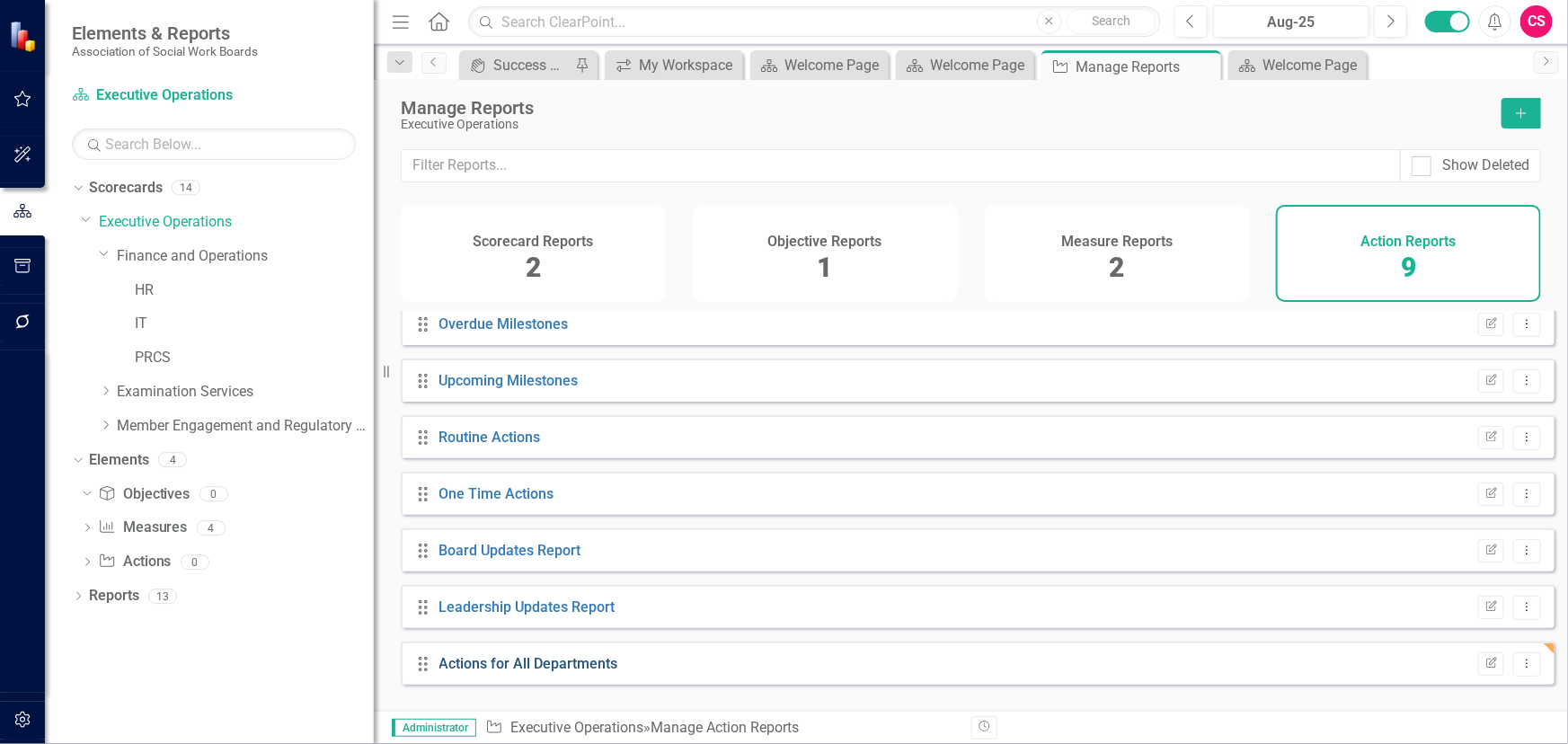
click at [544, 673] on link "Actions for All Departments" at bounding box center [528, 663] width 178 height 17
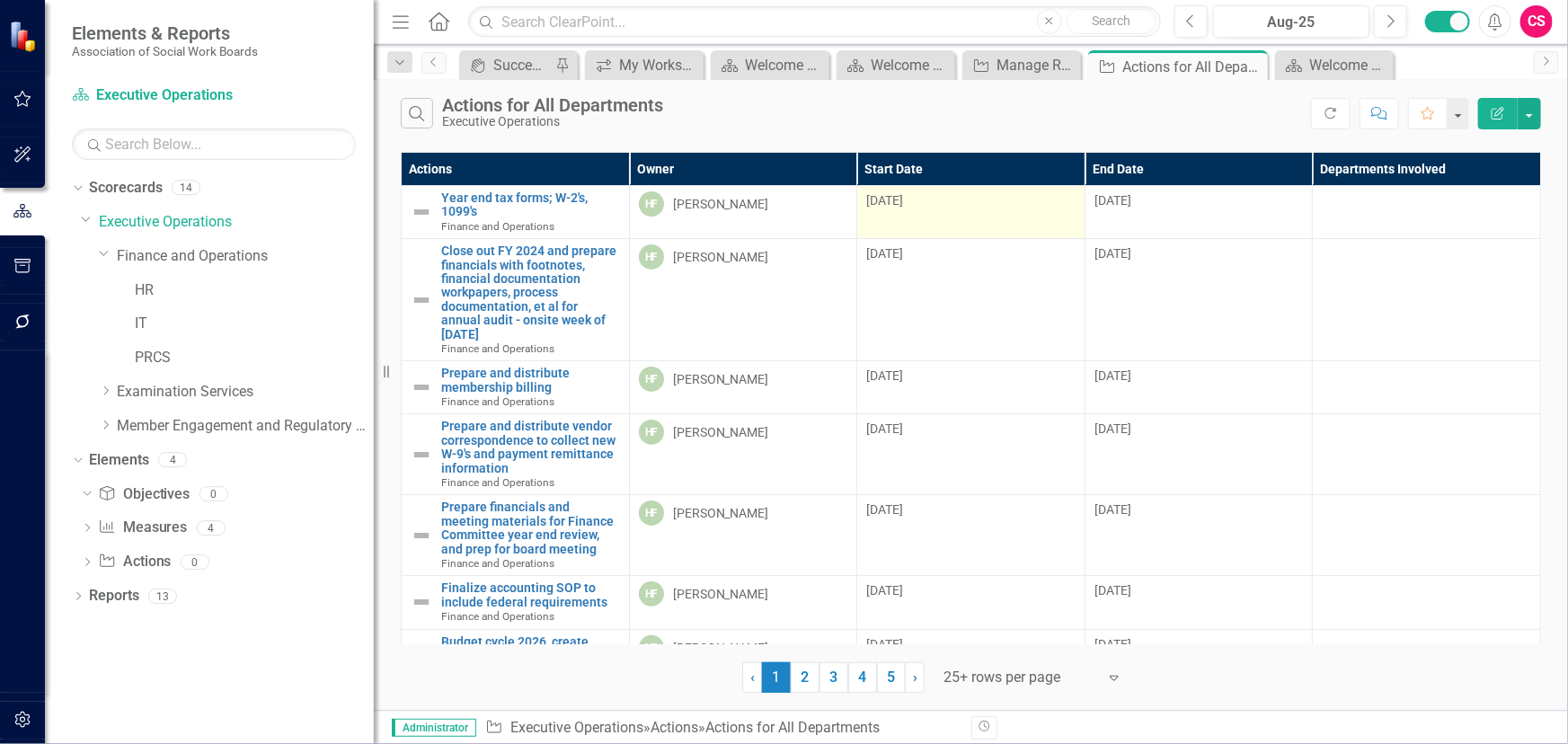
click at [952, 210] on div "[DATE]" at bounding box center [971, 202] width 209 height 22
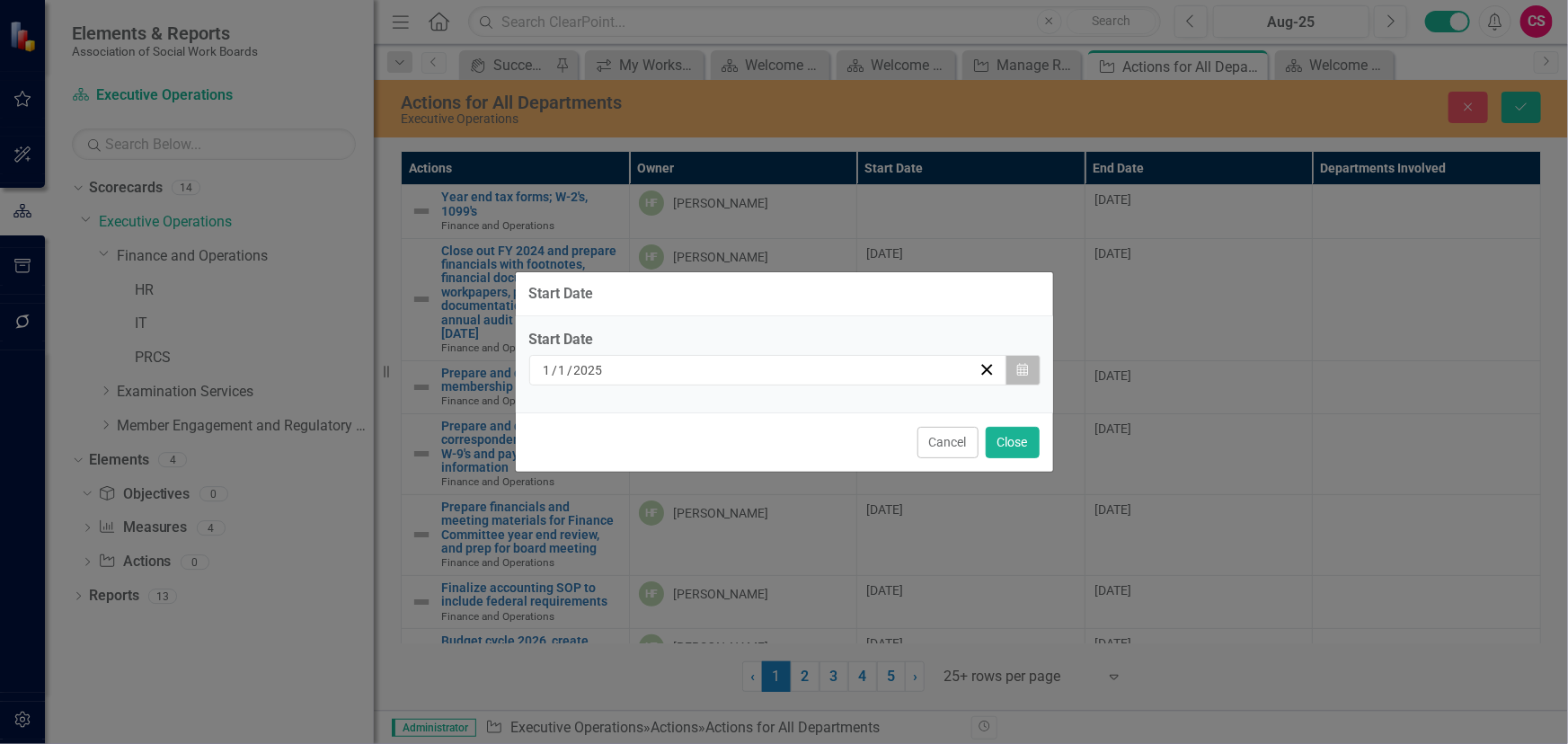
click at [1019, 383] on button "Calendar" at bounding box center [1022, 370] width 34 height 30
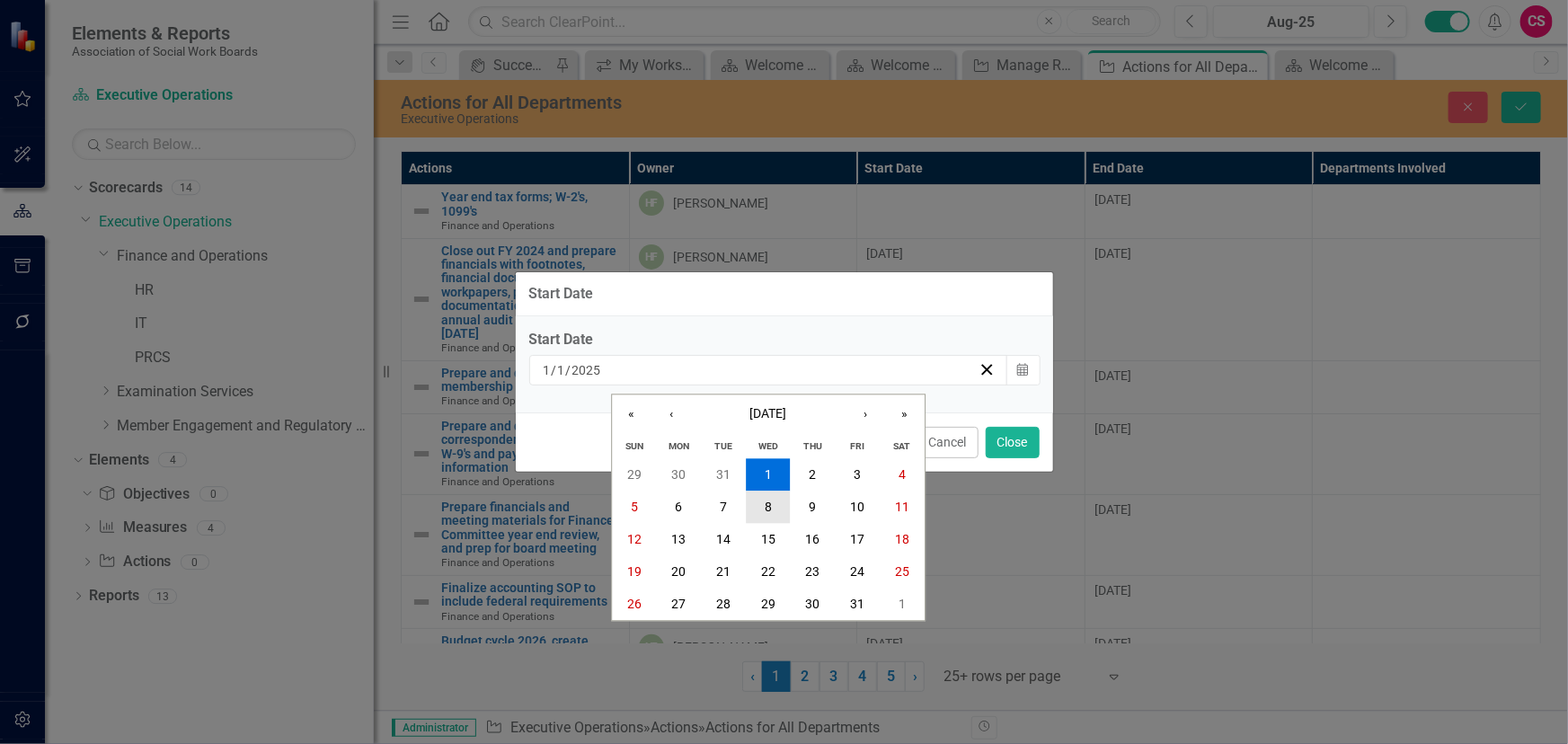
click at [768, 510] on abbr "8" at bounding box center [768, 507] width 7 height 15
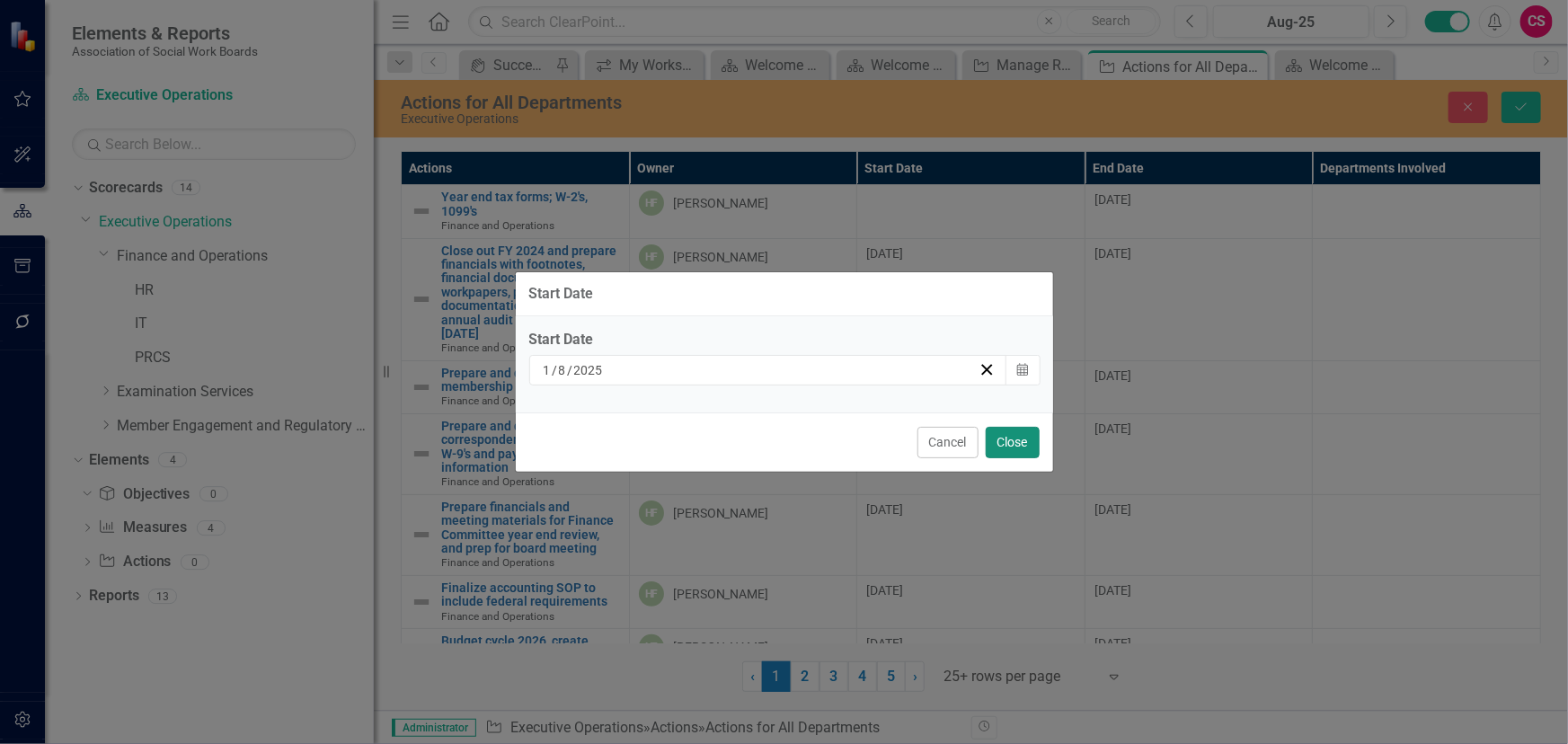
click at [1003, 447] on button "Close" at bounding box center [1012, 442] width 54 height 31
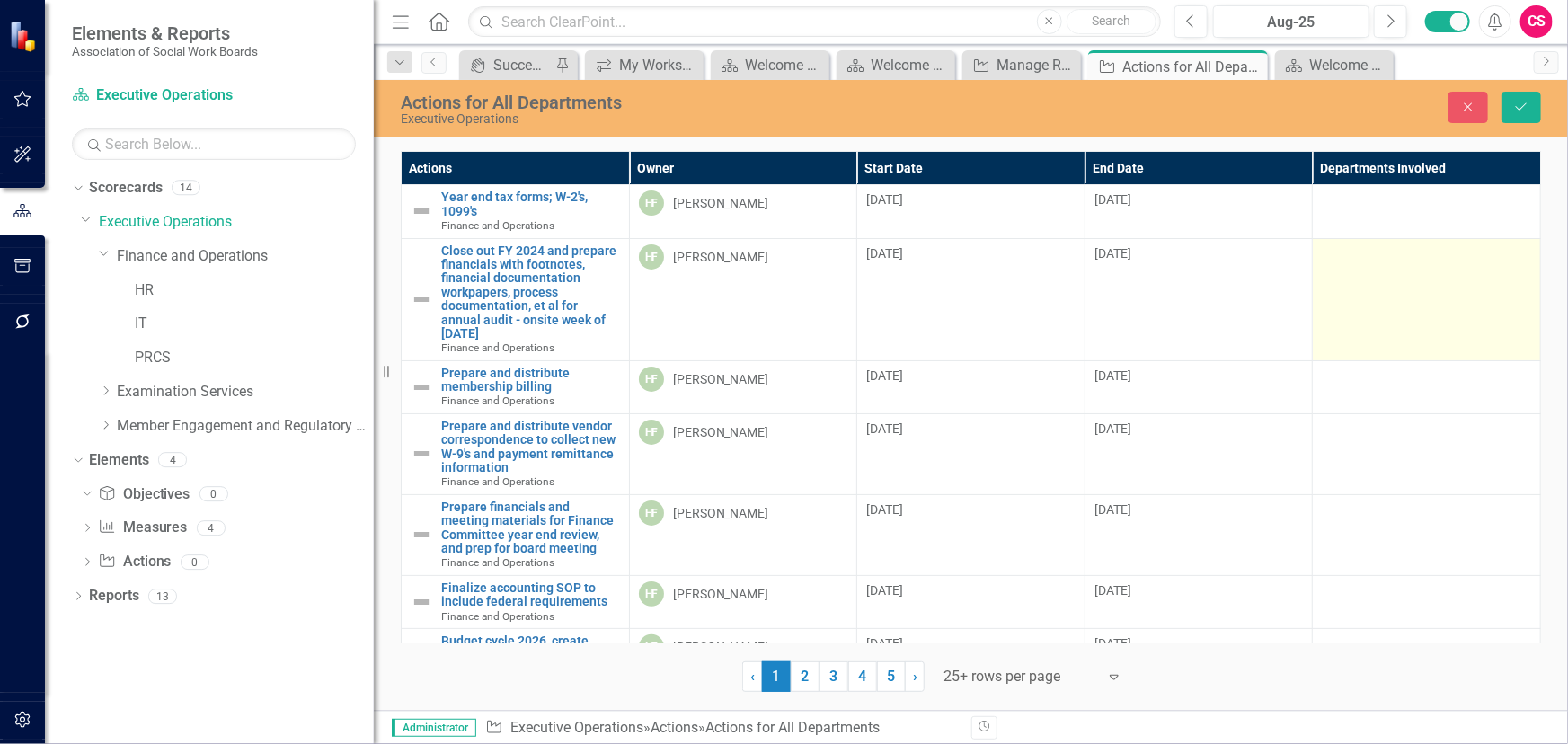
click at [1416, 278] on td at bounding box center [1426, 299] width 228 height 123
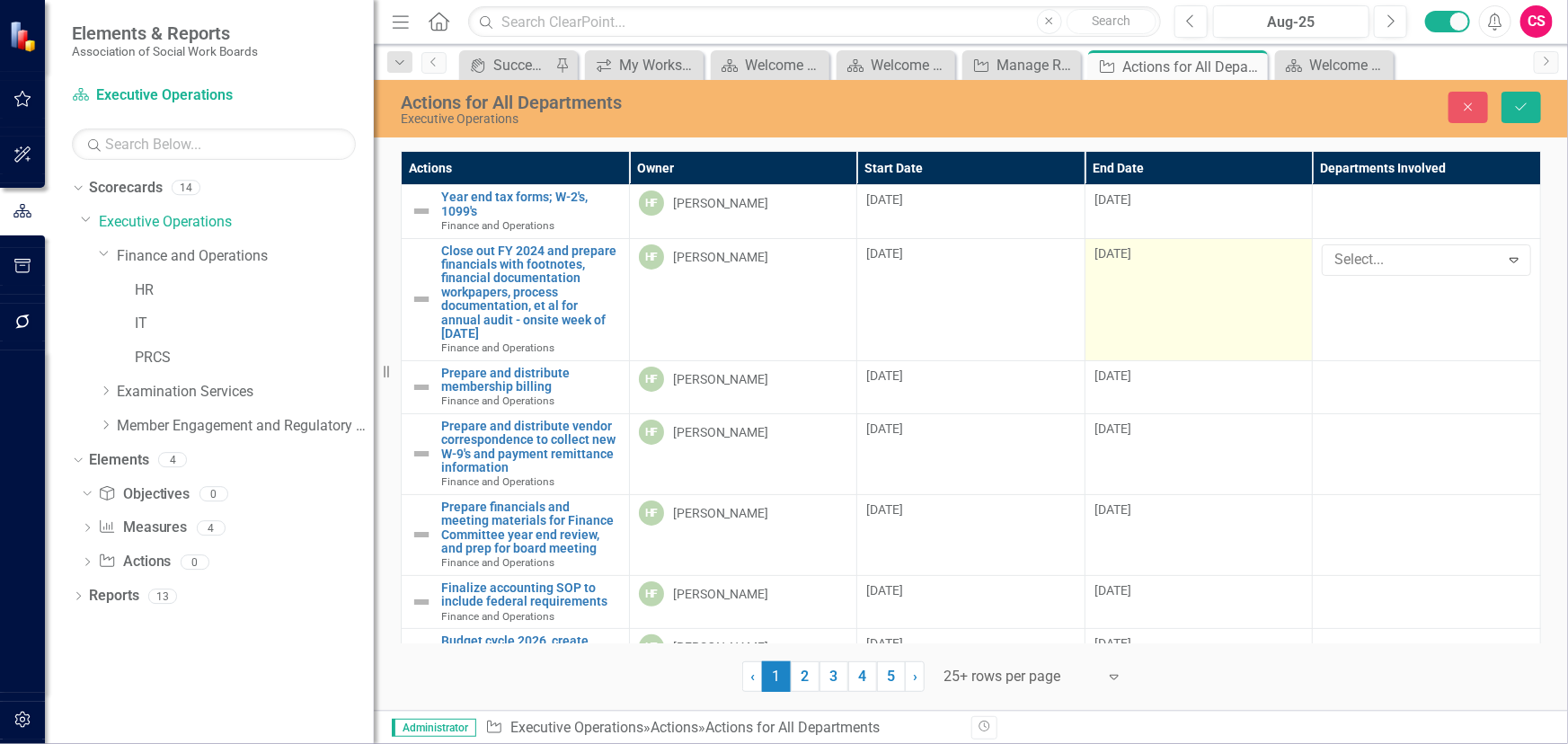
click at [1145, 297] on td "[DATE]" at bounding box center [1197, 299] width 228 height 123
click at [1145, 297] on body "Elements & Reports Association of Social Work Boards Scorecard Executive Operat…" at bounding box center [784, 372] width 1568 height 744
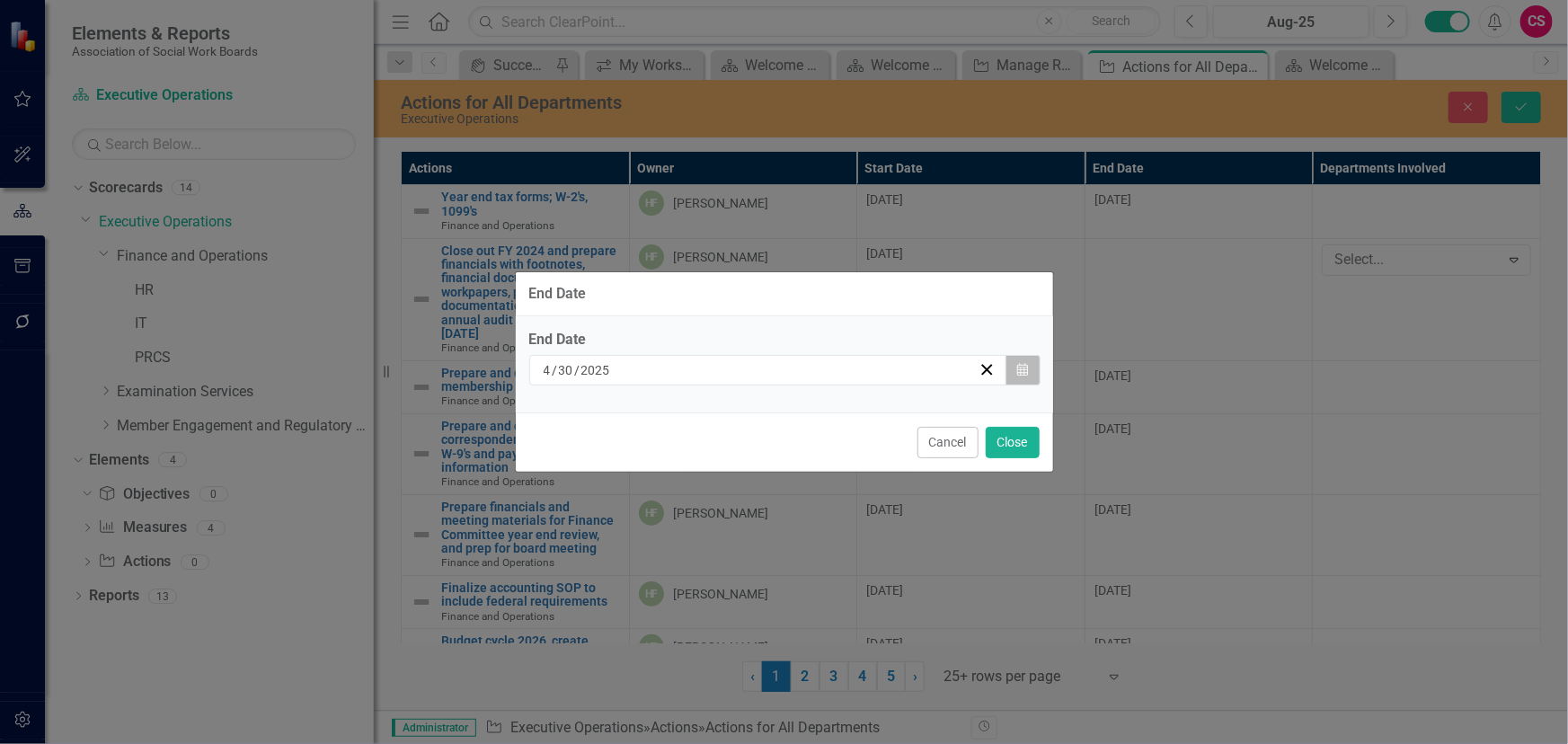
click at [1020, 379] on button "Calendar" at bounding box center [1022, 370] width 34 height 30
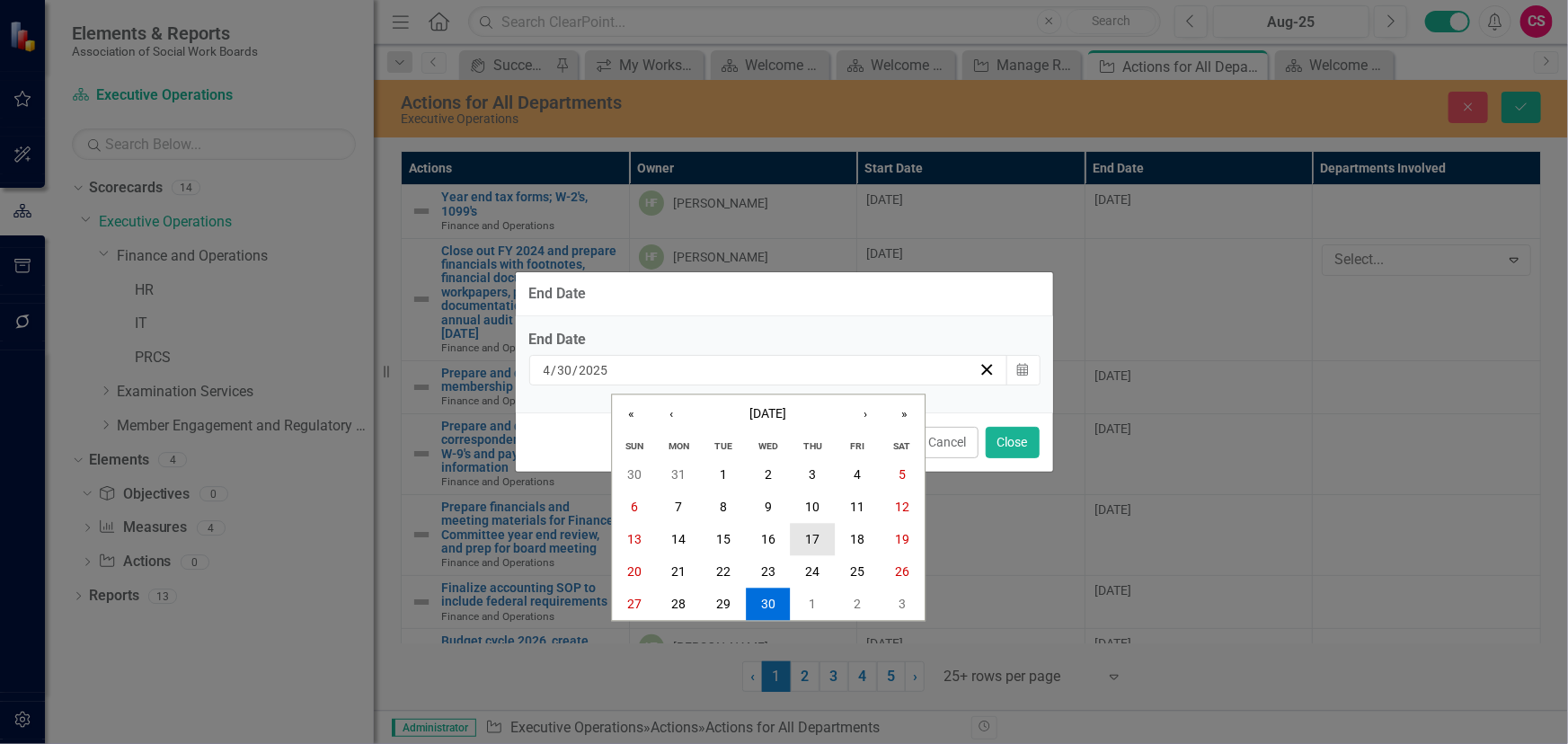
click at [814, 532] on abbr "17" at bounding box center [813, 539] width 15 height 15
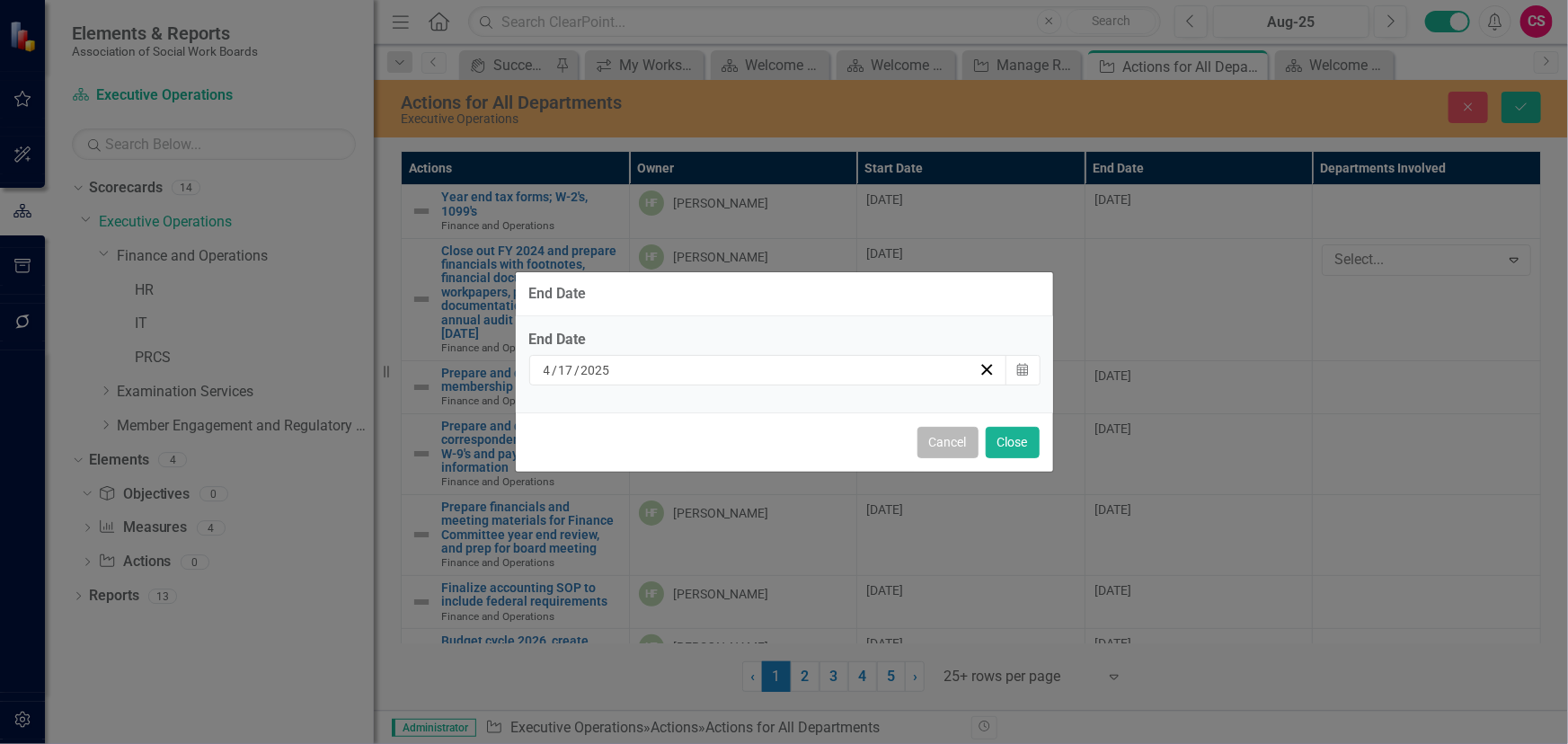
click at [943, 433] on button "Cancel" at bounding box center [948, 442] width 61 height 31
type input "30"
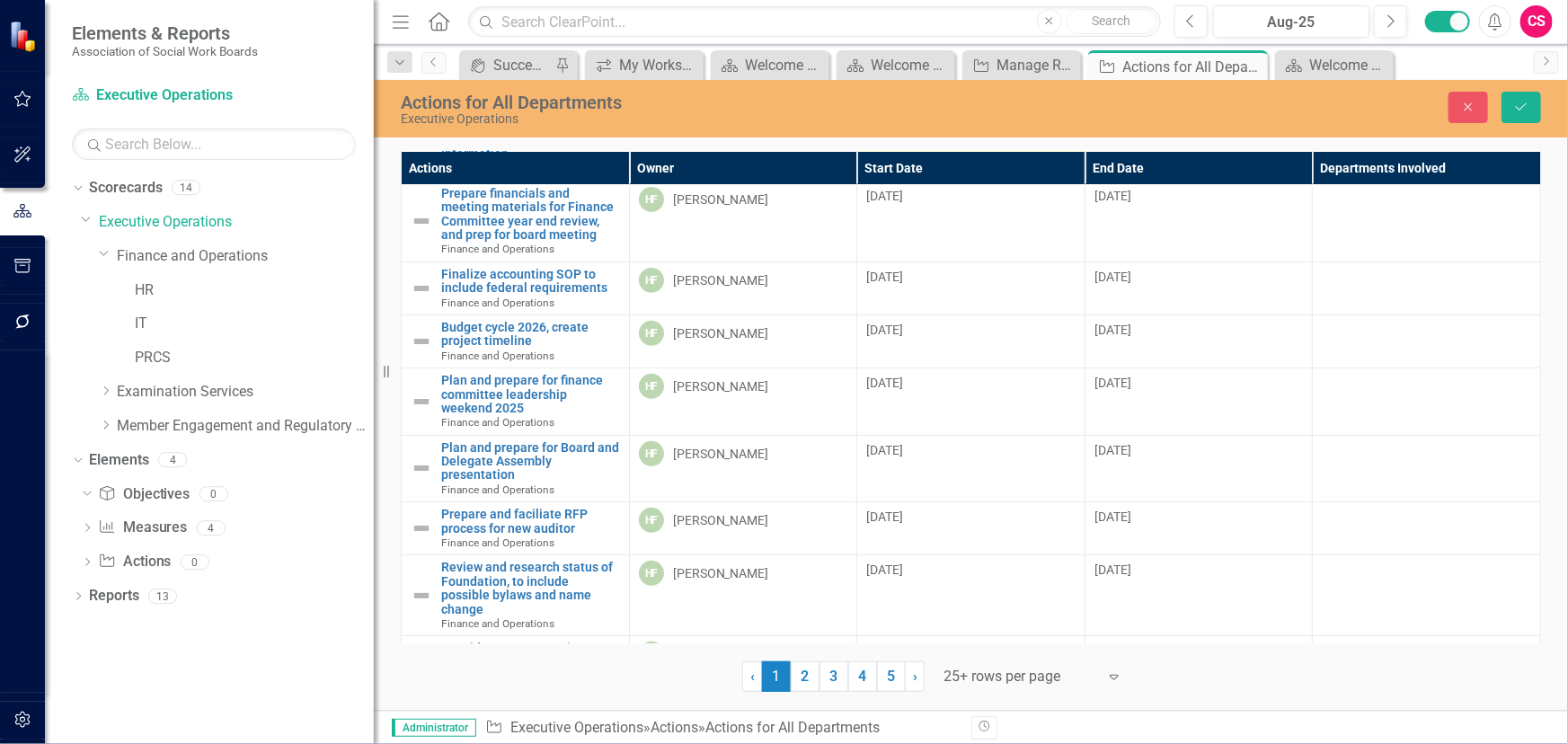
scroll to position [326, 0]
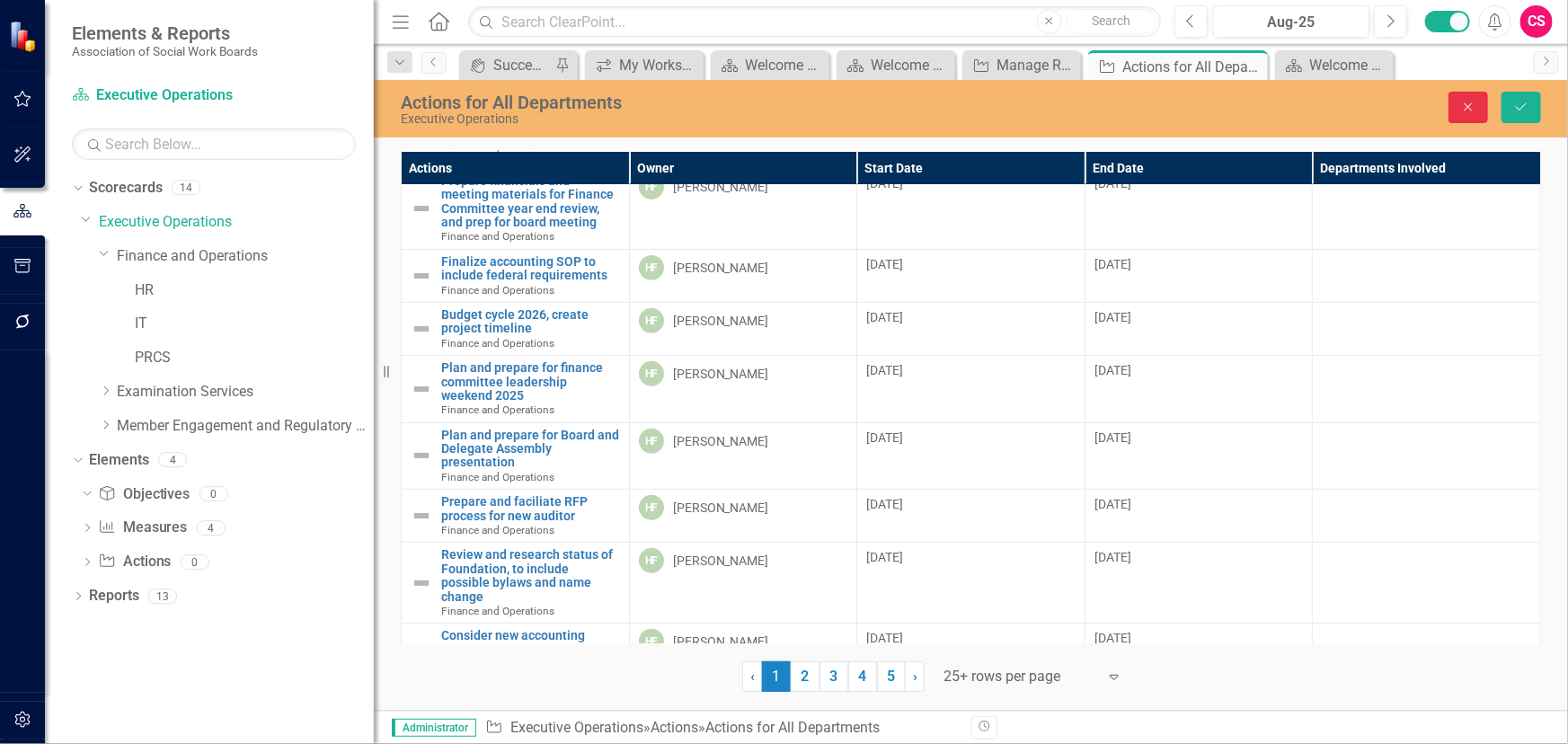
click at [1457, 107] on button "Close" at bounding box center [1467, 107] width 39 height 31
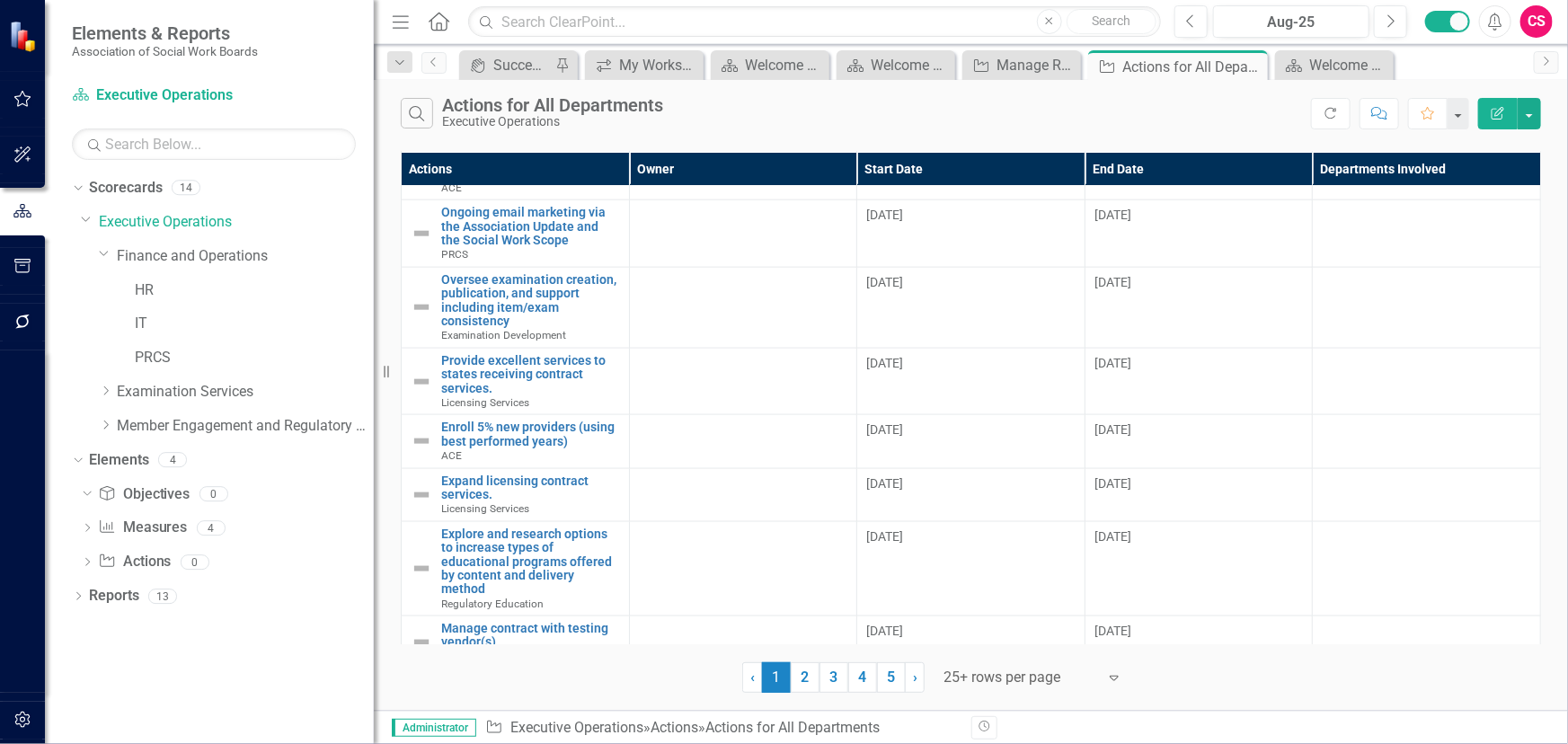
scroll to position [1224, 0]
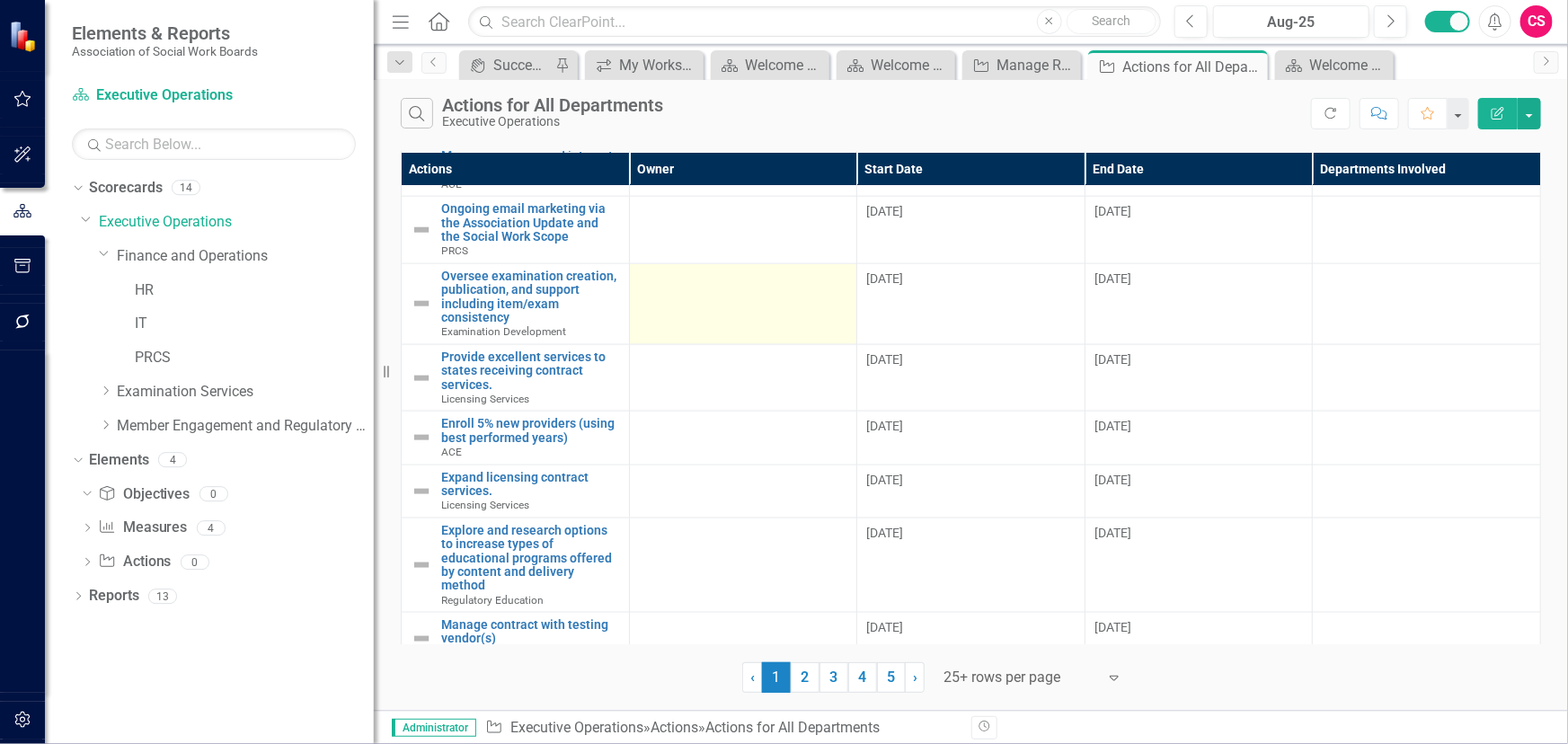
click at [733, 264] on td at bounding box center [742, 304] width 228 height 81
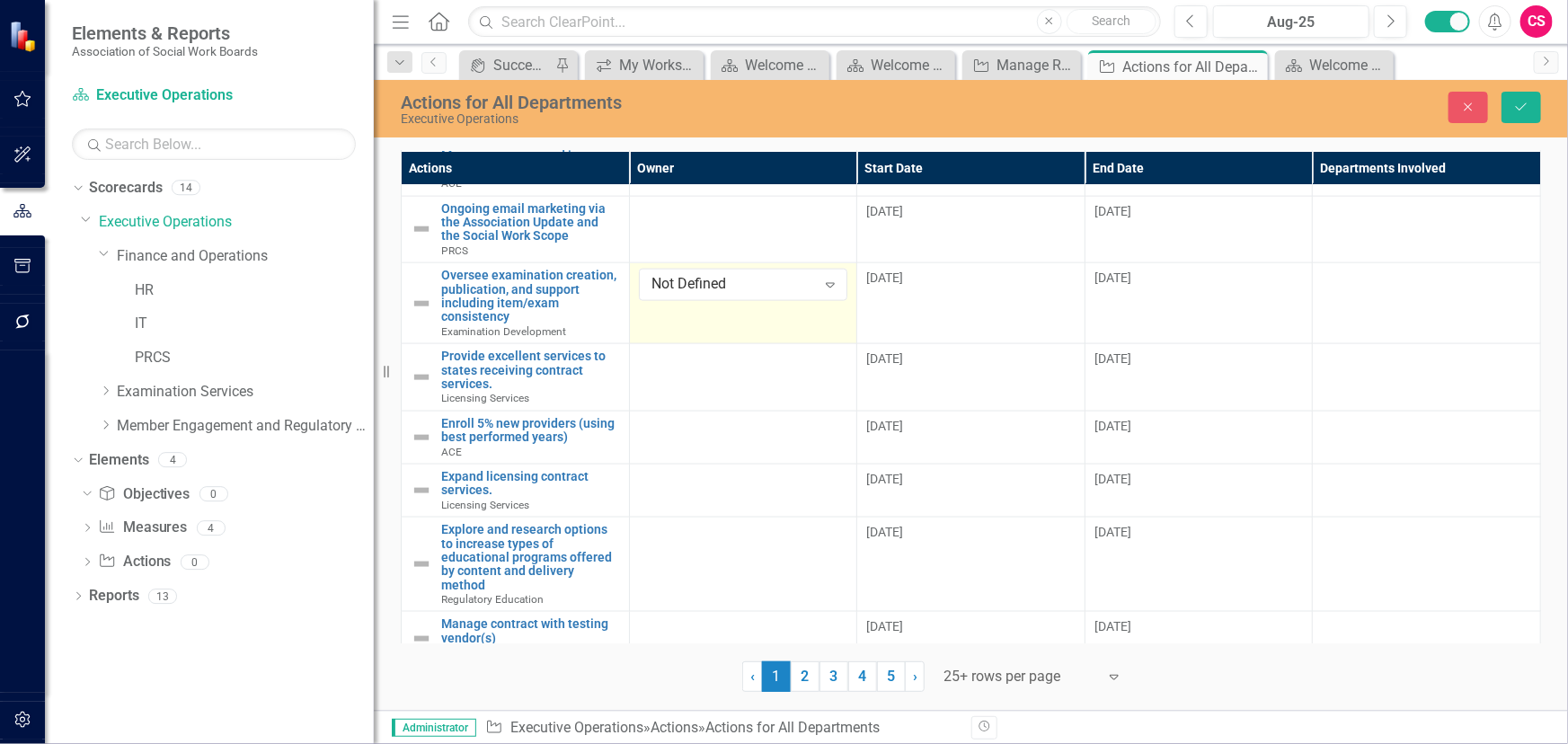
click at [733, 275] on div "Not Defined" at bounding box center [734, 285] width 165 height 21
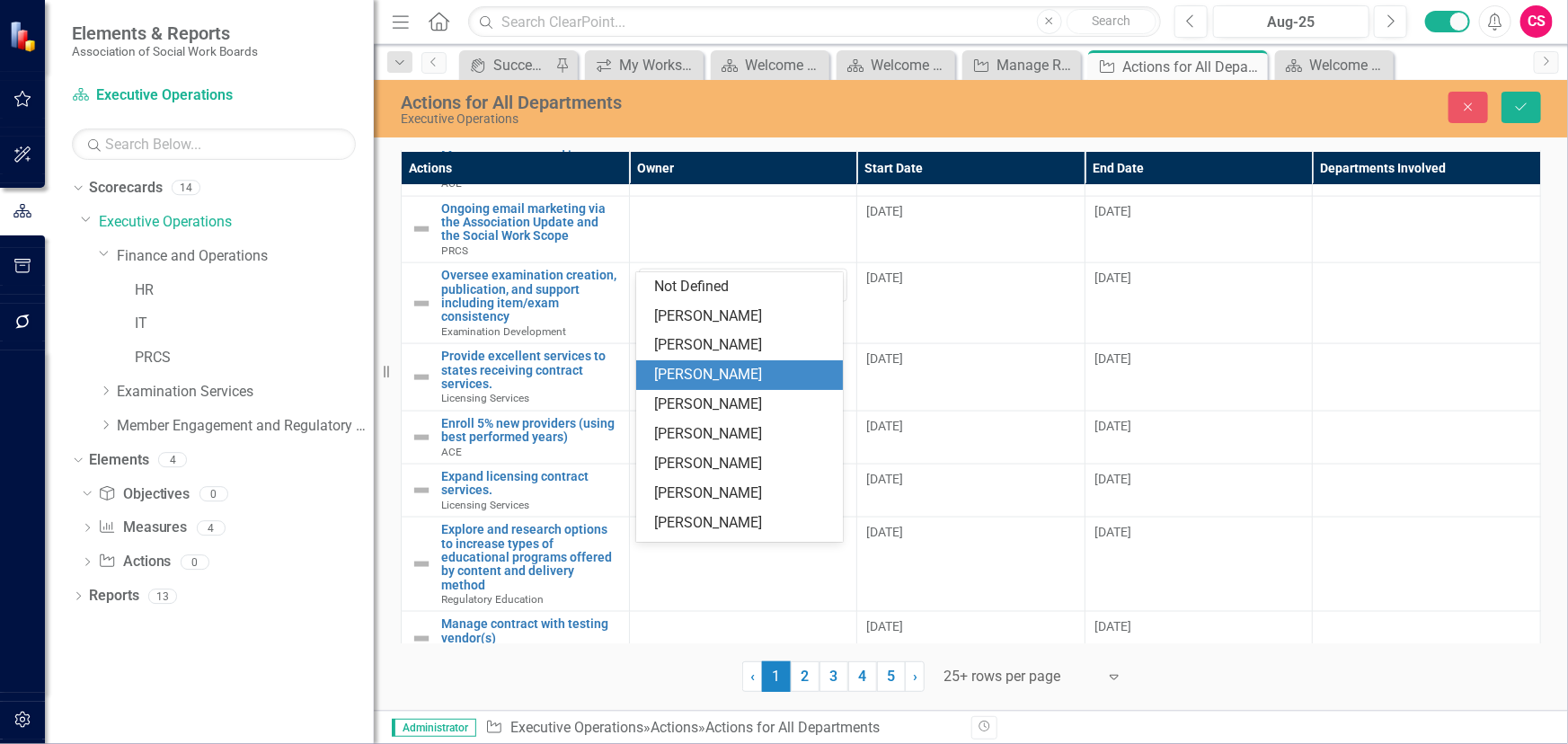
click at [690, 371] on div "[PERSON_NAME]" at bounding box center [743, 375] width 177 height 21
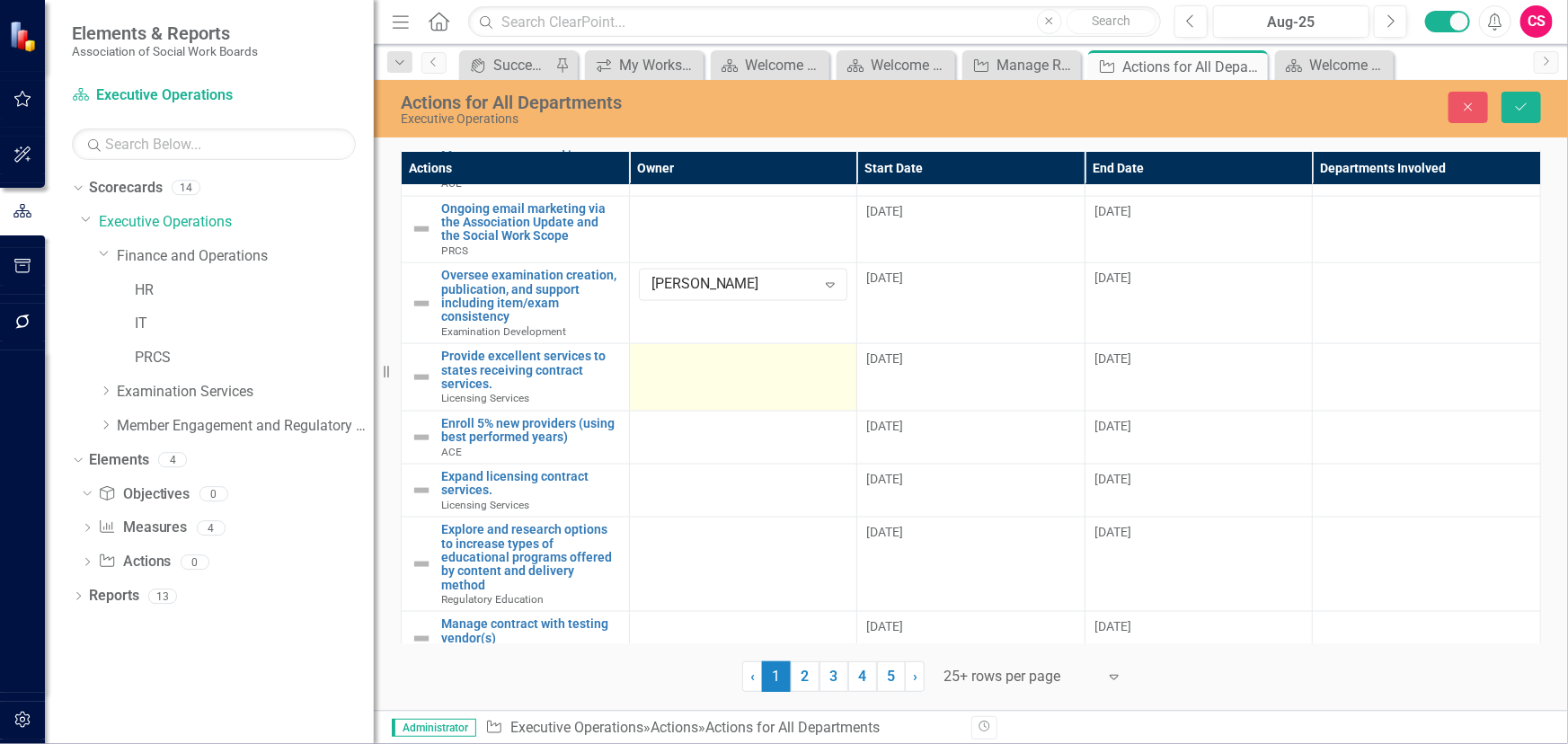
click at [708, 377] on td at bounding box center [742, 378] width 228 height 68
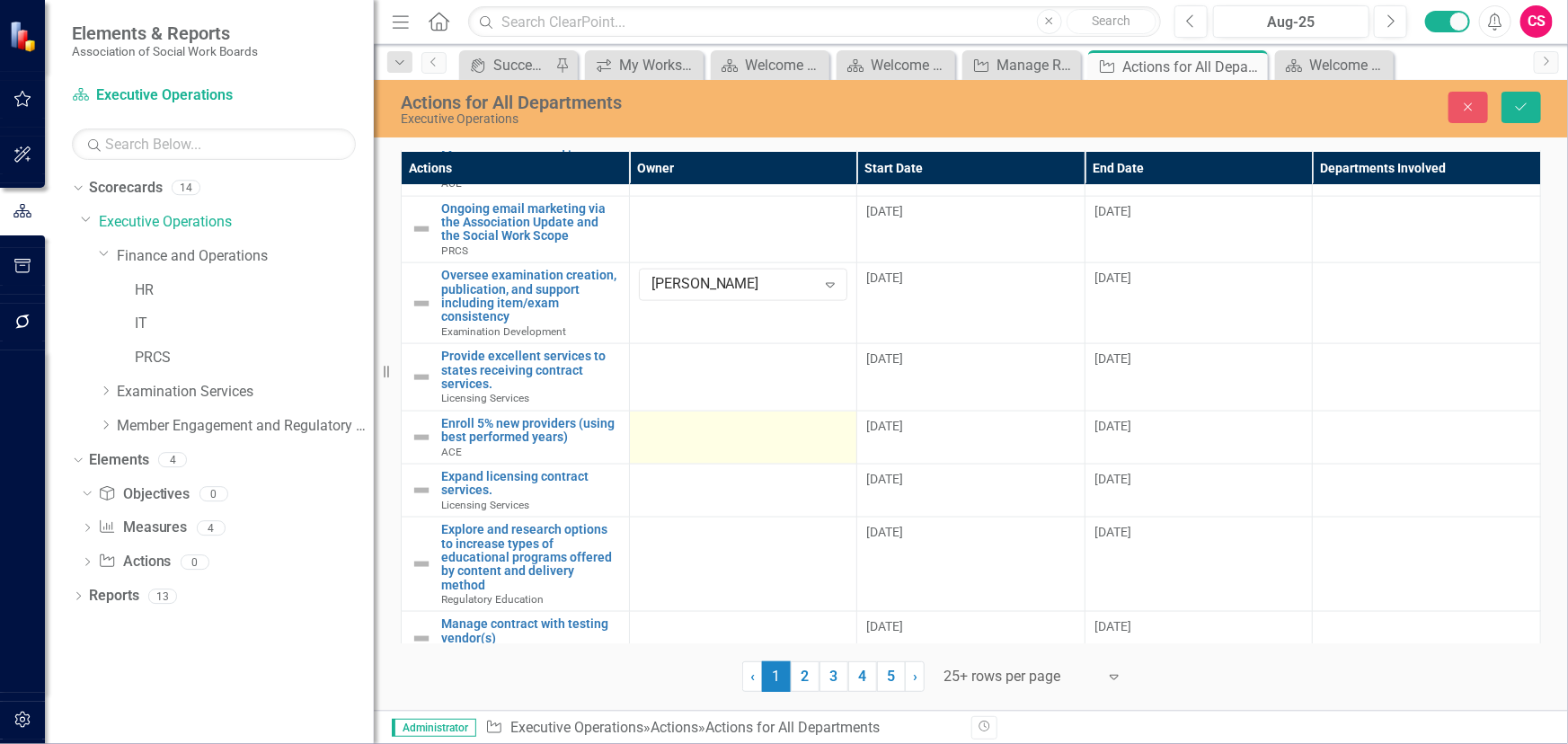
click at [706, 411] on td at bounding box center [742, 437] width 228 height 53
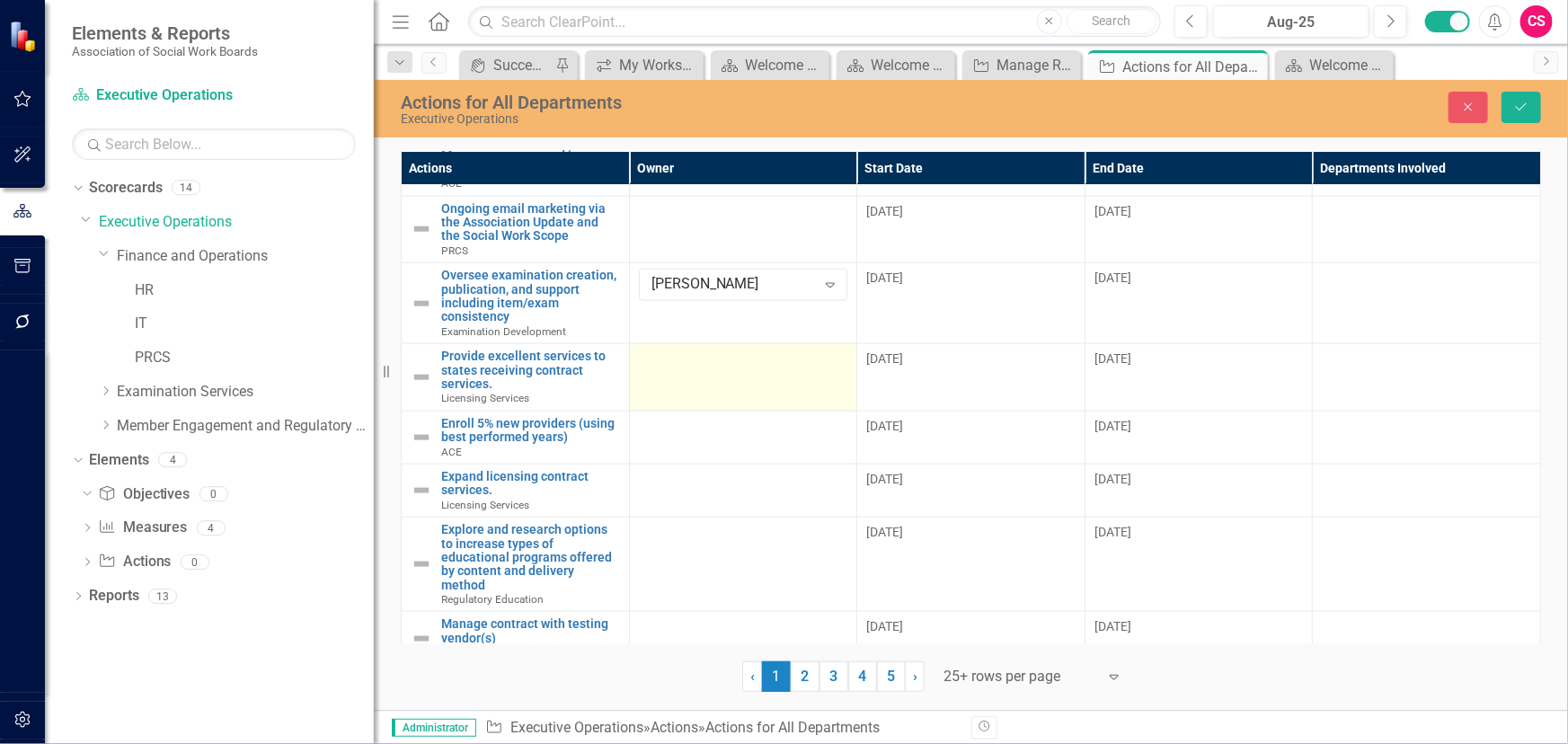
click at [701, 352] on td at bounding box center [742, 378] width 228 height 68
click at [701, 350] on td at bounding box center [742, 378] width 228 height 68
click at [701, 350] on div "Not Defined Expand" at bounding box center [743, 365] width 209 height 32
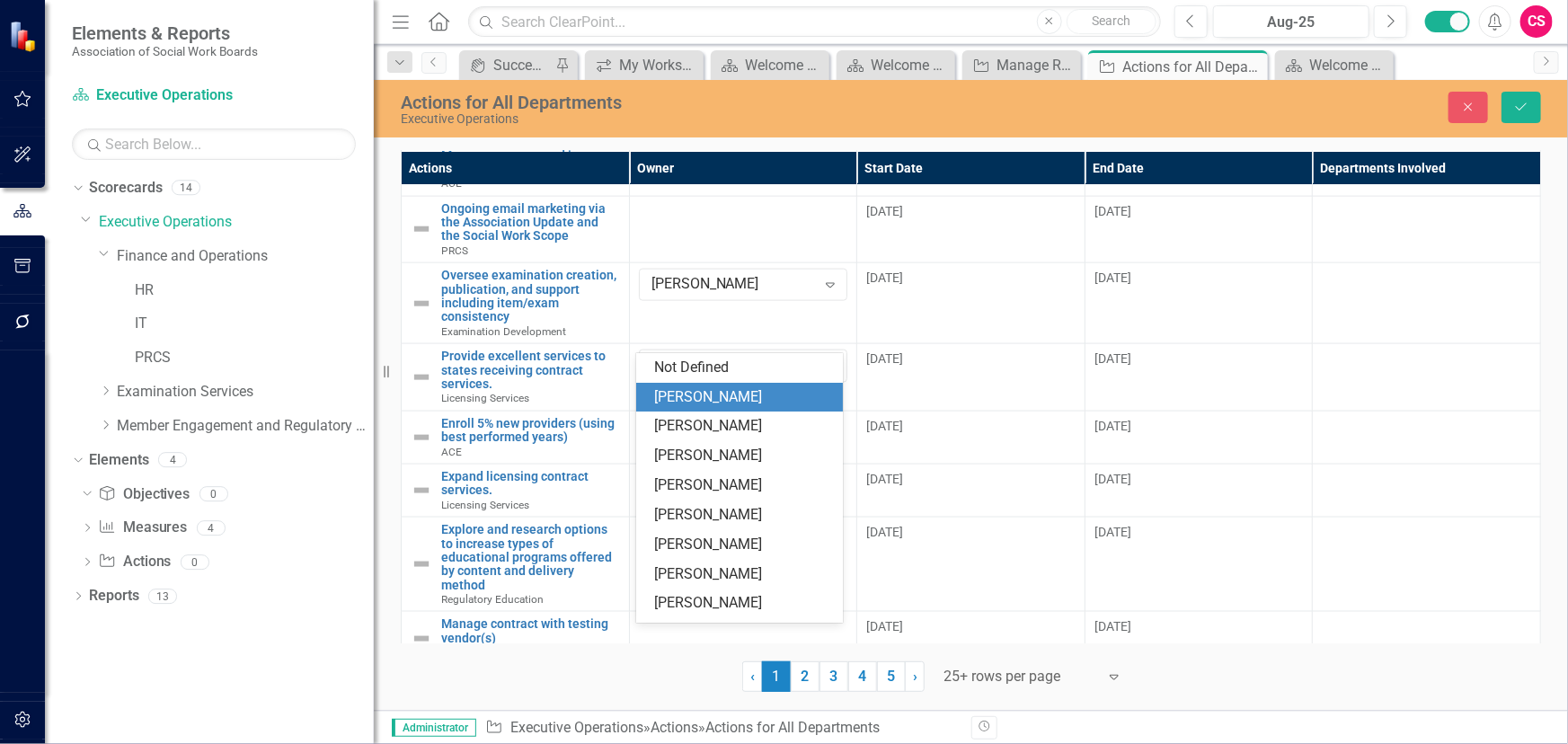
click at [708, 390] on div "[PERSON_NAME]" at bounding box center [743, 397] width 177 height 21
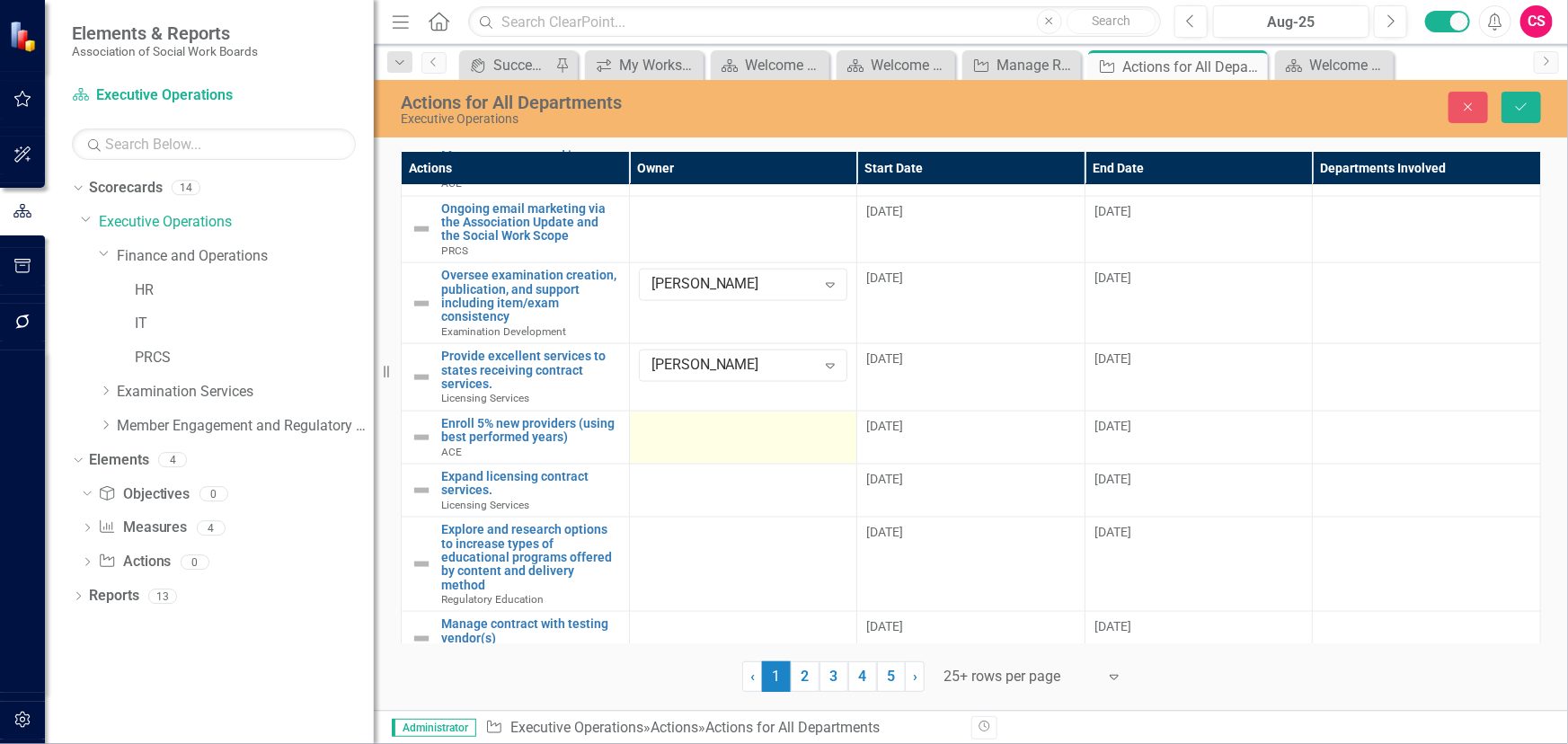
click at [671, 418] on td at bounding box center [742, 437] width 228 height 53
click at [679, 423] on div "Not Defined" at bounding box center [734, 433] width 165 height 21
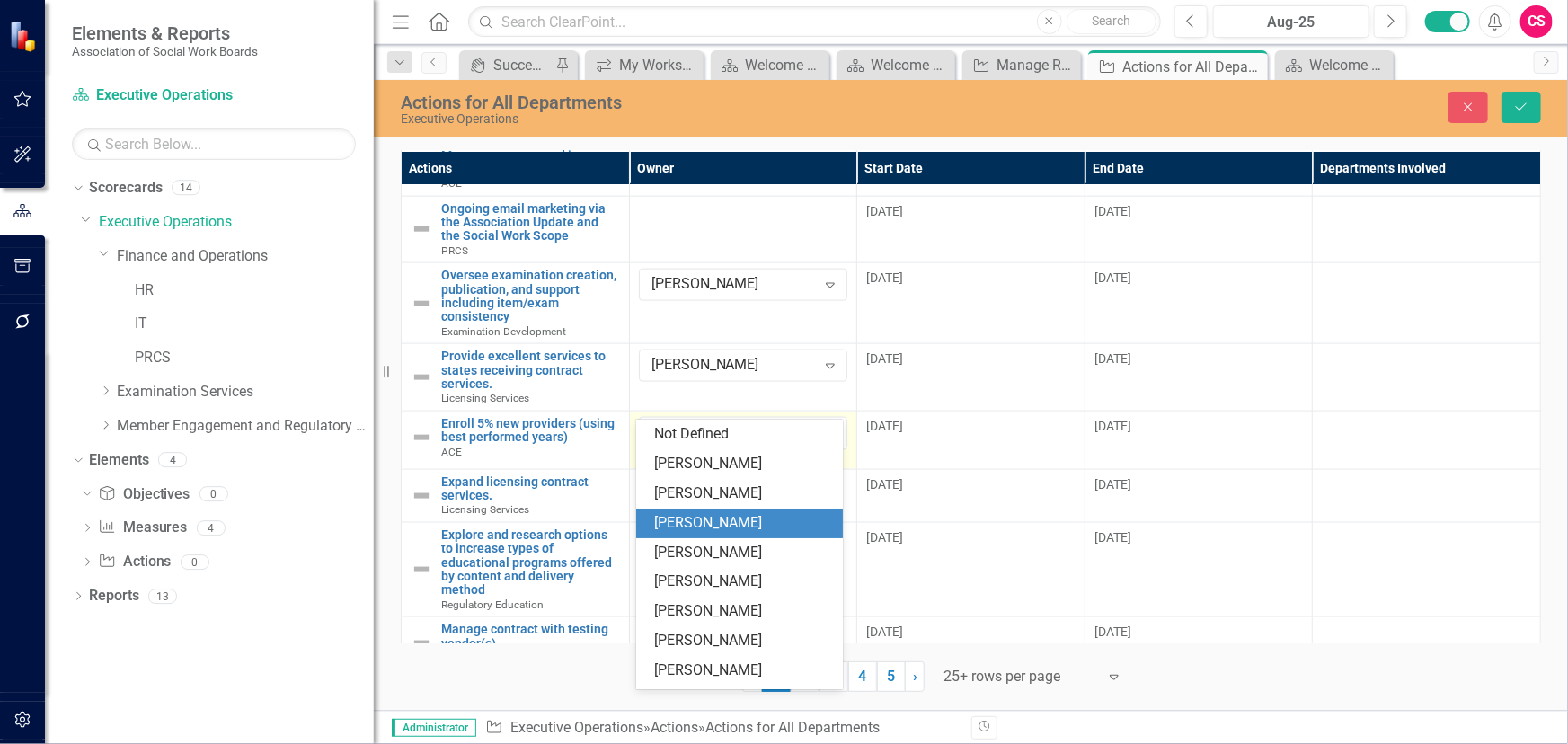
click at [718, 570] on div "[PERSON_NAME]" at bounding box center [739, 582] width 207 height 29
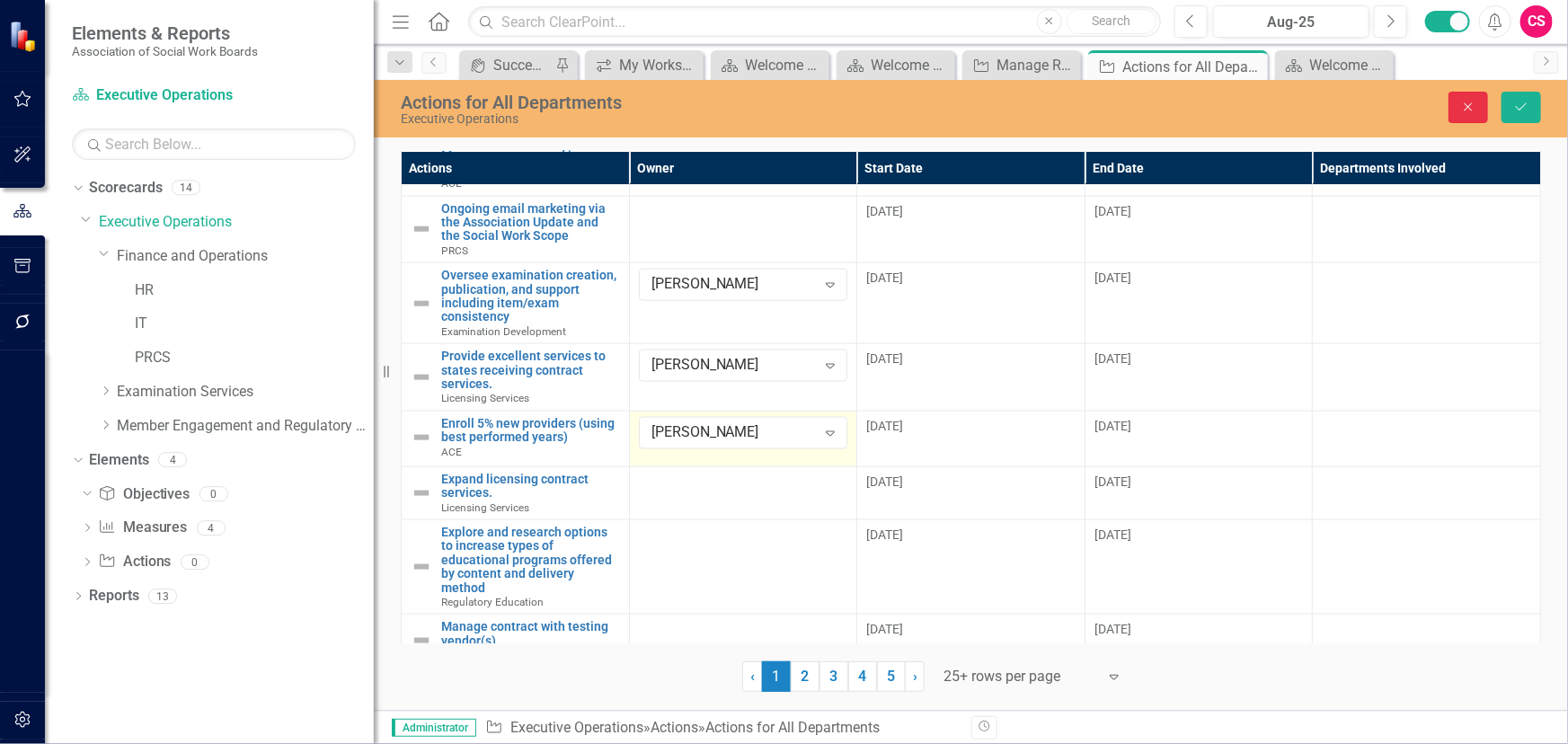
click at [1464, 106] on icon "Close" at bounding box center [1468, 107] width 16 height 13
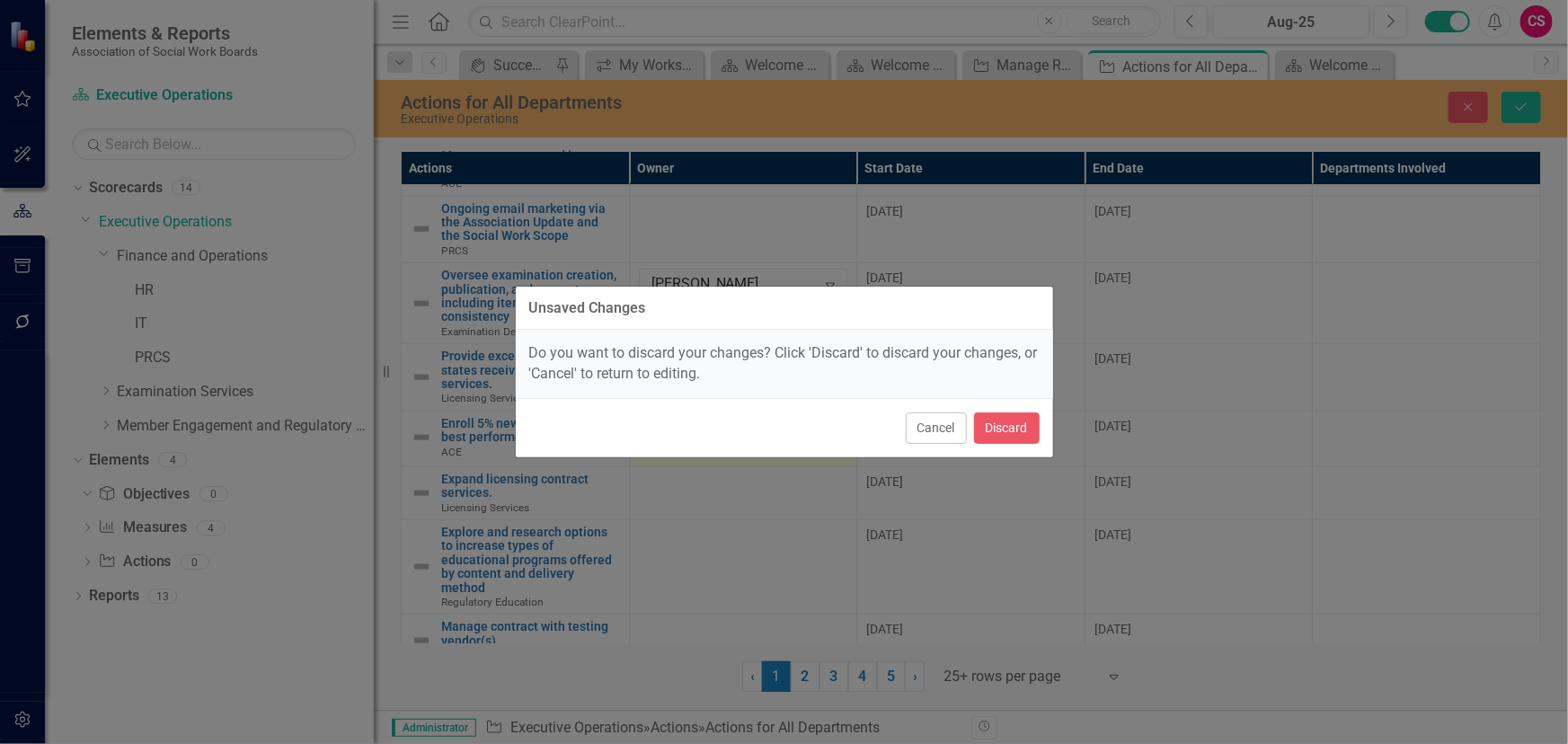
click at [1041, 438] on div "Cancel Discard" at bounding box center [784, 427] width 537 height 59
drag, startPoint x: 1024, startPoint y: 437, endPoint x: 1002, endPoint y: 439, distance: 22.1
click at [1024, 438] on button "Discard" at bounding box center [1007, 428] width 66 height 31
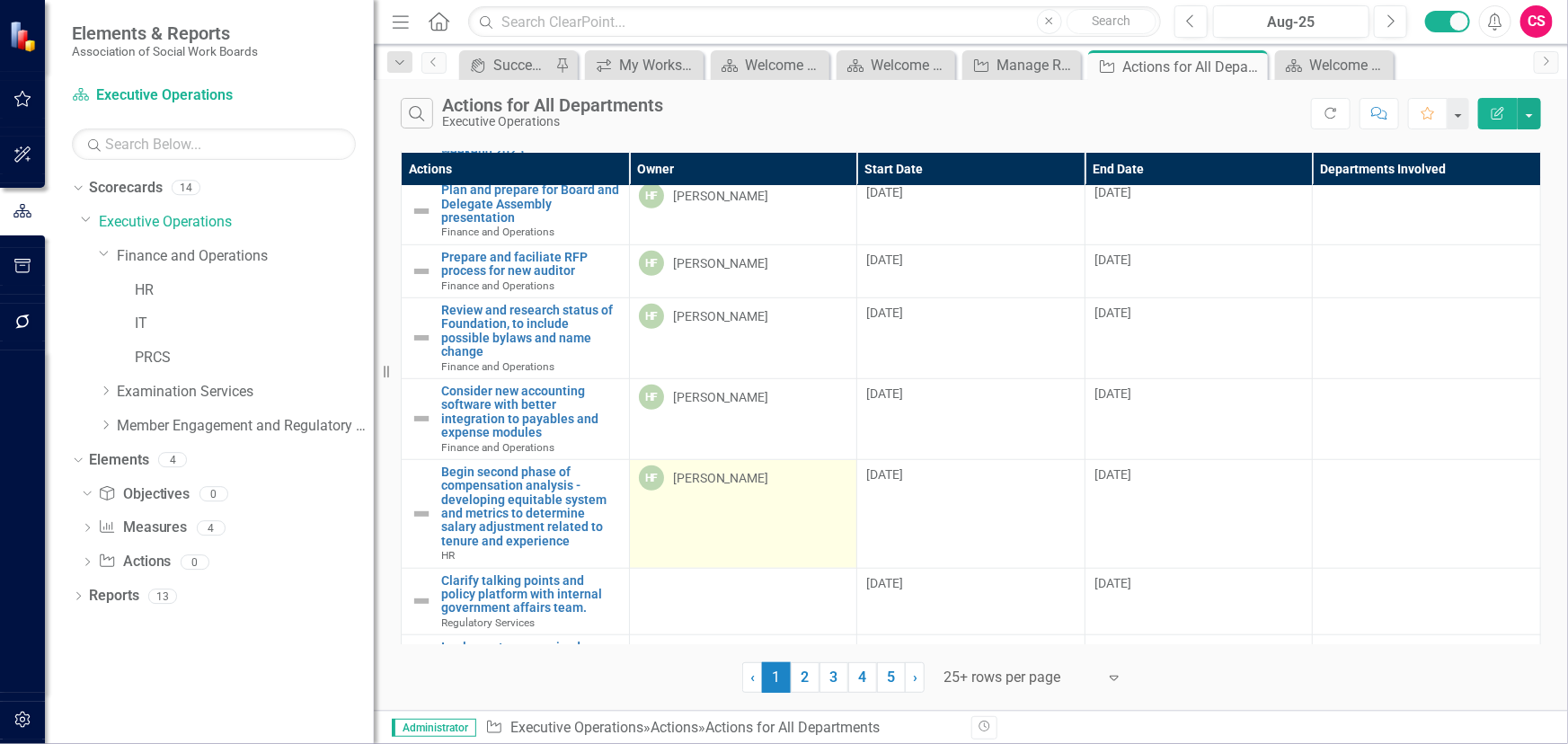
scroll to position [0, 0]
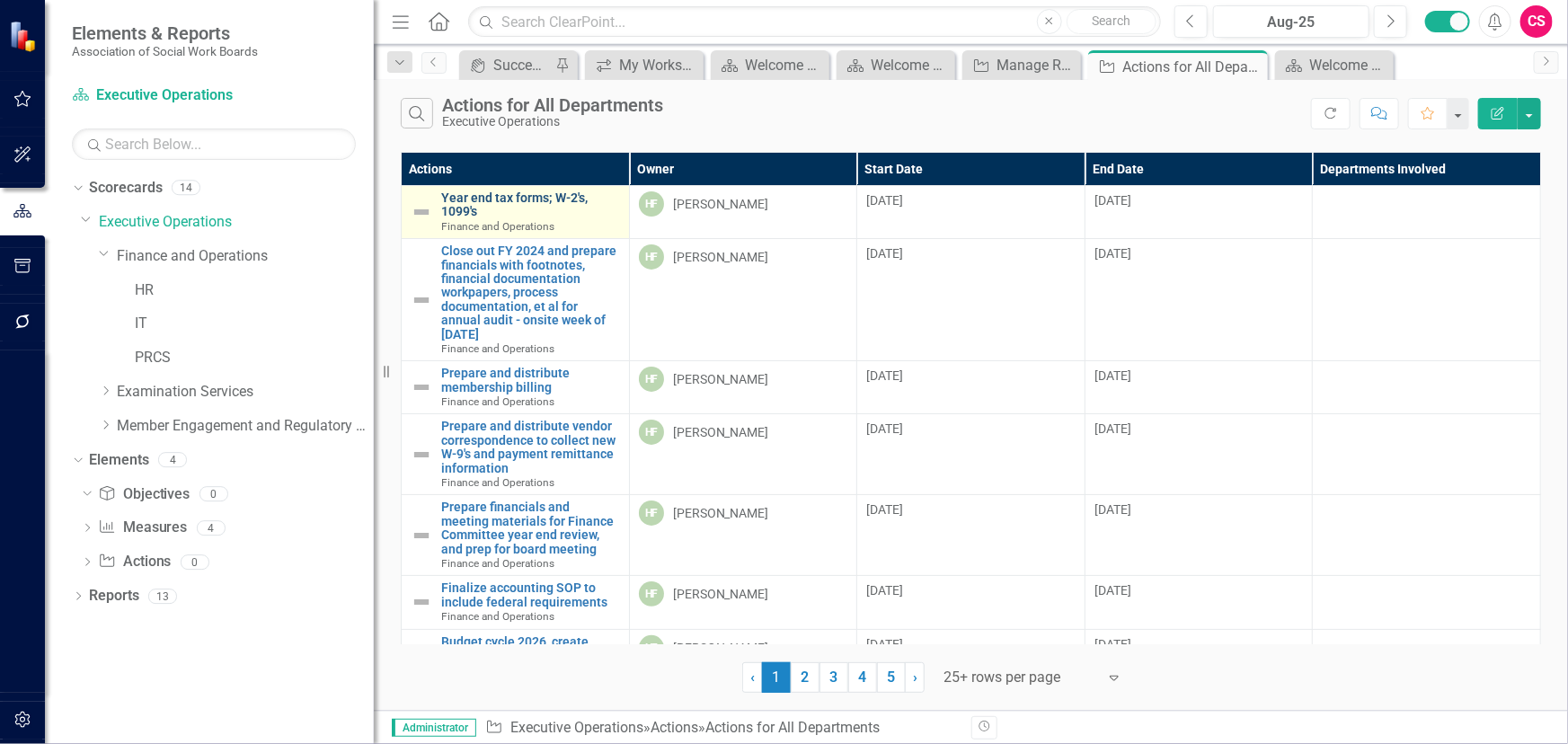
click at [549, 197] on link "Year end tax forms; W-2's, 1099's" at bounding box center [530, 205] width 178 height 27
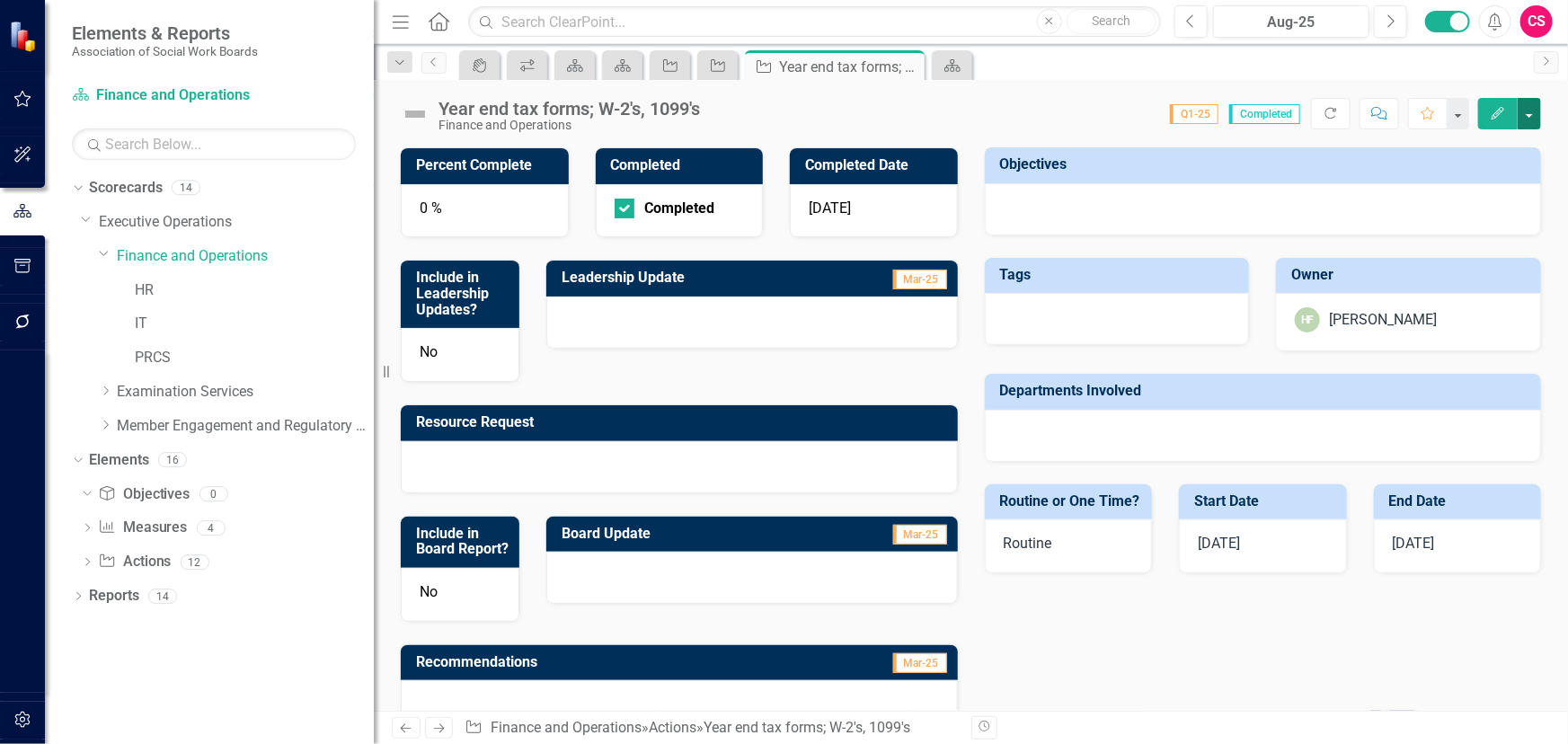
click at [1538, 107] on button "button" at bounding box center [1530, 113] width 24 height 31
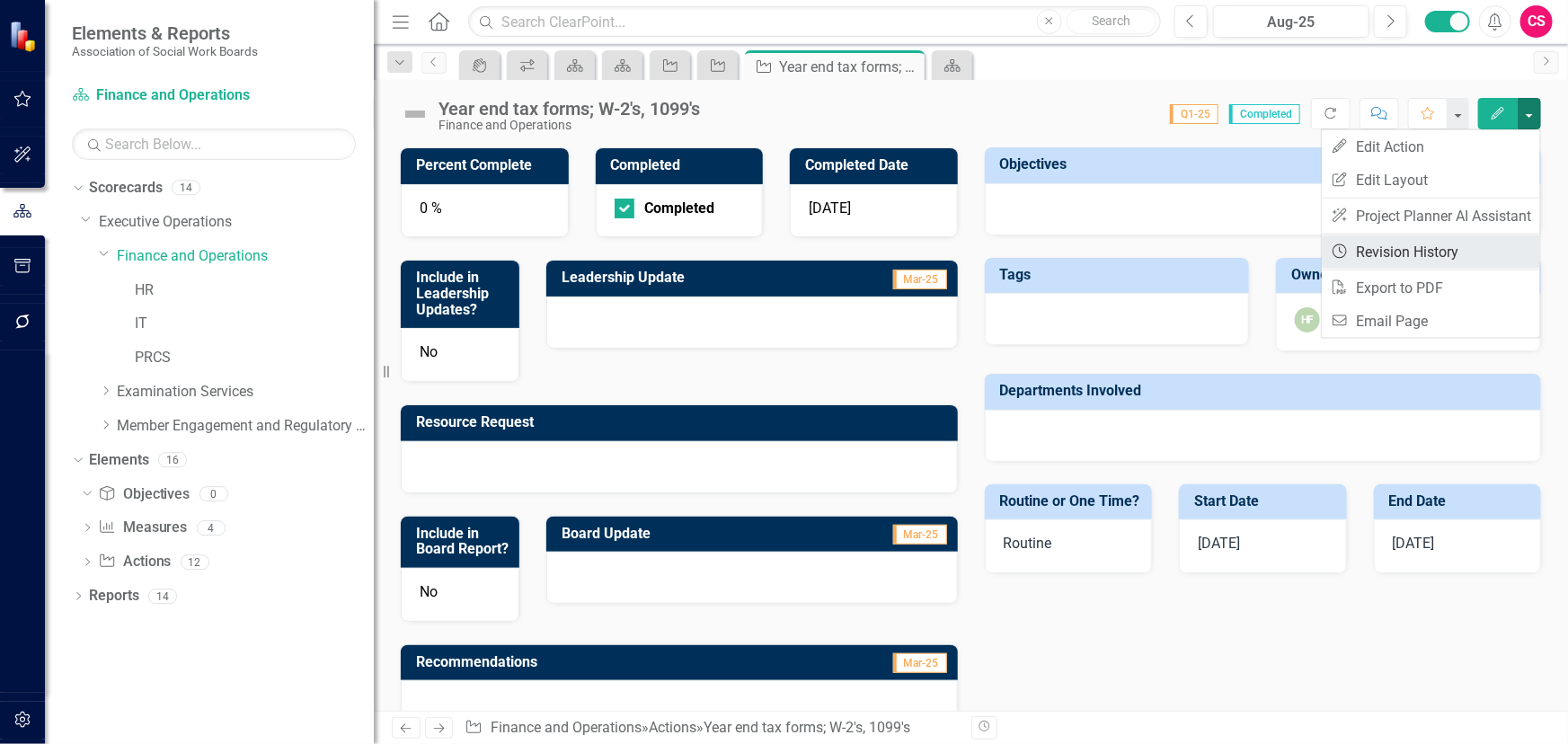
click at [1474, 253] on link "Revision History Revision History" at bounding box center [1431, 252] width 219 height 33
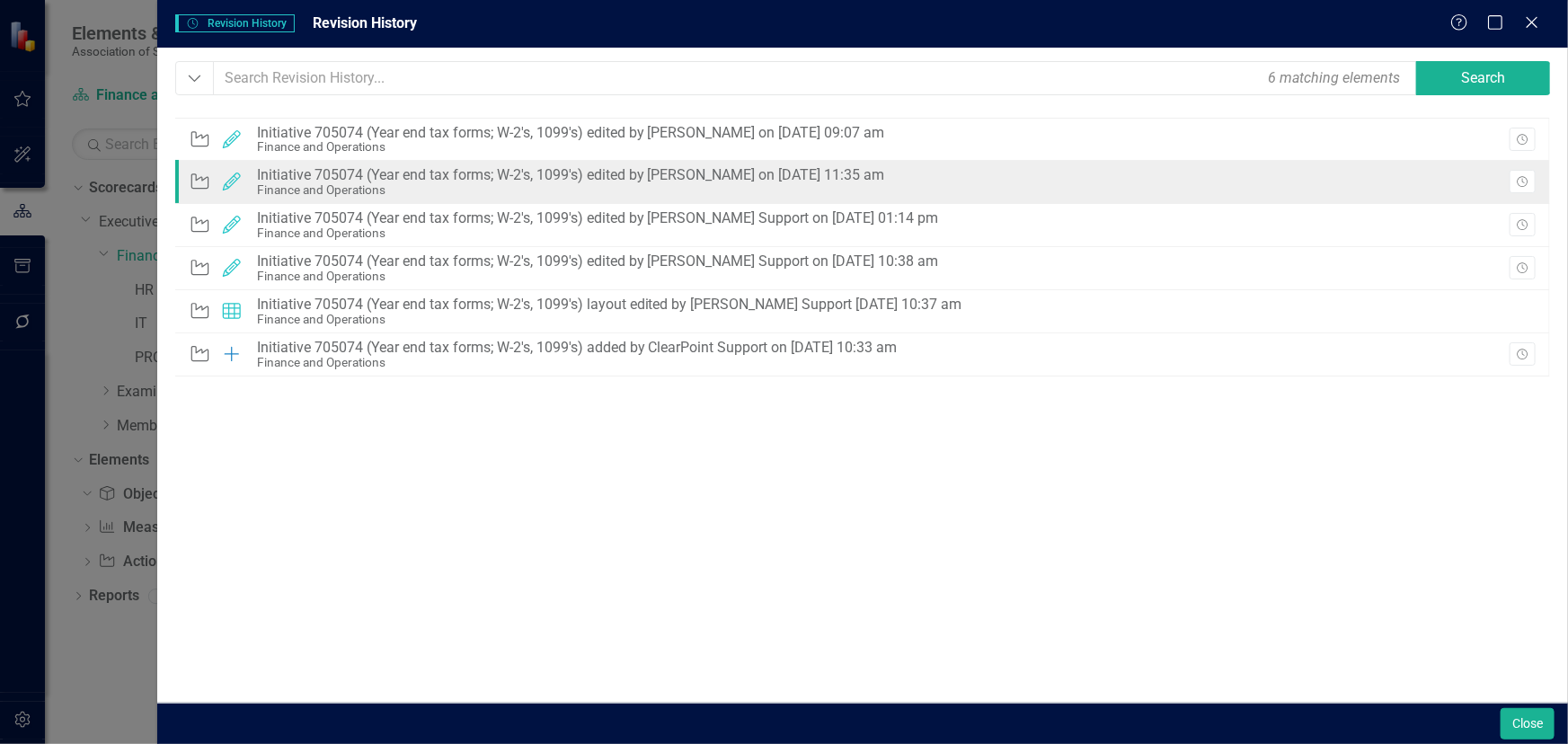
click at [820, 196] on div "Finance and Operations" at bounding box center [571, 189] width 628 height 14
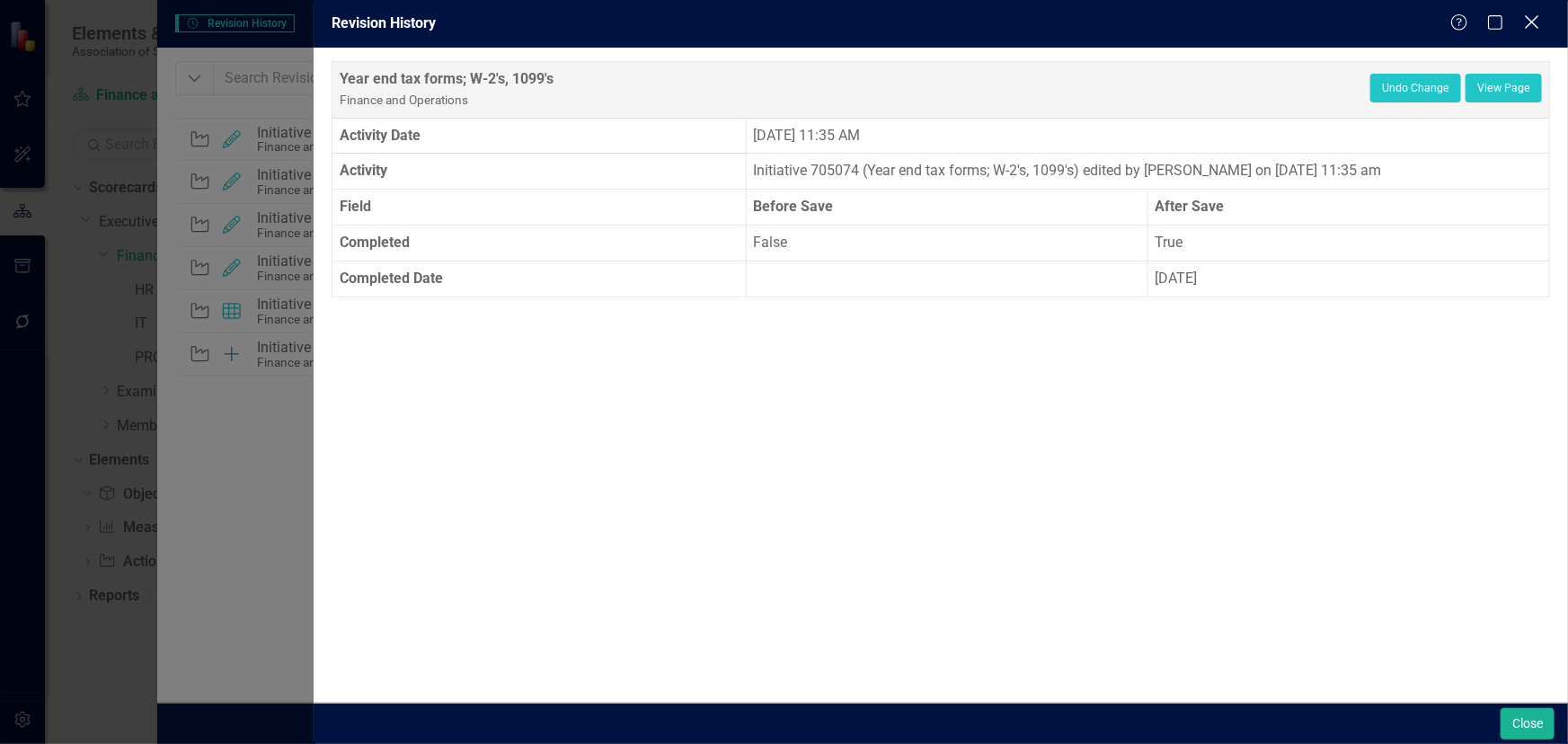
click at [1527, 18] on icon "Close" at bounding box center [1531, 22] width 23 height 17
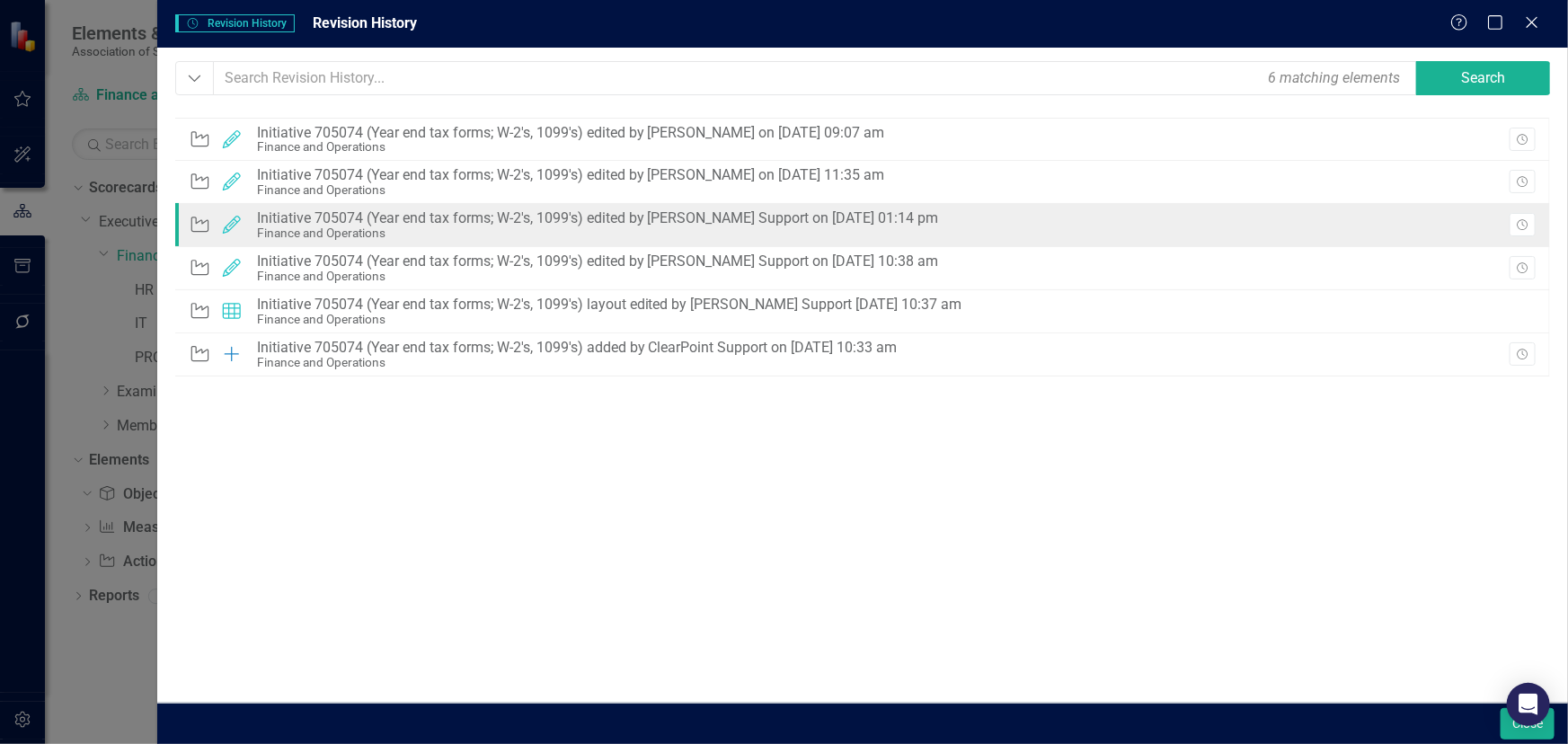
click at [1494, 221] on div "Revision History" at bounding box center [1510, 227] width 48 height 27
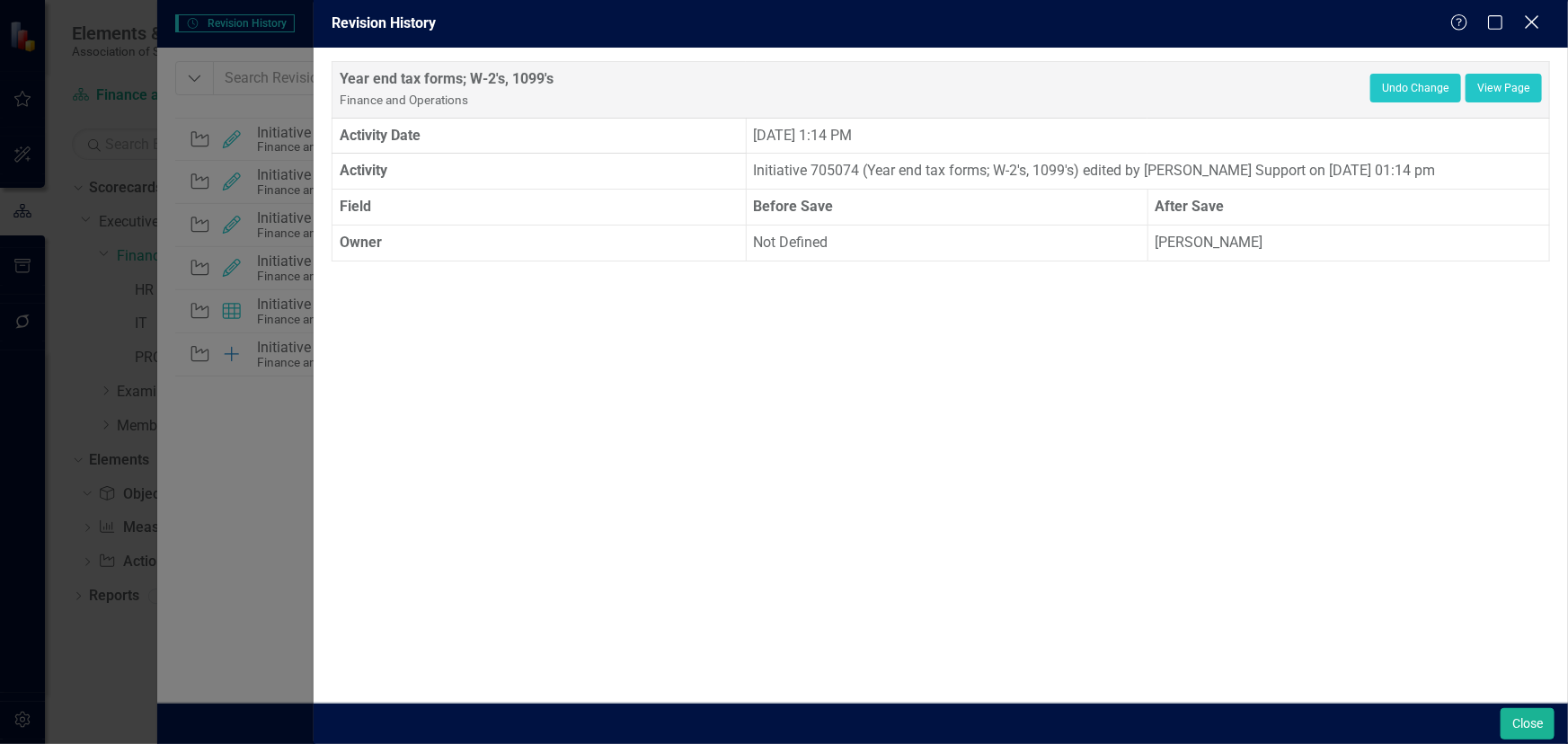
click at [1530, 24] on icon at bounding box center [1530, 22] width 14 height 14
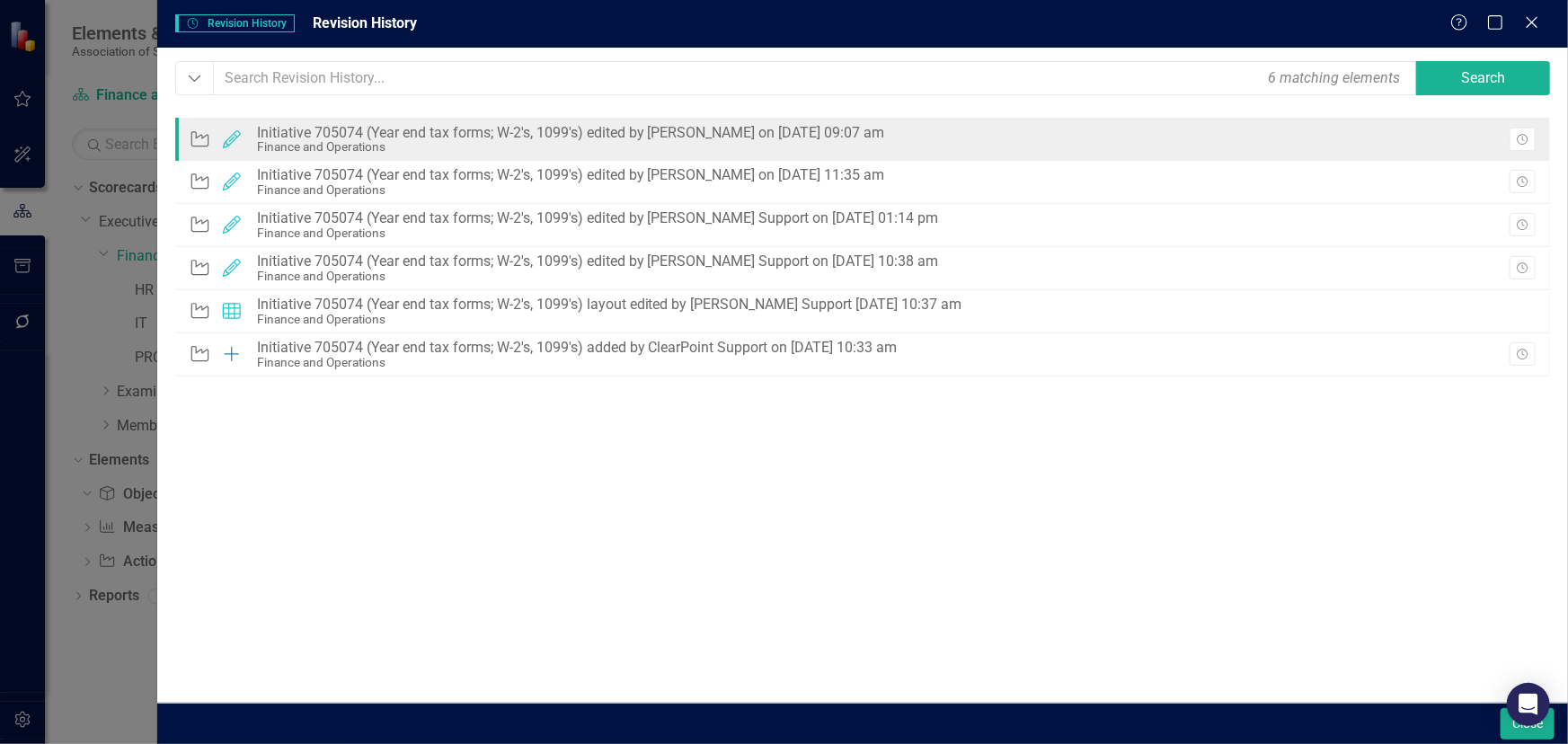
click at [1392, 143] on div "Action Edited Initiative 705074 (Year end tax forms; W-2's, 1099's) edited by […" at bounding box center [862, 139] width 1375 height 43
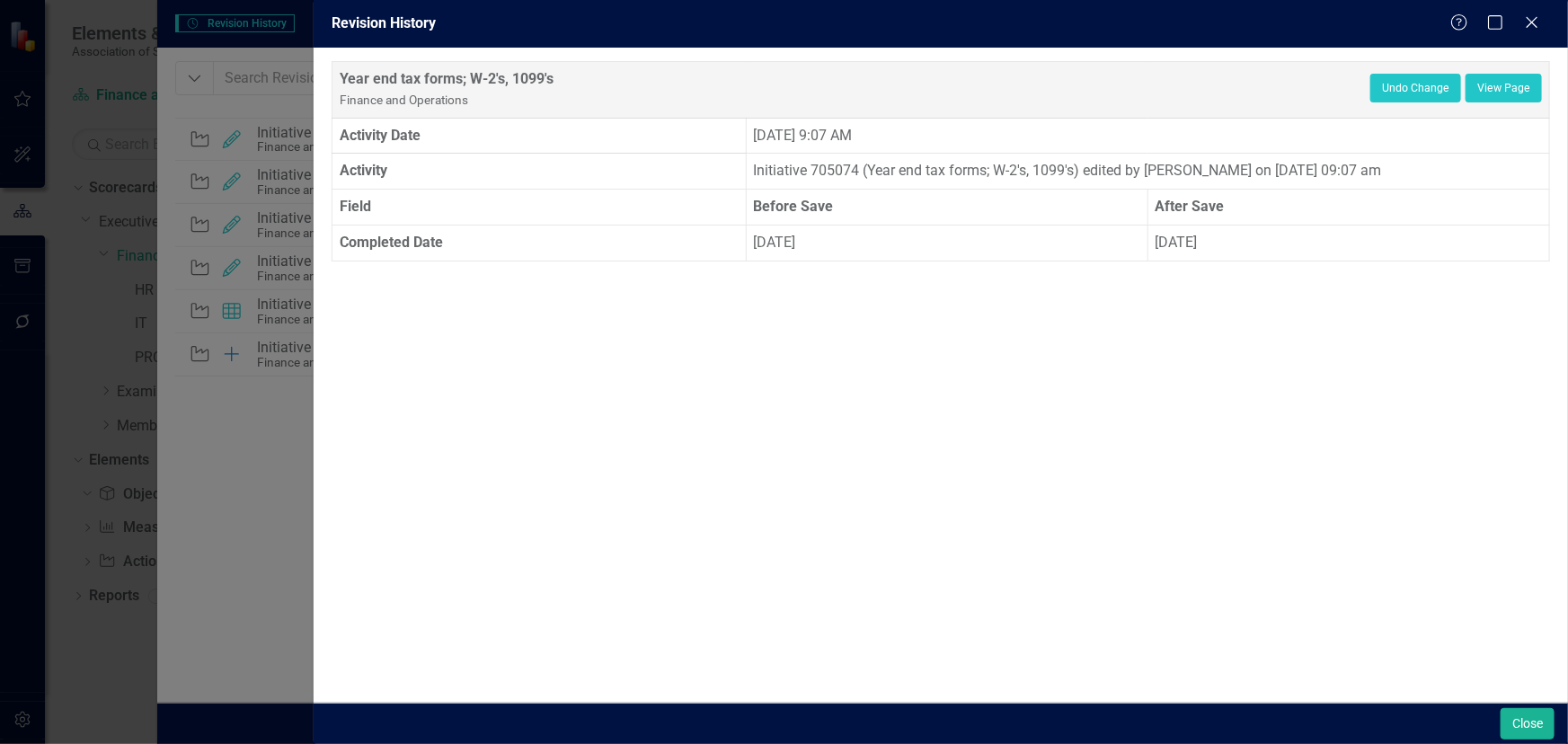
click at [1533, 29] on icon "Close" at bounding box center [1532, 23] width 18 height 15
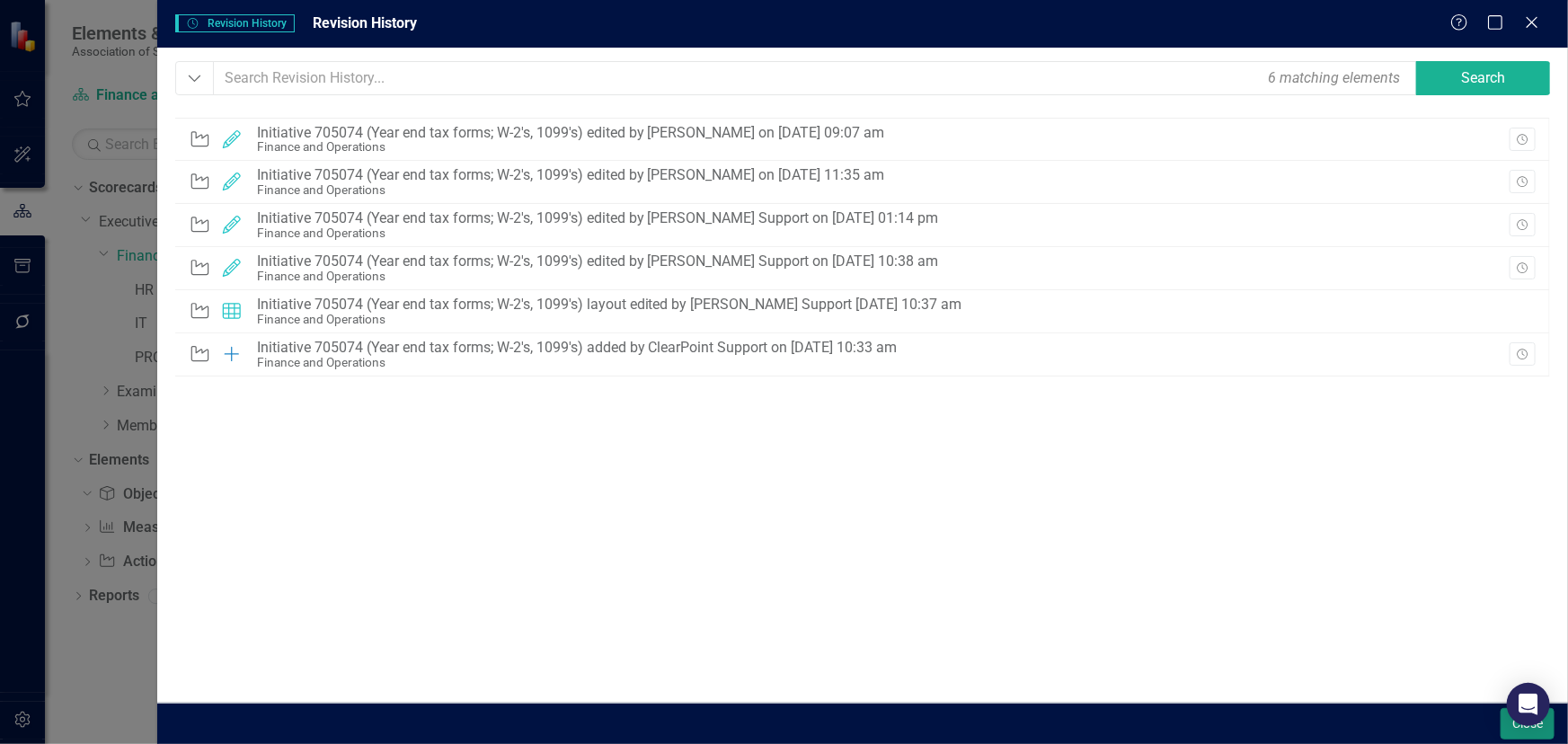
click at [1542, 733] on button "Close" at bounding box center [1527, 724] width 54 height 31
